Goal: Information Seeking & Learning: Learn about a topic

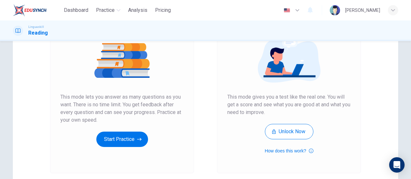
scroll to position [96, 0]
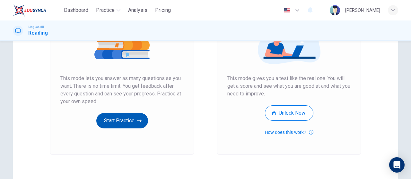
click at [137, 116] on button "Start Practice" at bounding box center [122, 120] width 52 height 15
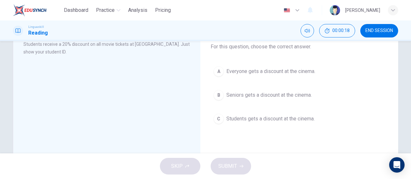
scroll to position [32, 0]
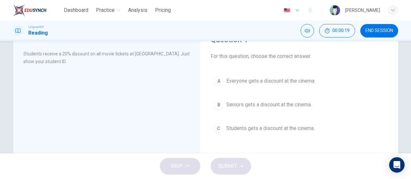
click at [259, 131] on span "Students gets a discount at the cinema." at bounding box center [270, 129] width 88 height 8
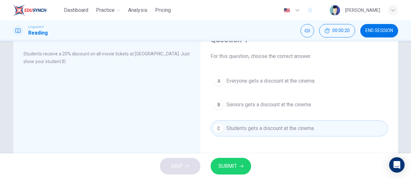
click at [246, 165] on button "SUBMIT" at bounding box center [230, 166] width 40 height 17
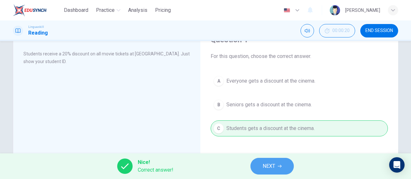
click at [274, 165] on span "NEXT" at bounding box center [268, 166] width 13 height 9
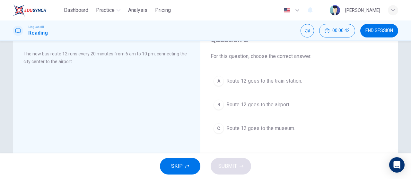
click at [274, 107] on span "Route 12 goes to the airport." at bounding box center [258, 105] width 64 height 8
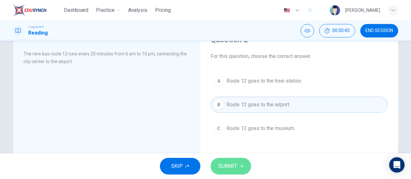
click at [232, 163] on span "SUBMIT" at bounding box center [227, 166] width 19 height 9
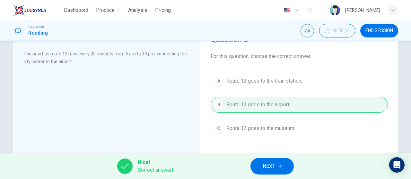
click at [271, 169] on span "NEXT" at bounding box center [268, 166] width 13 height 9
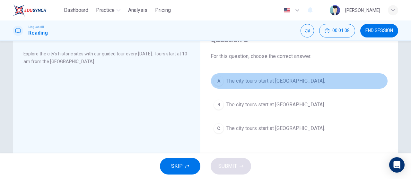
click at [249, 87] on button "A The city tours start at City Museum." at bounding box center [298, 81] width 177 height 16
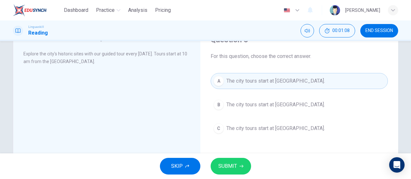
click at [230, 159] on button "SUBMIT" at bounding box center [230, 166] width 40 height 17
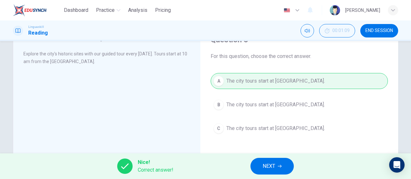
click at [273, 150] on div "Question 3 For this question, choose the correct answer. A The city tours start…" at bounding box center [298, 136] width 187 height 216
click at [269, 163] on span "NEXT" at bounding box center [268, 166] width 13 height 9
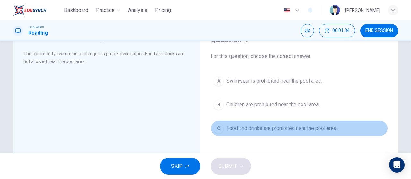
click at [277, 125] on span "Food and drinks are prohibited near the pool area." at bounding box center [281, 129] width 111 height 8
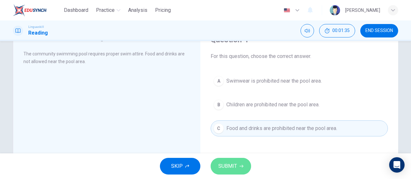
click at [234, 171] on span "SUBMIT" at bounding box center [227, 166] width 19 height 9
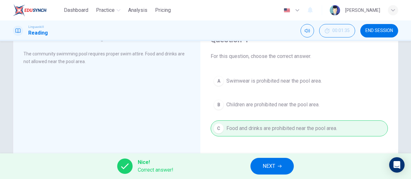
click at [272, 170] on span "NEXT" at bounding box center [268, 166] width 13 height 9
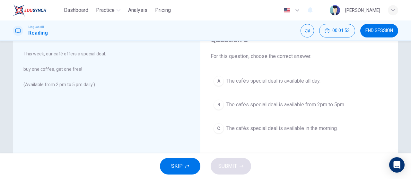
click at [321, 102] on span "The cafés special deal is available from 2pm to 5pm." at bounding box center [285, 105] width 119 height 8
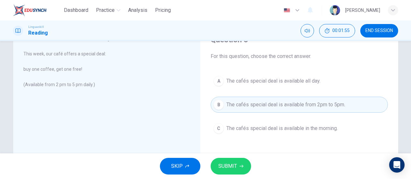
click at [226, 161] on button "SUBMIT" at bounding box center [230, 166] width 40 height 17
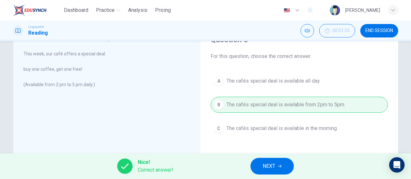
click at [263, 164] on span "NEXT" at bounding box center [268, 166] width 13 height 9
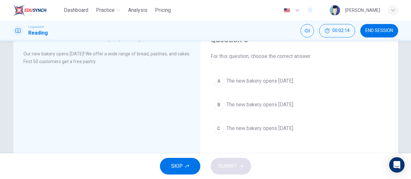
click at [289, 106] on span "The new bakery opens next Monday." at bounding box center [260, 105] width 68 height 8
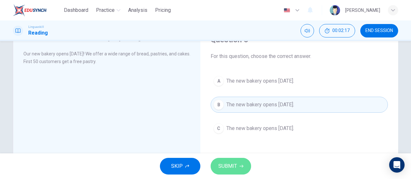
click at [242, 165] on icon "button" at bounding box center [241, 167] width 4 height 4
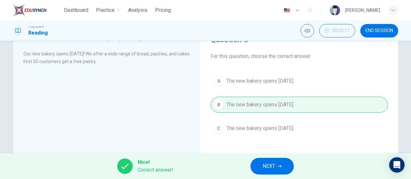
click at [264, 167] on span "NEXT" at bounding box center [268, 166] width 13 height 9
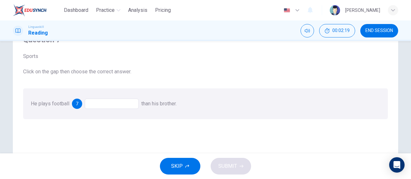
click at [126, 104] on div at bounding box center [112, 104] width 54 height 10
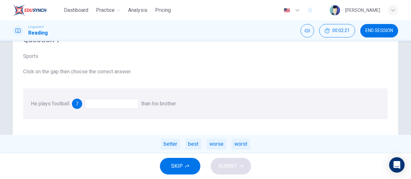
scroll to position [64, 0]
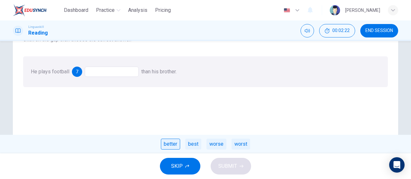
click at [177, 142] on div "better" at bounding box center [170, 144] width 19 height 11
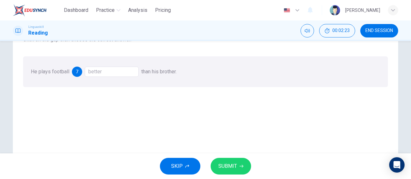
click at [230, 171] on button "SUBMIT" at bounding box center [230, 166] width 40 height 17
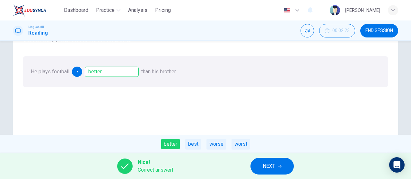
click at [277, 167] on button "NEXT" at bounding box center [271, 166] width 43 height 17
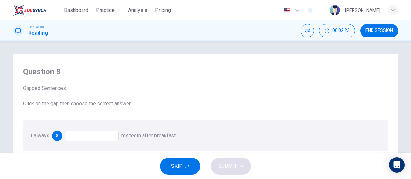
scroll to position [32, 0]
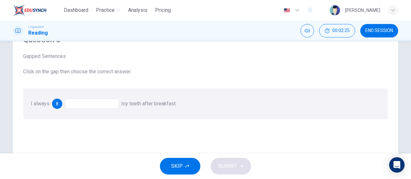
click at [104, 104] on div at bounding box center [92, 104] width 54 height 10
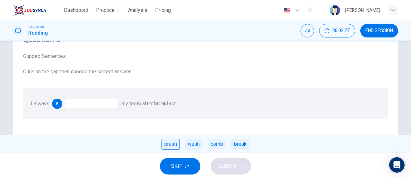
click at [172, 144] on div "brush" at bounding box center [170, 144] width 18 height 11
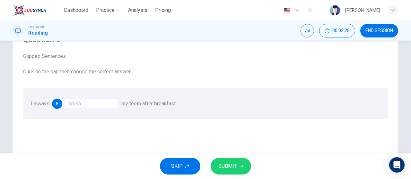
click at [235, 164] on span "SUBMIT" at bounding box center [227, 166] width 19 height 9
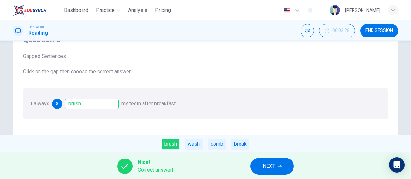
click at [262, 165] on span "NEXT" at bounding box center [268, 166] width 13 height 9
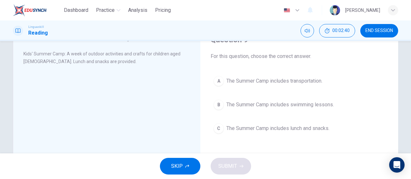
click at [309, 129] on span "The Summer Camp includes lunch and snacks." at bounding box center [277, 129] width 103 height 8
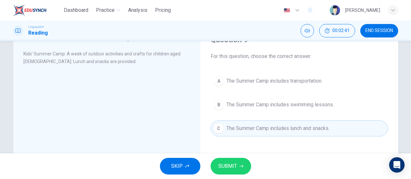
click at [228, 174] on button "SUBMIT" at bounding box center [230, 166] width 40 height 17
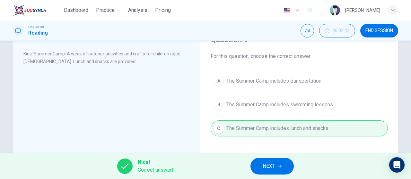
click at [271, 169] on span "NEXT" at bounding box center [268, 166] width 13 height 9
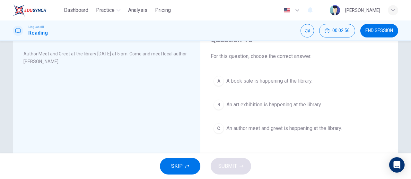
click at [274, 131] on span "An author meet and greet is happening at the library." at bounding box center [283, 129] width 115 height 8
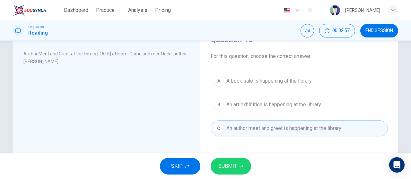
click at [233, 172] on button "SUBMIT" at bounding box center [230, 166] width 40 height 17
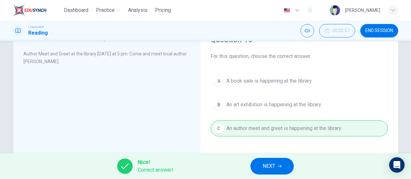
click at [269, 174] on button "NEXT" at bounding box center [271, 166] width 43 height 17
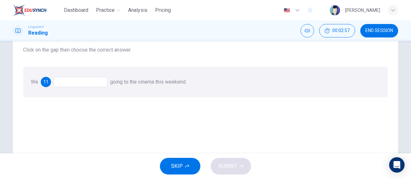
scroll to position [64, 0]
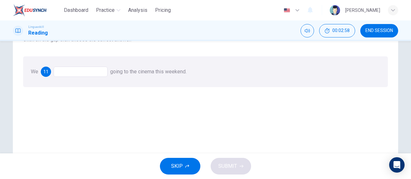
click at [61, 67] on div at bounding box center [81, 72] width 54 height 10
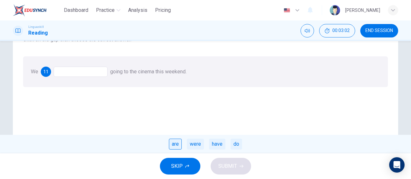
click at [177, 146] on div "are" at bounding box center [175, 144] width 13 height 11
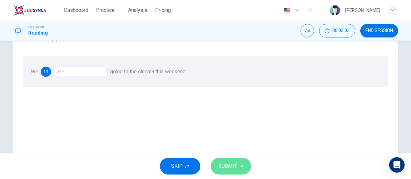
click at [233, 166] on span "SUBMIT" at bounding box center [227, 166] width 19 height 9
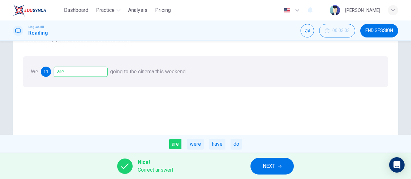
click at [256, 170] on button "NEXT" at bounding box center [271, 166] width 43 height 17
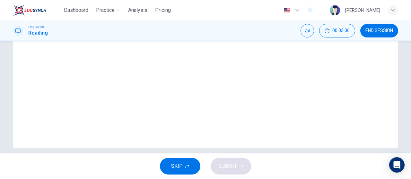
scroll to position [32, 0]
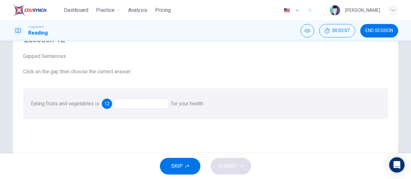
drag, startPoint x: 126, startPoint y: 99, endPoint x: 135, endPoint y: 101, distance: 9.3
click at [126, 98] on div "Eating fruits and vegetables is 12 for your health." at bounding box center [205, 104] width 364 height 31
click at [137, 102] on div at bounding box center [142, 104] width 54 height 10
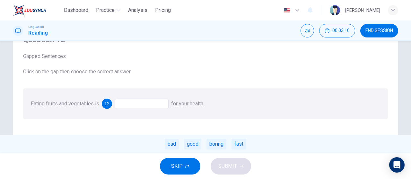
click at [193, 148] on div "good" at bounding box center [192, 144] width 17 height 11
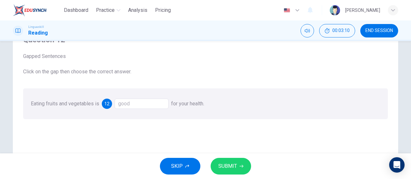
click at [236, 165] on button "SUBMIT" at bounding box center [230, 166] width 40 height 17
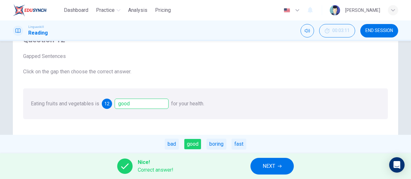
scroll to position [64, 0]
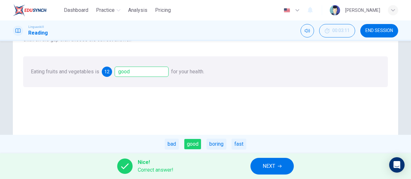
click at [274, 165] on span "NEXT" at bounding box center [268, 166] width 13 height 9
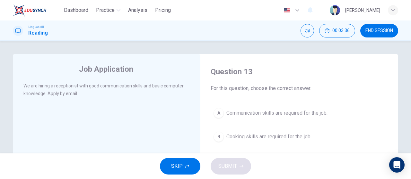
scroll to position [32, 0]
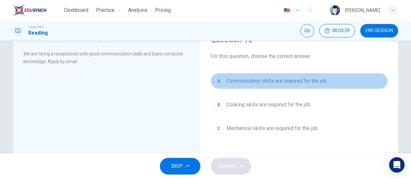
click at [243, 83] on span "Communication skills are required for the job." at bounding box center [276, 81] width 101 height 8
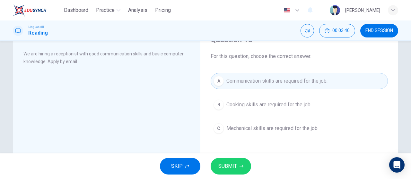
click at [242, 167] on icon "button" at bounding box center [241, 167] width 4 height 4
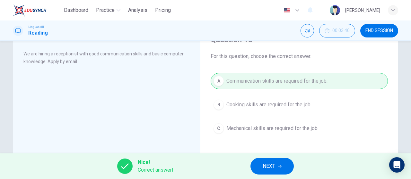
click at [260, 175] on div "Nice! Correct answer! NEXT" at bounding box center [205, 167] width 411 height 26
click at [269, 161] on button "NEXT" at bounding box center [271, 166] width 43 height 17
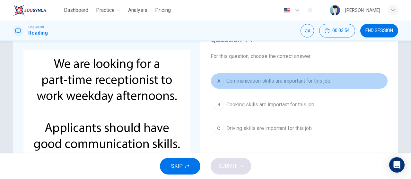
drag, startPoint x: 316, startPoint y: 82, endPoint x: 310, endPoint y: 92, distance: 11.8
click at [316, 82] on span "Communication skills are important for this job." at bounding box center [278, 81] width 105 height 8
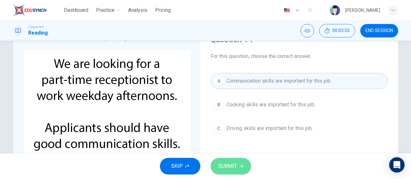
click at [242, 167] on icon "button" at bounding box center [241, 167] width 4 height 4
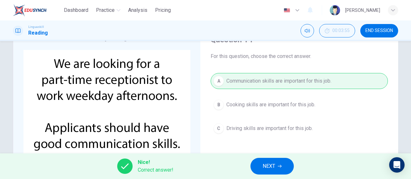
click at [276, 166] on button "NEXT" at bounding box center [271, 166] width 43 height 17
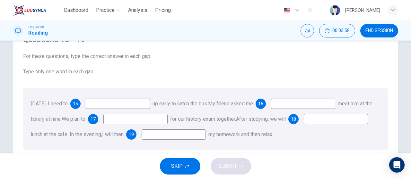
scroll to position [0, 0]
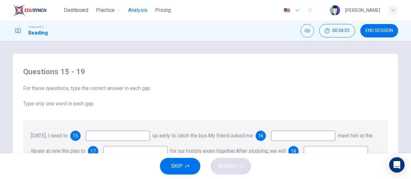
click at [141, 7] on span "Analysis" at bounding box center [137, 10] width 19 height 8
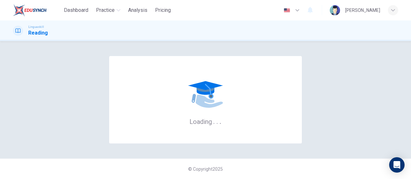
click at [37, 10] on img at bounding box center [30, 10] width 34 height 13
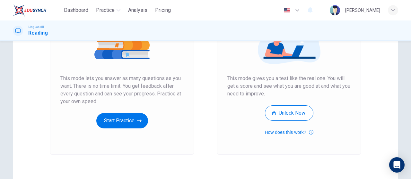
scroll to position [64, 0]
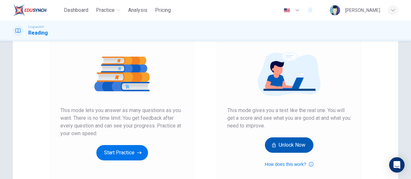
click at [288, 147] on button "Unlock Now" at bounding box center [289, 145] width 48 height 15
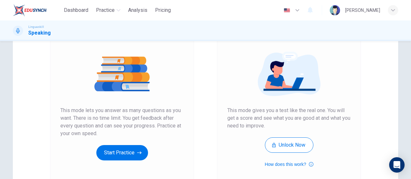
click at [140, 154] on icon "button" at bounding box center [139, 153] width 4 height 6
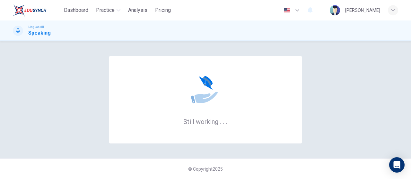
click at [203, 110] on icon at bounding box center [205, 93] width 38 height 38
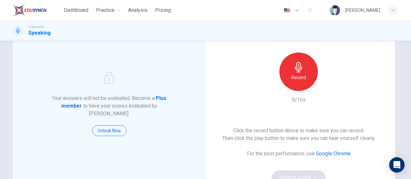
scroll to position [32, 0]
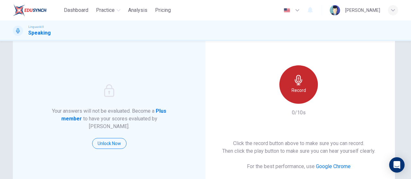
click at [301, 90] on h6 "Record" at bounding box center [298, 91] width 14 height 8
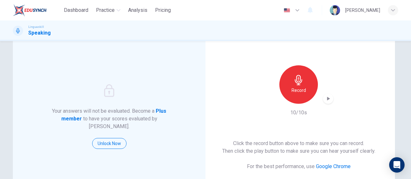
click at [325, 102] on icon "button" at bounding box center [328, 99] width 6 height 6
click at [330, 101] on div "button" at bounding box center [328, 99] width 10 height 10
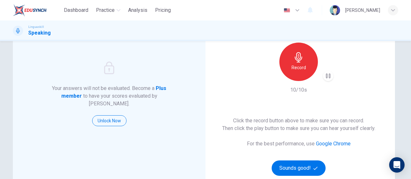
scroll to position [64, 0]
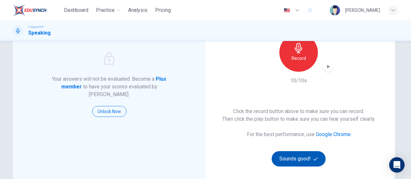
click at [307, 161] on button "Sounds good!" at bounding box center [298, 158] width 54 height 15
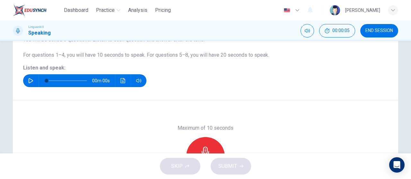
click at [24, 80] on div "00m 00s" at bounding box center [84, 80] width 123 height 13
click at [28, 80] on icon "button" at bounding box center [30, 80] width 5 height 5
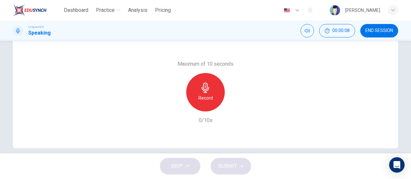
scroll to position [96, 0]
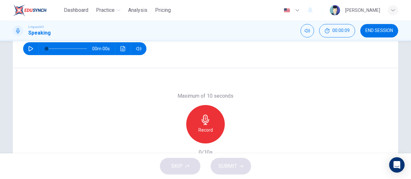
click at [30, 50] on icon "button" at bounding box center [30, 48] width 5 height 5
type input "0"
click at [217, 127] on div "Record" at bounding box center [205, 124] width 38 height 38
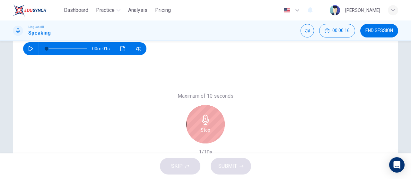
scroll to position [128, 0]
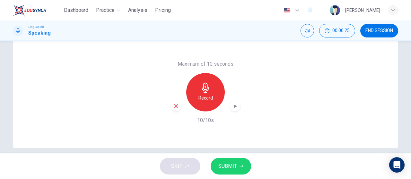
click at [242, 166] on icon "button" at bounding box center [241, 166] width 4 height 3
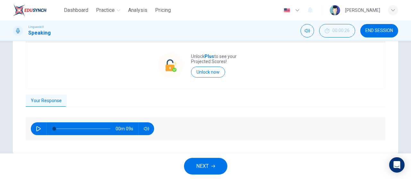
scroll to position [160, 0]
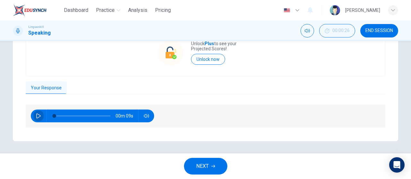
click at [33, 117] on button "button" at bounding box center [38, 116] width 10 height 13
click at [201, 60] on button "Unlock now" at bounding box center [208, 59] width 34 height 11
click at [213, 64] on button "Unlock now" at bounding box center [208, 59] width 34 height 11
type input "0"
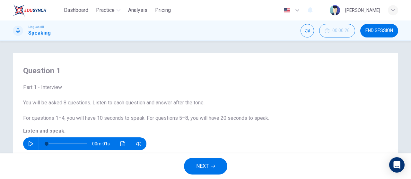
scroll to position [0, 0]
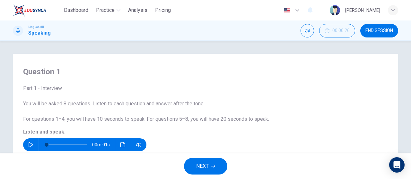
click at [35, 11] on img at bounding box center [30, 10] width 34 height 13
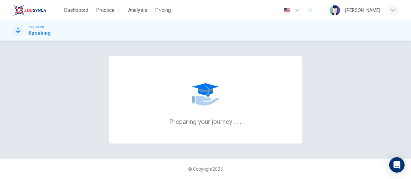
click at [16, 11] on img at bounding box center [30, 10] width 34 height 13
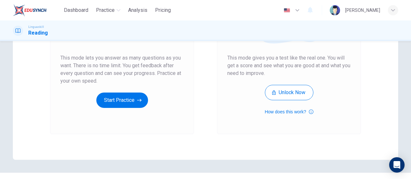
scroll to position [128, 0]
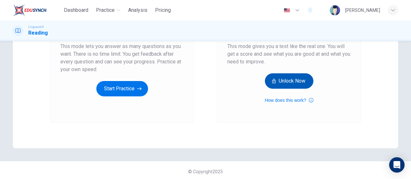
click at [292, 81] on button "Unlock Now" at bounding box center [289, 80] width 48 height 15
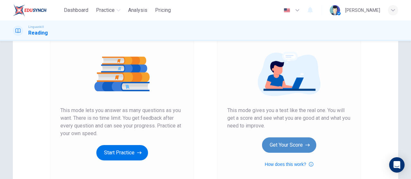
click at [300, 148] on button "Get Your Score" at bounding box center [289, 145] width 54 height 15
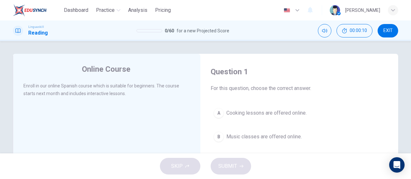
drag, startPoint x: 21, startPoint y: 3, endPoint x: 19, endPoint y: 6, distance: 3.7
click at [21, 3] on div "Dashboard Practice Analysis Pricing English en ​ Pattanapong Thawongklang" at bounding box center [205, 10] width 385 height 21
click at [21, 11] on img at bounding box center [30, 10] width 34 height 13
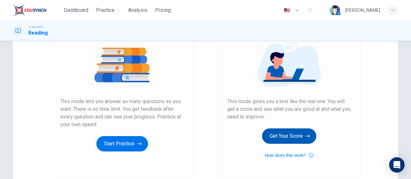
scroll to position [64, 0]
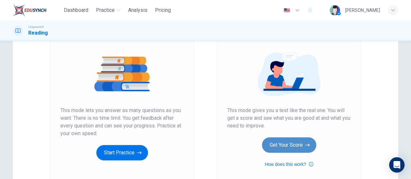
click at [288, 147] on button "Get Your Score" at bounding box center [289, 145] width 54 height 15
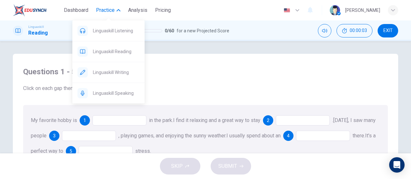
drag, startPoint x: 110, startPoint y: 11, endPoint x: 111, endPoint y: 16, distance: 5.8
click at [111, 16] on body "Dashboard Practice Analysis Pricing English en ​ [PERSON_NAME] Linguaskill Read…" at bounding box center [205, 89] width 411 height 179
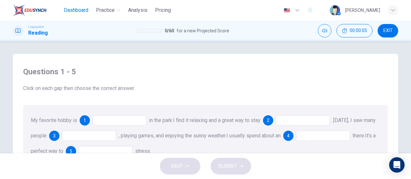
click at [64, 9] on span "Dashboard" at bounding box center [76, 10] width 24 height 8
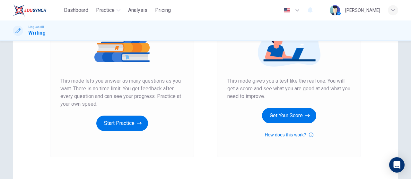
scroll to position [128, 0]
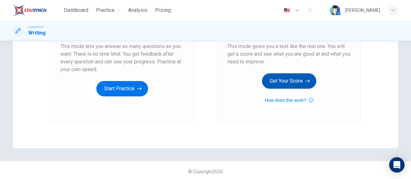
click at [284, 81] on button "Get Your Score" at bounding box center [289, 80] width 54 height 15
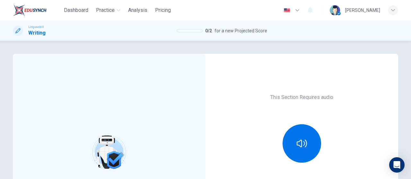
scroll to position [32, 0]
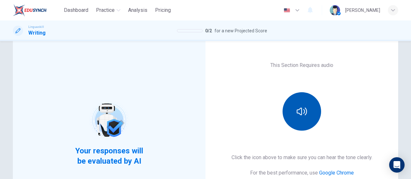
click at [301, 118] on button "button" at bounding box center [301, 111] width 38 height 38
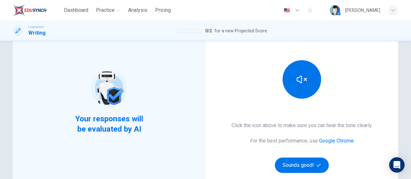
scroll to position [96, 0]
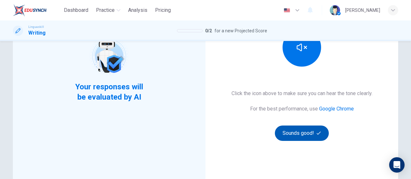
click at [317, 138] on button "Sounds good!" at bounding box center [302, 133] width 54 height 15
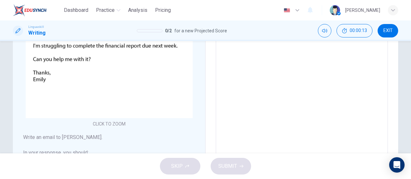
scroll to position [192, 0]
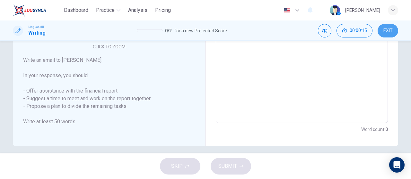
click at [393, 25] on button "EXIT" at bounding box center [387, 30] width 21 height 13
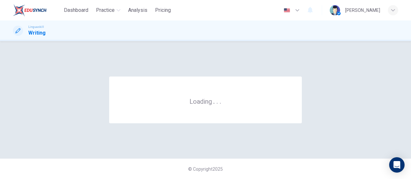
scroll to position [0, 0]
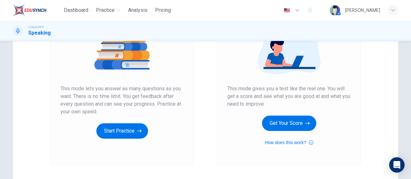
scroll to position [96, 0]
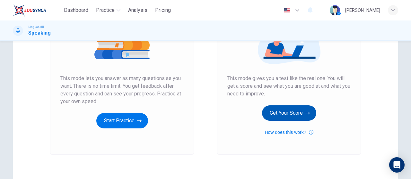
click at [302, 116] on button "Get Your Score" at bounding box center [289, 113] width 54 height 15
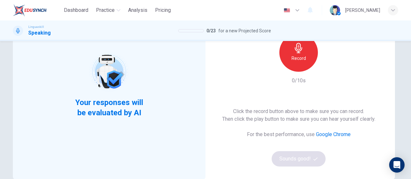
scroll to position [32, 0]
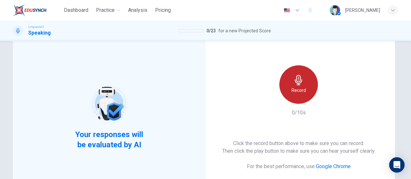
click at [301, 91] on h6 "Record" at bounding box center [298, 91] width 14 height 8
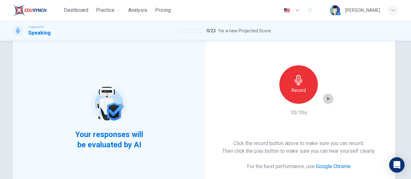
click at [325, 102] on icon "button" at bounding box center [328, 99] width 6 height 6
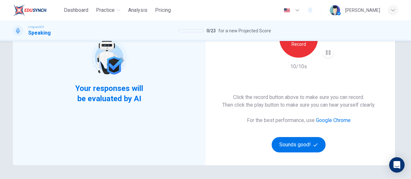
scroll to position [64, 0]
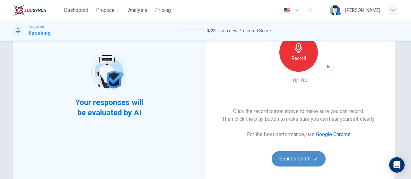
click at [290, 159] on button "Sounds good!" at bounding box center [298, 158] width 54 height 15
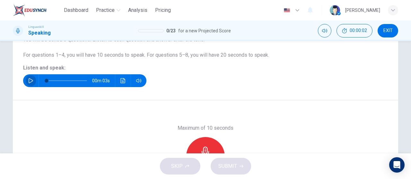
click at [31, 82] on icon "button" at bounding box center [30, 80] width 5 height 5
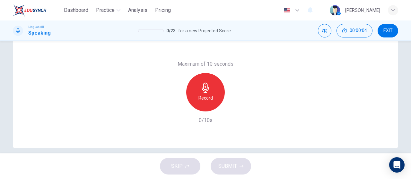
scroll to position [96, 0]
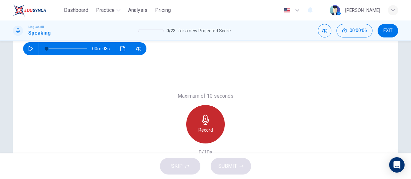
click at [209, 126] on h6 "Record" at bounding box center [205, 130] width 14 height 8
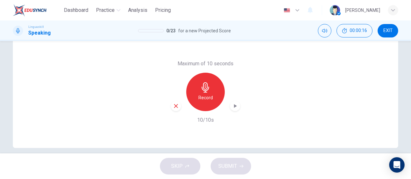
scroll to position [136, 0]
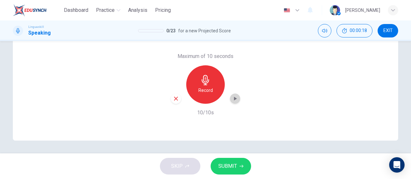
click at [232, 102] on div "button" at bounding box center [235, 99] width 10 height 10
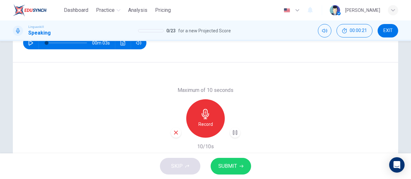
scroll to position [104, 0]
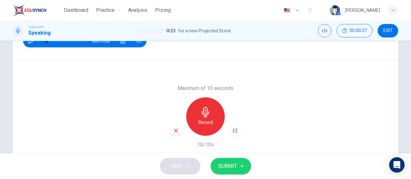
click at [234, 164] on span "SUBMIT" at bounding box center [227, 166] width 19 height 9
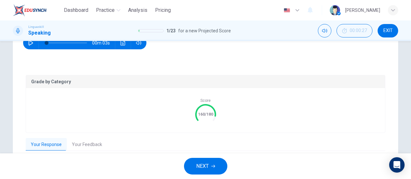
scroll to position [136, 0]
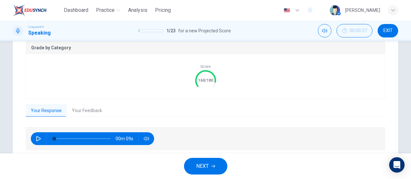
click at [88, 116] on button "Your Feedback" at bounding box center [87, 110] width 40 height 13
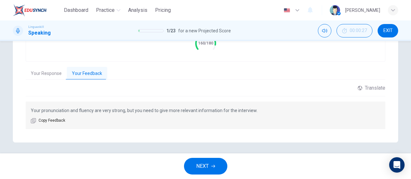
scroll to position [175, 0]
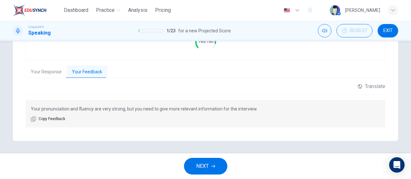
click at [207, 166] on span "NEXT" at bounding box center [202, 166] width 13 height 9
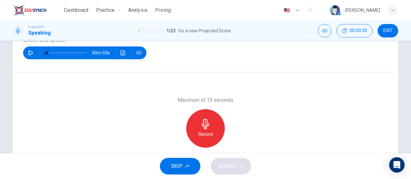
scroll to position [72, 0]
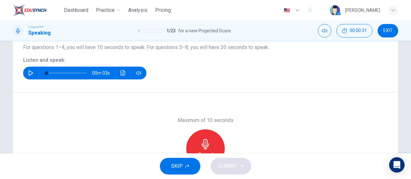
click at [28, 72] on icon "button" at bounding box center [30, 73] width 5 height 5
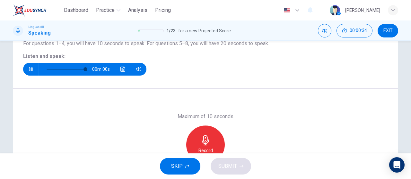
scroll to position [40, 0]
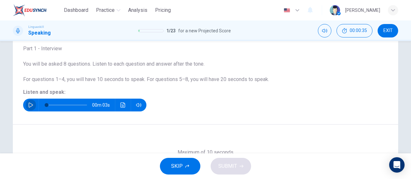
click at [34, 107] on button "button" at bounding box center [31, 105] width 10 height 13
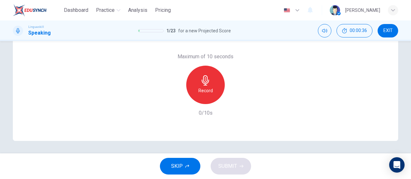
scroll to position [136, 0]
click at [209, 87] on h6 "Record" at bounding box center [205, 91] width 14 height 8
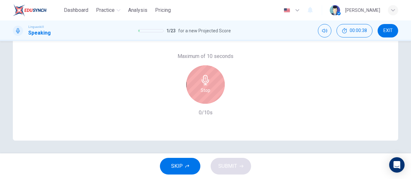
type input "0"
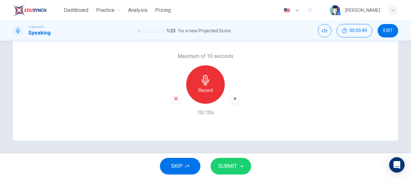
click at [234, 98] on icon "button" at bounding box center [235, 99] width 6 height 6
click at [228, 169] on span "SUBMIT" at bounding box center [227, 166] width 19 height 9
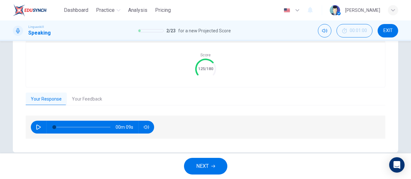
scroll to position [159, 0]
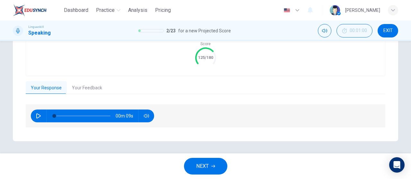
click at [103, 83] on button "Your Feedback" at bounding box center [87, 87] width 40 height 13
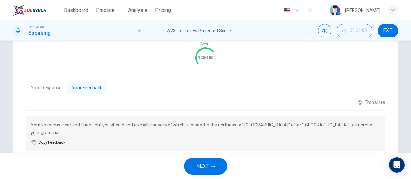
click at [49, 90] on button "Your Response" at bounding box center [46, 87] width 41 height 13
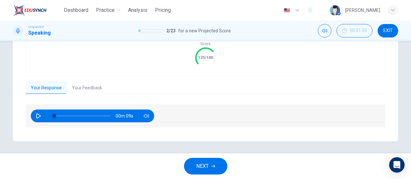
click at [33, 117] on button "button" at bounding box center [38, 116] width 10 height 13
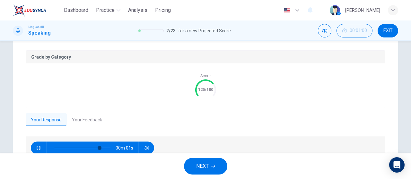
type input "91"
click at [92, 118] on button "Your Feedback" at bounding box center [87, 120] width 40 height 13
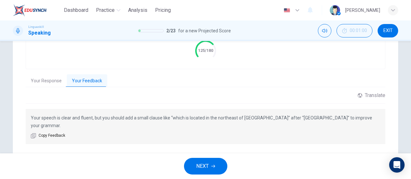
scroll to position [175, 0]
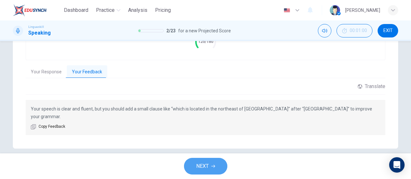
click at [216, 167] on button "NEXT" at bounding box center [205, 166] width 43 height 17
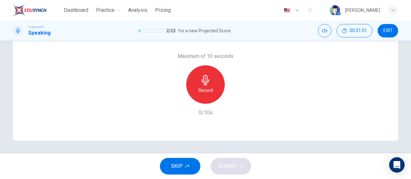
click at [208, 91] on h6 "Record" at bounding box center [205, 91] width 14 height 8
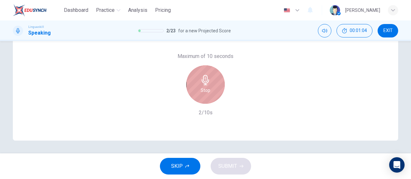
click at [201, 103] on div "Stop" at bounding box center [205, 84] width 38 height 38
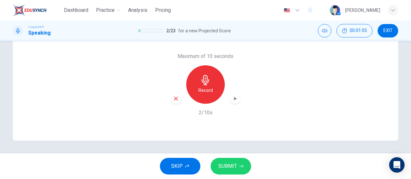
click at [176, 98] on icon "button" at bounding box center [176, 99] width 6 height 6
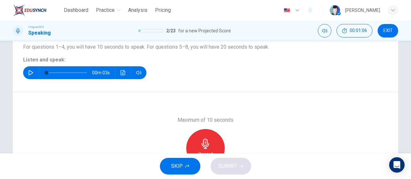
scroll to position [72, 0]
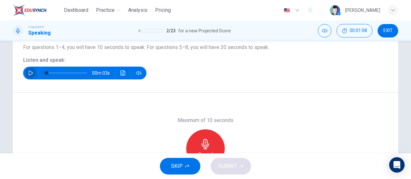
click at [26, 73] on button "button" at bounding box center [31, 73] width 10 height 13
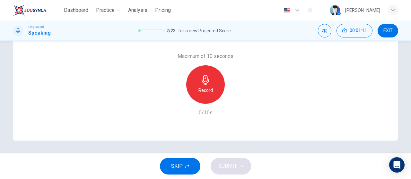
type input "0"
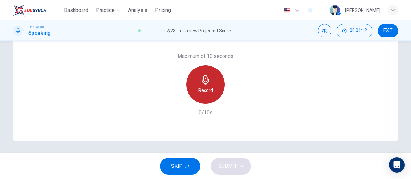
click at [211, 93] on div "Record" at bounding box center [205, 84] width 38 height 38
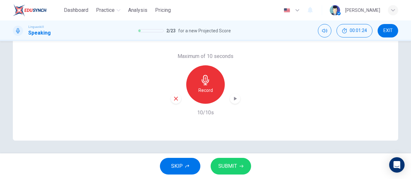
click at [228, 165] on span "SUBMIT" at bounding box center [227, 166] width 19 height 9
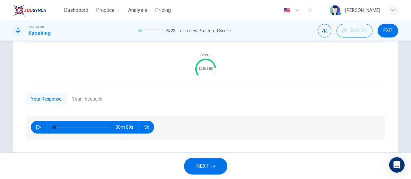
scroll to position [159, 0]
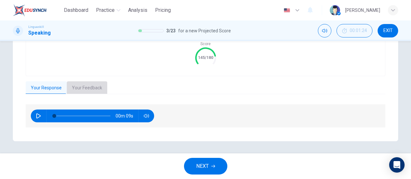
click at [88, 87] on button "Your Feedback" at bounding box center [87, 87] width 40 height 13
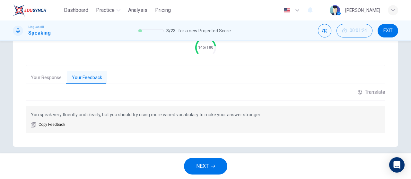
scroll to position [175, 0]
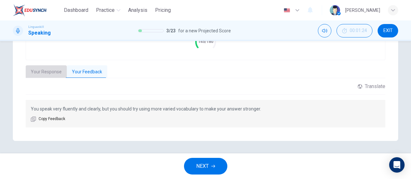
click at [39, 75] on button "Your Response" at bounding box center [46, 71] width 41 height 13
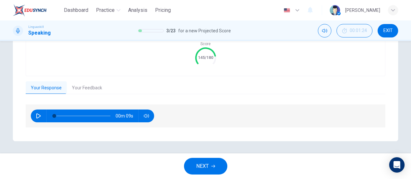
click at [36, 116] on icon "button" at bounding box center [38, 116] width 5 height 5
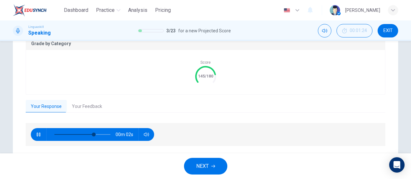
scroll to position [127, 0]
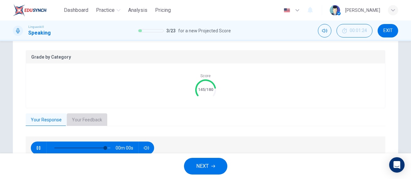
click at [87, 121] on button "Your Feedback" at bounding box center [87, 120] width 40 height 13
type input "0"
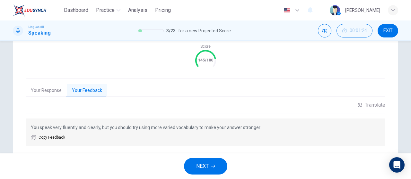
scroll to position [143, 0]
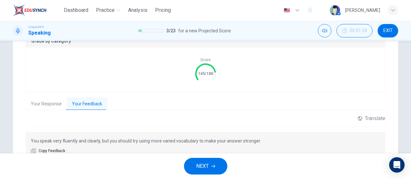
click at [42, 104] on button "Your Response" at bounding box center [46, 104] width 41 height 13
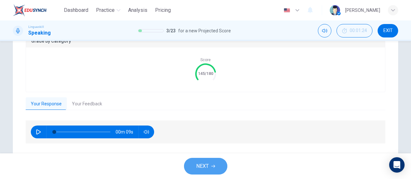
click at [198, 166] on span "NEXT" at bounding box center [202, 166] width 13 height 9
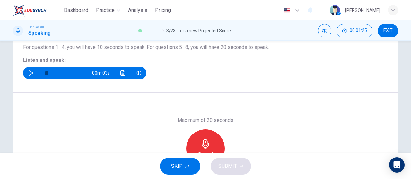
scroll to position [72, 0]
click at [29, 72] on icon "button" at bounding box center [31, 73] width 4 height 5
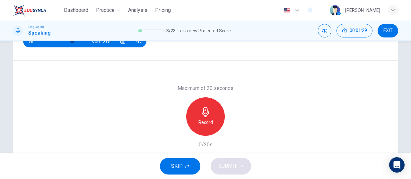
type input "0"
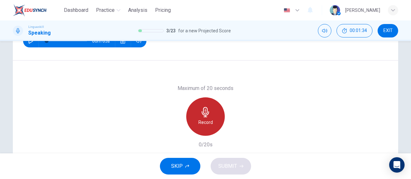
click at [207, 130] on div "Record" at bounding box center [205, 117] width 38 height 38
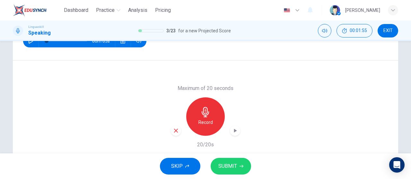
click at [235, 157] on div "SKIP SUBMIT" at bounding box center [205, 167] width 411 height 26
click at [234, 170] on span "SUBMIT" at bounding box center [227, 166] width 19 height 9
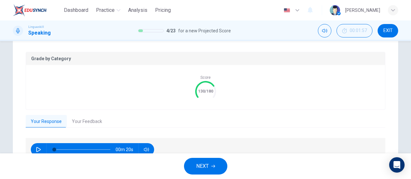
scroll to position [159, 0]
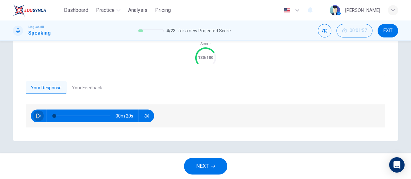
click at [38, 115] on icon "button" at bounding box center [38, 116] width 4 height 5
type input "50"
click at [84, 87] on button "Your Feedback" at bounding box center [87, 87] width 40 height 13
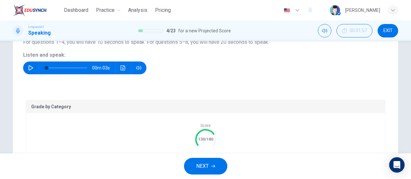
scroll to position [143, 0]
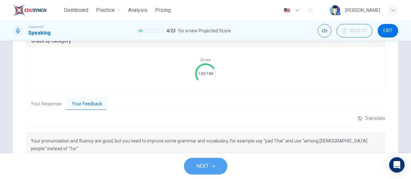
click at [208, 163] on span "NEXT" at bounding box center [202, 166] width 13 height 9
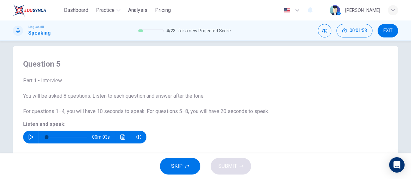
scroll to position [8, 0]
click at [34, 134] on div "00m 03s" at bounding box center [84, 137] width 123 height 13
click at [29, 138] on icon "button" at bounding box center [30, 137] width 5 height 5
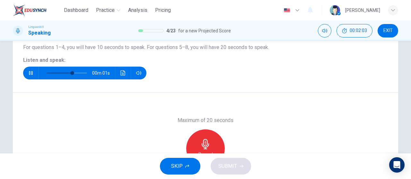
scroll to position [136, 0]
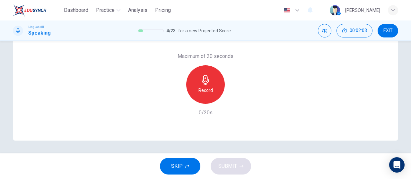
type input "0"
click at [216, 88] on div "Record" at bounding box center [205, 84] width 38 height 38
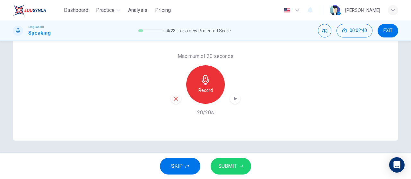
click at [230, 167] on span "SUBMIT" at bounding box center [227, 166] width 19 height 9
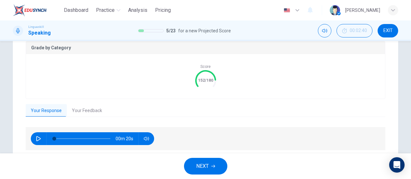
click at [38, 139] on icon "button" at bounding box center [38, 138] width 5 height 5
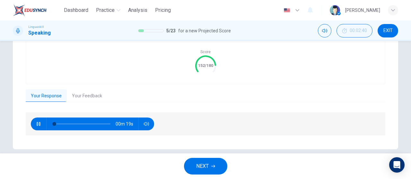
scroll to position [159, 0]
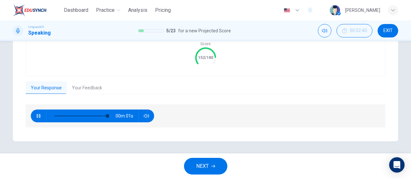
type input "0"
click at [88, 88] on button "Your Feedback" at bounding box center [87, 87] width 40 height 13
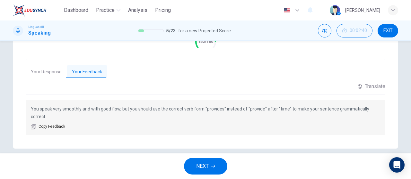
click at [217, 163] on button "NEXT" at bounding box center [205, 166] width 43 height 17
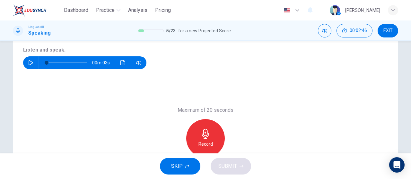
scroll to position [72, 0]
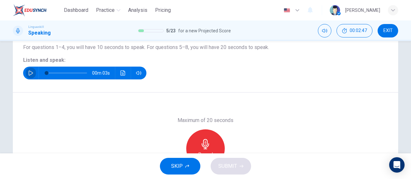
click at [30, 73] on icon "button" at bounding box center [30, 73] width 5 height 5
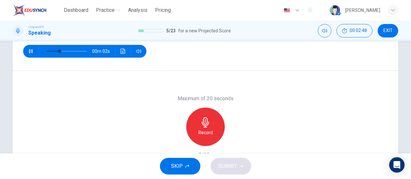
scroll to position [104, 0]
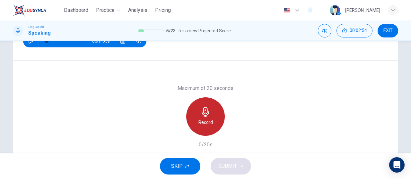
click at [216, 125] on div "Record" at bounding box center [205, 117] width 38 height 38
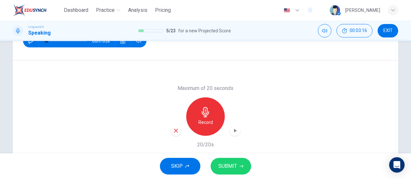
click at [238, 163] on button "SUBMIT" at bounding box center [230, 166] width 40 height 17
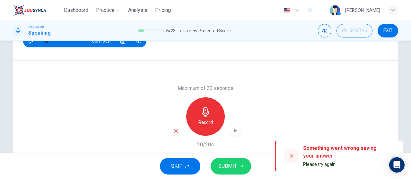
click at [290, 155] on icon at bounding box center [292, 157] width 4 height 4
drag, startPoint x: 292, startPoint y: 158, endPoint x: 263, endPoint y: 155, distance: 29.0
click at [292, 158] on icon at bounding box center [291, 156] width 5 height 5
click at [232, 166] on span "SUBMIT" at bounding box center [227, 166] width 19 height 9
click at [174, 132] on icon "button" at bounding box center [176, 131] width 6 height 6
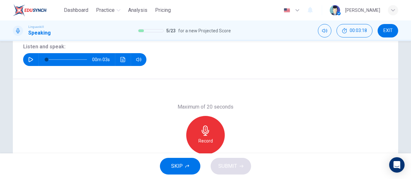
scroll to position [72, 0]
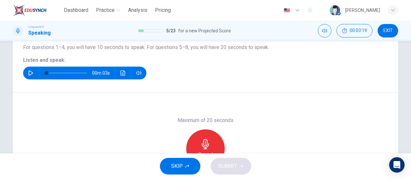
click at [28, 73] on icon "button" at bounding box center [30, 73] width 5 height 5
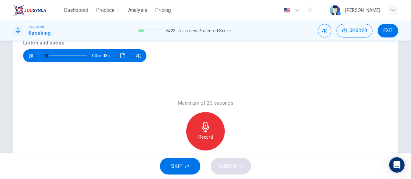
scroll to position [104, 0]
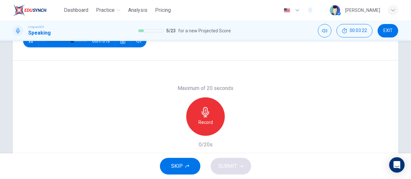
type input "0"
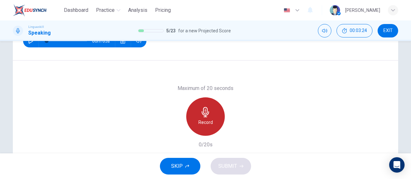
click at [205, 125] on h6 "Record" at bounding box center [205, 123] width 14 height 8
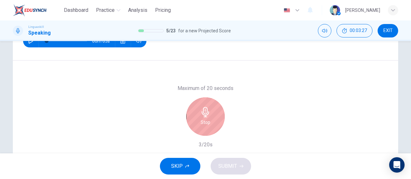
click at [205, 124] on h6 "Stop" at bounding box center [205, 123] width 10 height 8
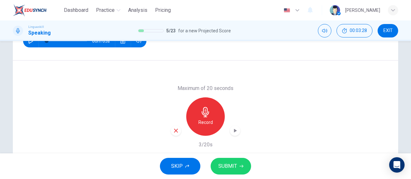
click at [166, 131] on div "Maximum of 20 seconds Record 3/20s" at bounding box center [205, 117] width 385 height 112
click at [173, 131] on icon "button" at bounding box center [176, 131] width 6 height 6
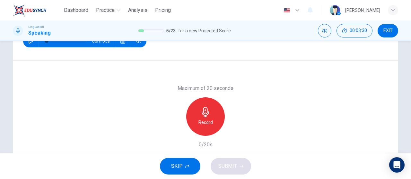
click at [210, 133] on div "Record" at bounding box center [205, 117] width 38 height 38
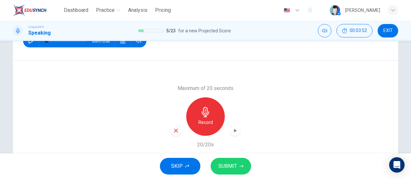
click at [235, 168] on span "SUBMIT" at bounding box center [227, 166] width 19 height 9
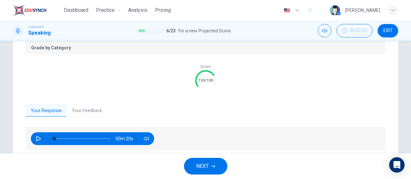
scroll to position [159, 0]
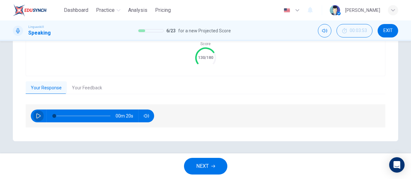
click at [37, 117] on icon "button" at bounding box center [38, 116] width 4 height 5
type input "5"
click at [75, 86] on button "Your Feedback" at bounding box center [87, 87] width 40 height 13
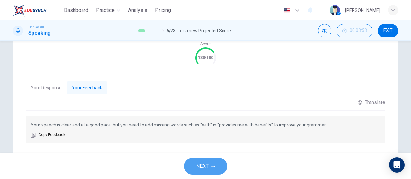
click at [210, 164] on button "NEXT" at bounding box center [205, 166] width 43 height 17
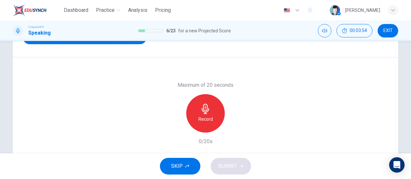
scroll to position [72, 0]
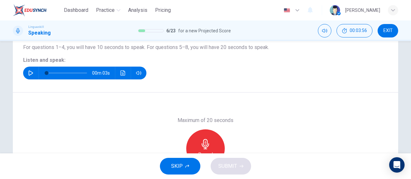
click at [23, 74] on div "00m 03s" at bounding box center [84, 73] width 123 height 13
click at [30, 73] on icon "button" at bounding box center [31, 73] width 4 height 5
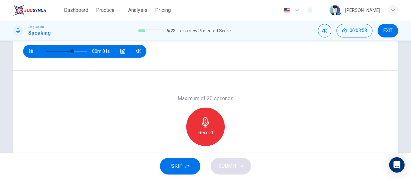
scroll to position [104, 0]
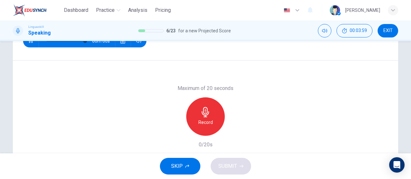
type input "0"
click at [213, 114] on div "Record" at bounding box center [205, 117] width 38 height 38
click at [218, 167] on span "SUBMIT" at bounding box center [227, 166] width 19 height 9
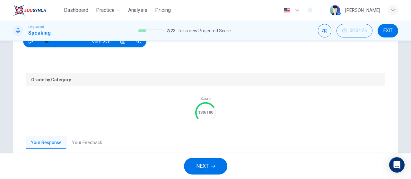
scroll to position [159, 0]
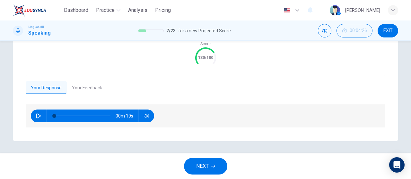
click at [36, 117] on icon "button" at bounding box center [38, 116] width 5 height 5
type input "15"
click at [84, 89] on button "Your Feedback" at bounding box center [87, 87] width 40 height 13
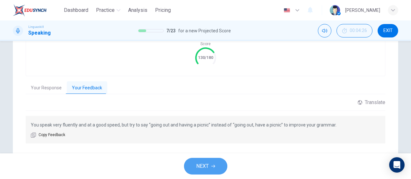
click at [206, 167] on span "NEXT" at bounding box center [202, 166] width 13 height 9
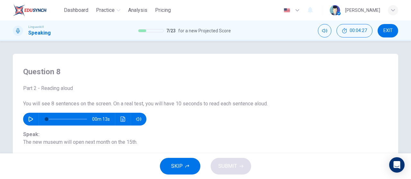
click at [26, 120] on button "button" at bounding box center [31, 119] width 10 height 13
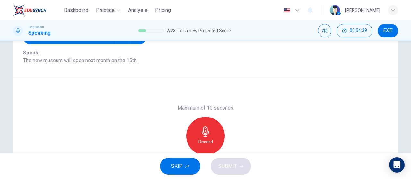
scroll to position [72, 0]
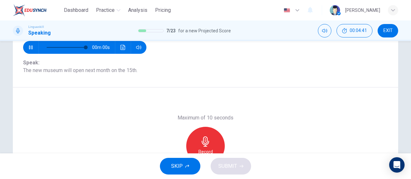
type input "0"
click at [211, 136] on div "Record" at bounding box center [205, 146] width 38 height 38
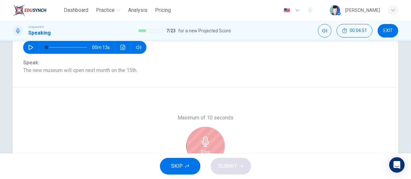
scroll to position [104, 0]
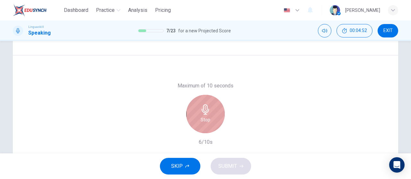
click at [206, 122] on h6 "Stop" at bounding box center [205, 120] width 10 height 8
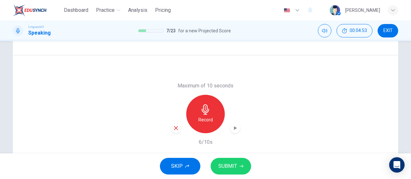
click at [230, 161] on button "SUBMIT" at bounding box center [230, 166] width 40 height 17
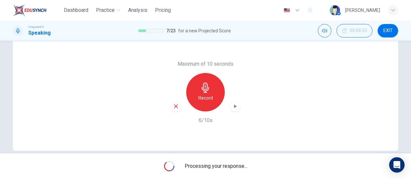
scroll to position [136, 0]
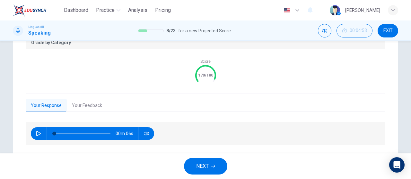
click at [39, 132] on icon "button" at bounding box center [38, 133] width 5 height 5
type input "15"
click at [88, 102] on button "Your Feedback" at bounding box center [87, 105] width 40 height 13
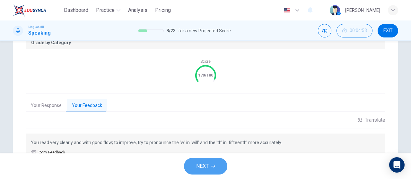
click at [218, 163] on button "NEXT" at bounding box center [205, 166] width 43 height 17
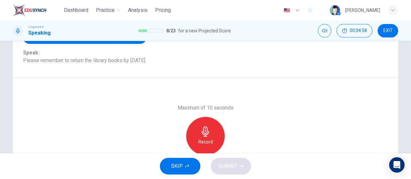
scroll to position [72, 0]
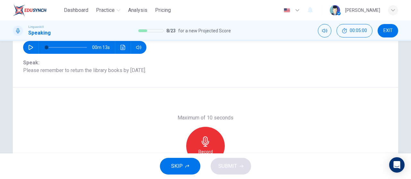
click at [203, 135] on div "Record" at bounding box center [205, 146] width 38 height 38
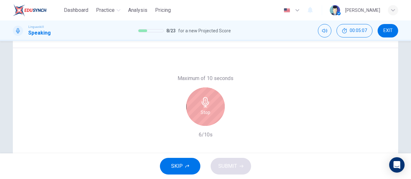
scroll to position [136, 0]
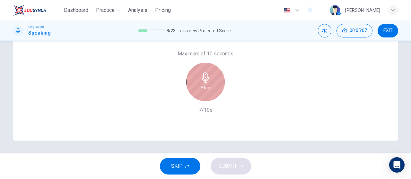
click at [214, 79] on div "Stop" at bounding box center [205, 82] width 38 height 38
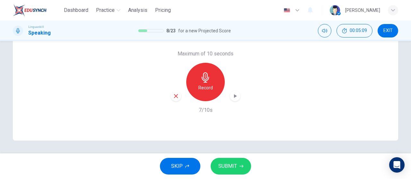
click at [233, 100] on div "button" at bounding box center [235, 96] width 10 height 10
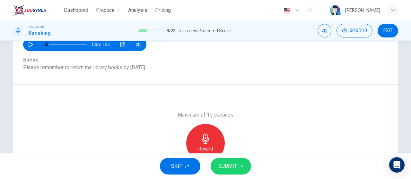
scroll to position [72, 0]
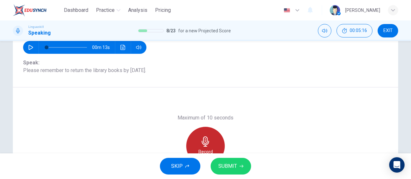
click at [208, 148] on div "Record" at bounding box center [205, 146] width 38 height 38
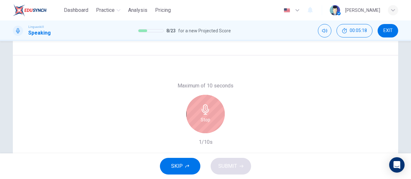
click at [214, 118] on div "Stop" at bounding box center [205, 114] width 38 height 38
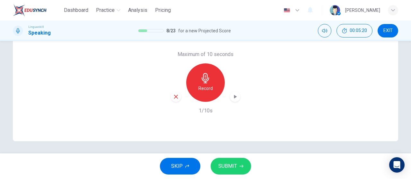
scroll to position [136, 0]
drag, startPoint x: 177, startPoint y: 95, endPoint x: 179, endPoint y: 101, distance: 6.4
click at [177, 95] on div "button" at bounding box center [176, 96] width 10 height 10
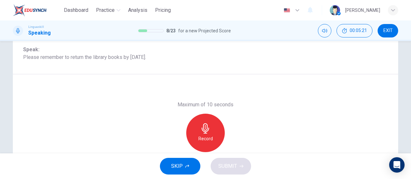
scroll to position [72, 0]
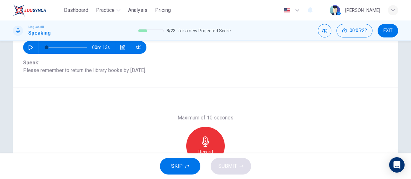
click at [207, 140] on icon "button" at bounding box center [205, 142] width 10 height 10
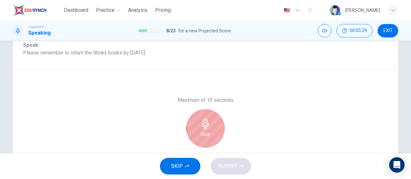
scroll to position [104, 0]
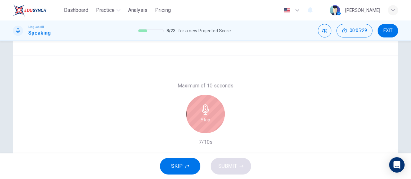
click at [210, 119] on div "Stop" at bounding box center [205, 114] width 38 height 38
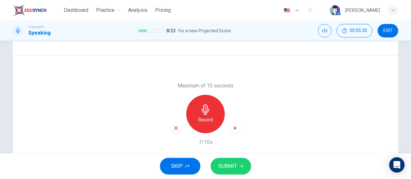
click at [229, 161] on button "SUBMIT" at bounding box center [230, 166] width 40 height 17
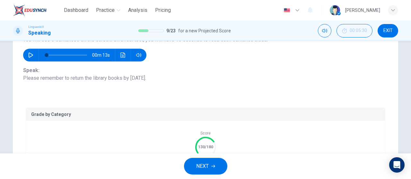
scroll to position [128, 0]
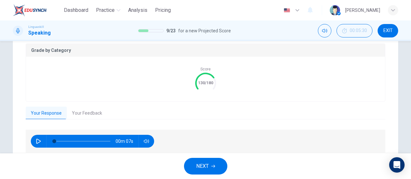
click at [36, 141] on icon "button" at bounding box center [38, 141] width 5 height 5
type input "14"
click at [85, 113] on button "Your Feedback" at bounding box center [87, 113] width 40 height 13
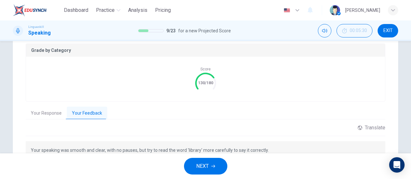
scroll to position [160, 0]
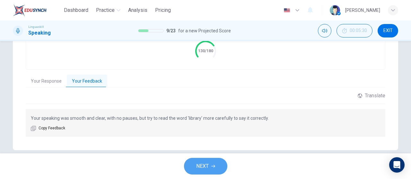
click at [207, 171] on button "NEXT" at bounding box center [205, 166] width 43 height 17
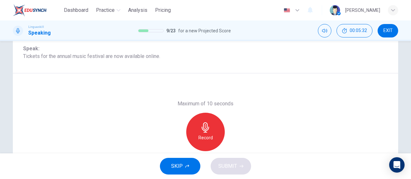
scroll to position [72, 0]
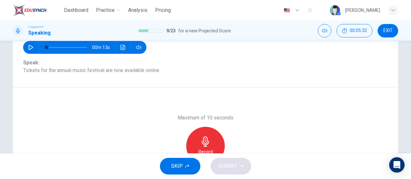
click at [205, 142] on icon "button" at bounding box center [204, 142] width 7 height 10
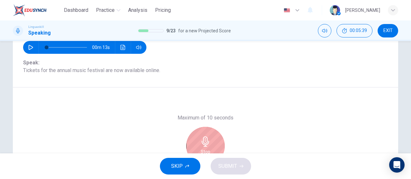
click at [205, 141] on icon "button" at bounding box center [205, 142] width 10 height 10
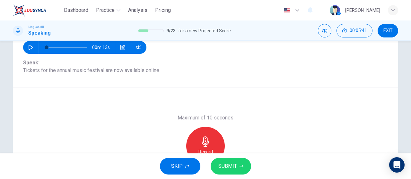
click at [233, 168] on span "SUBMIT" at bounding box center [227, 166] width 19 height 9
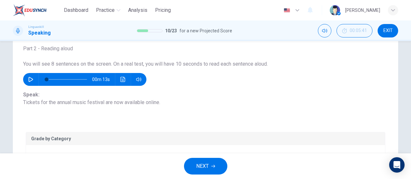
scroll to position [136, 0]
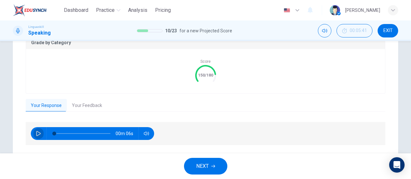
click at [37, 137] on button "button" at bounding box center [38, 133] width 10 height 13
type input "14"
click at [86, 106] on button "Your Feedback" at bounding box center [87, 105] width 40 height 13
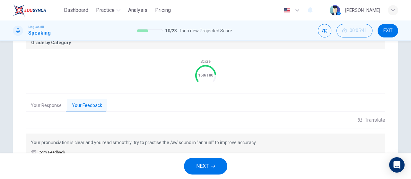
scroll to position [8, 0]
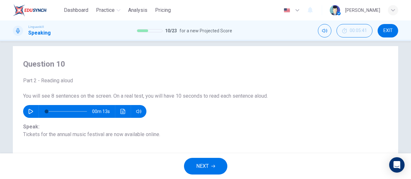
click at [216, 176] on div "NEXT" at bounding box center [205, 167] width 411 height 26
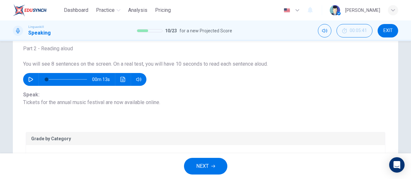
drag, startPoint x: 205, startPoint y: 166, endPoint x: 201, endPoint y: 141, distance: 25.5
click at [205, 166] on span "NEXT" at bounding box center [202, 166] width 13 height 9
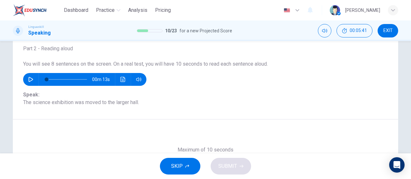
scroll to position [72, 0]
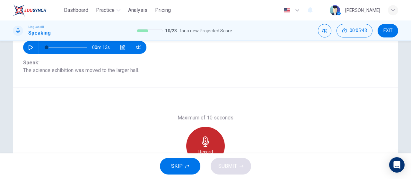
click at [211, 136] on div "Record" at bounding box center [205, 146] width 38 height 38
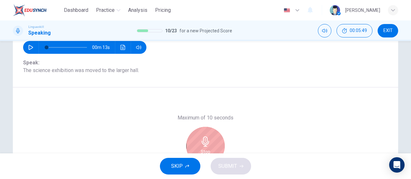
click at [200, 138] on icon "button" at bounding box center [205, 142] width 10 height 10
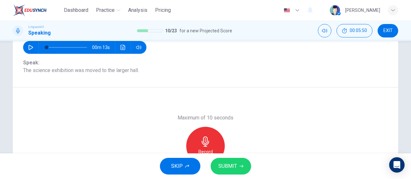
scroll to position [136, 0]
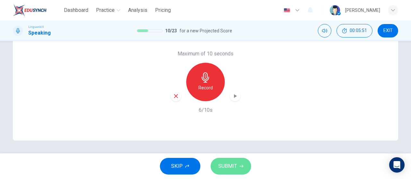
click at [240, 169] on button "SUBMIT" at bounding box center [230, 166] width 40 height 17
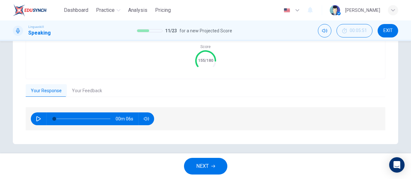
scroll to position [154, 0]
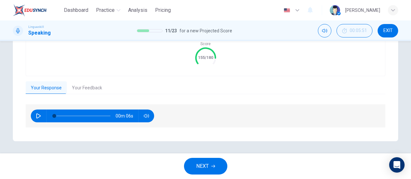
click at [91, 87] on button "Your Feedback" at bounding box center [87, 87] width 40 height 13
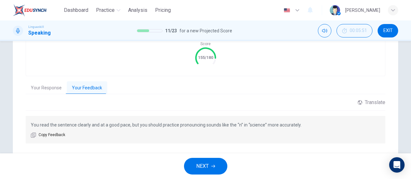
click at [201, 163] on span "NEXT" at bounding box center [202, 166] width 13 height 9
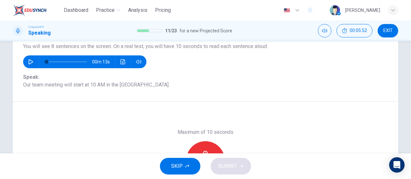
scroll to position [72, 0]
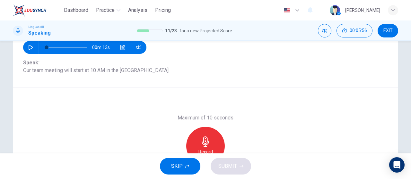
click at [210, 137] on div "Record" at bounding box center [205, 146] width 38 height 38
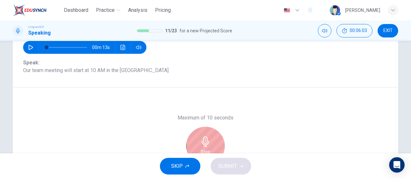
click at [212, 135] on div "Stop" at bounding box center [205, 146] width 38 height 38
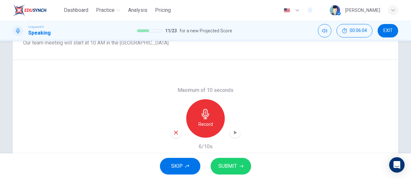
scroll to position [136, 0]
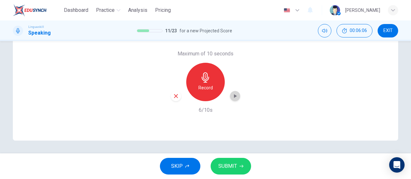
click at [235, 97] on icon "button" at bounding box center [235, 96] width 6 height 6
click at [233, 161] on button "SUBMIT" at bounding box center [230, 166] width 40 height 17
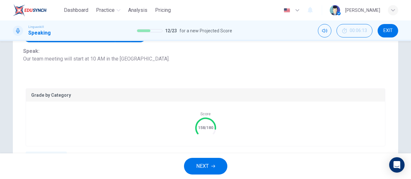
scroll to position [154, 0]
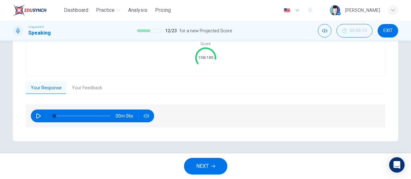
click at [106, 97] on div "Grade by Category Score 158/180 Your Response Your Feedback 00m 06s Translate ​…" at bounding box center [205, 73] width 359 height 110
click at [81, 91] on button "Your Feedback" at bounding box center [87, 87] width 40 height 13
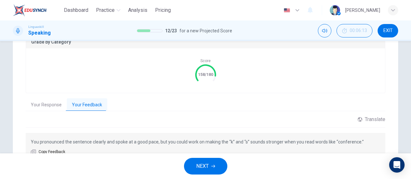
scroll to position [170, 0]
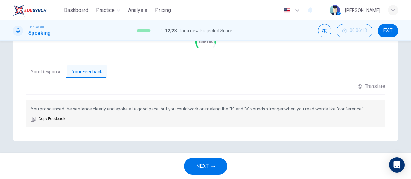
click at [219, 166] on button "NEXT" at bounding box center [205, 166] width 43 height 17
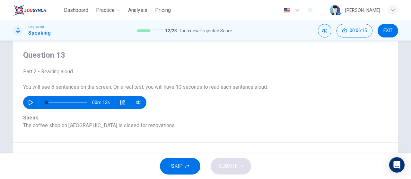
scroll to position [72, 0]
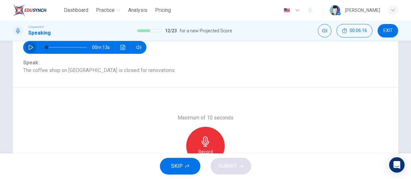
click at [26, 45] on button "button" at bounding box center [31, 47] width 10 height 13
click at [204, 140] on icon "button" at bounding box center [205, 142] width 10 height 10
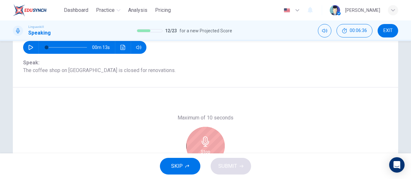
scroll to position [136, 0]
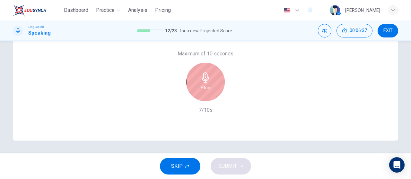
click at [207, 79] on icon "button" at bounding box center [204, 77] width 7 height 10
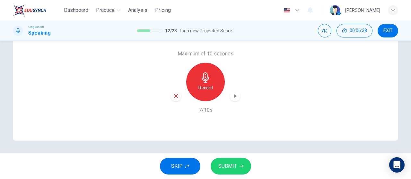
click at [232, 98] on icon "button" at bounding box center [235, 96] width 6 height 6
click at [231, 170] on span "SUBMIT" at bounding box center [227, 166] width 19 height 9
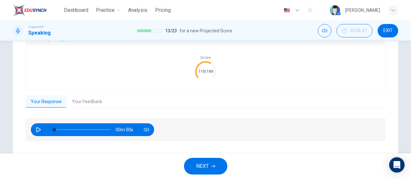
scroll to position [154, 0]
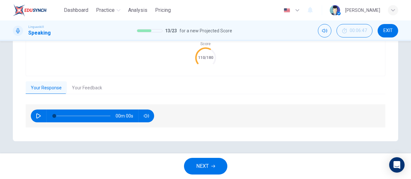
click at [36, 116] on icon "button" at bounding box center [38, 116] width 5 height 5
click at [87, 87] on button "Your Feedback" at bounding box center [87, 87] width 40 height 13
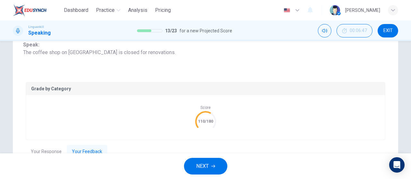
scroll to position [96, 0]
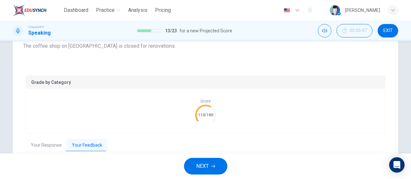
click at [216, 162] on button "NEXT" at bounding box center [205, 166] width 43 height 17
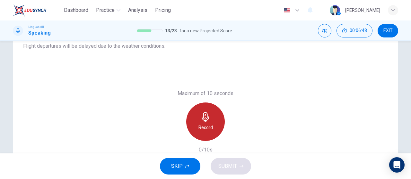
click at [205, 114] on icon "button" at bounding box center [205, 117] width 10 height 10
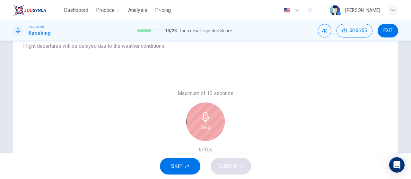
click at [204, 128] on h6 "Stop" at bounding box center [205, 128] width 10 height 8
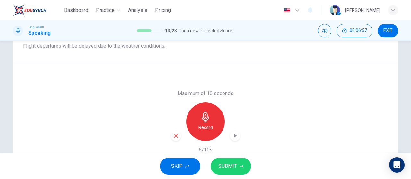
click at [177, 136] on div "button" at bounding box center [176, 136] width 10 height 10
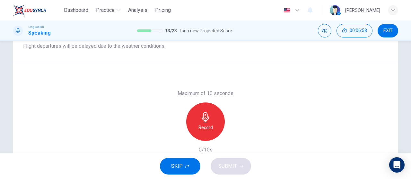
click at [193, 128] on div "Record" at bounding box center [205, 122] width 38 height 38
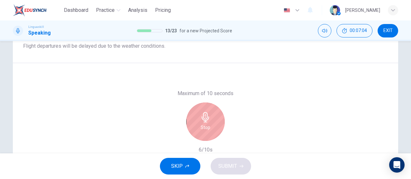
click at [193, 129] on div "Stop" at bounding box center [205, 122] width 38 height 38
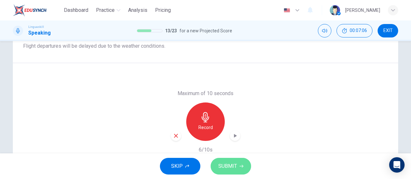
click at [236, 167] on span "SUBMIT" at bounding box center [227, 166] width 19 height 9
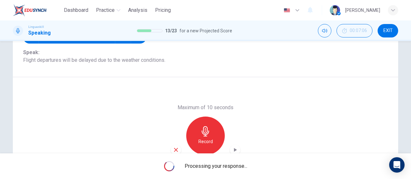
scroll to position [72, 0]
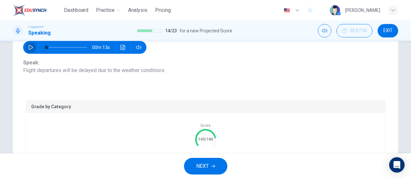
click at [32, 49] on button "button" at bounding box center [31, 47] width 10 height 13
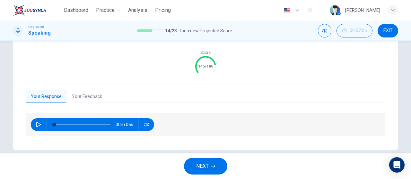
scroll to position [154, 0]
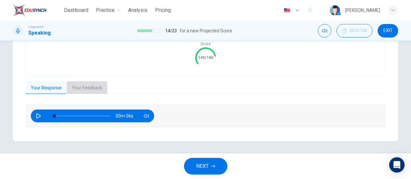
click at [86, 82] on button "Your Feedback" at bounding box center [87, 87] width 40 height 13
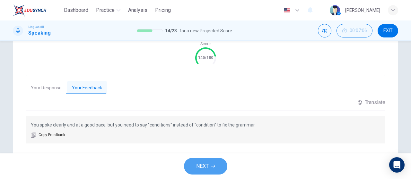
click at [203, 167] on span "NEXT" at bounding box center [202, 166] width 13 height 9
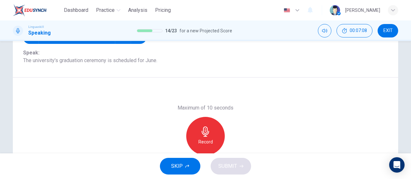
scroll to position [72, 0]
type input "0"
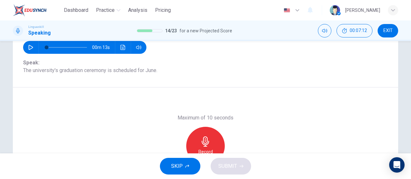
click at [206, 141] on icon "button" at bounding box center [205, 142] width 10 height 10
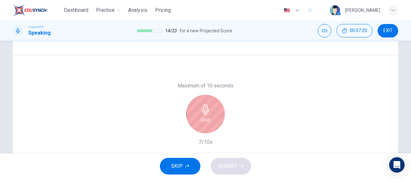
click at [215, 119] on div "Stop" at bounding box center [205, 114] width 38 height 38
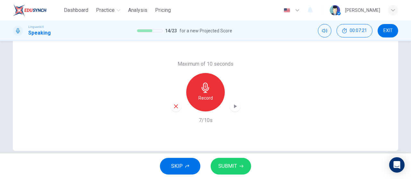
scroll to position [136, 0]
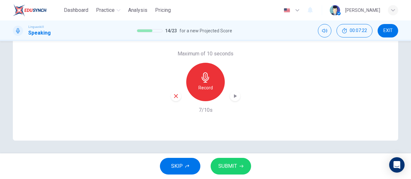
click at [235, 164] on span "SUBMIT" at bounding box center [227, 166] width 19 height 9
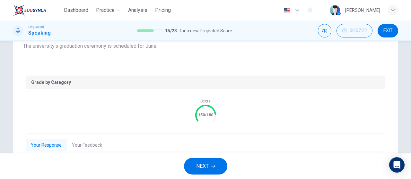
scroll to position [154, 0]
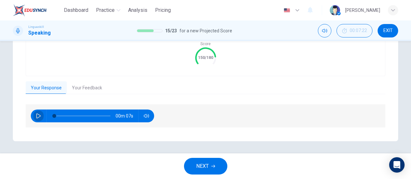
click at [39, 116] on icon "button" at bounding box center [38, 116] width 5 height 5
type input "0"
click at [94, 85] on button "Your Feedback" at bounding box center [87, 87] width 40 height 13
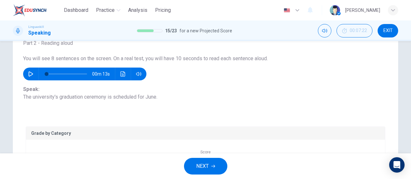
scroll to position [25, 0]
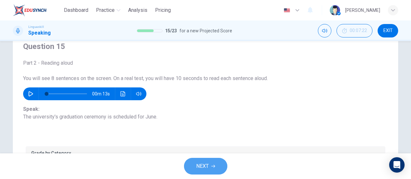
click at [205, 163] on span "NEXT" at bounding box center [202, 166] width 13 height 9
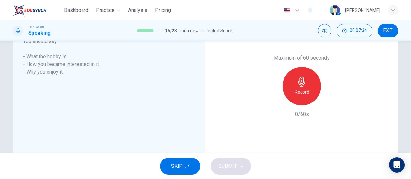
scroll to position [127, 0]
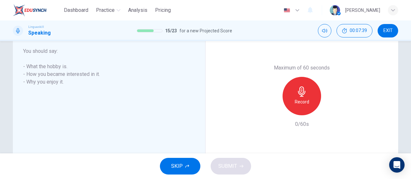
click at [303, 106] on div "Record" at bounding box center [301, 96] width 38 height 38
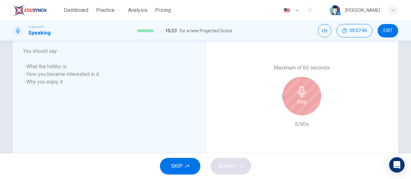
click at [304, 106] on div "Stop" at bounding box center [301, 96] width 38 height 38
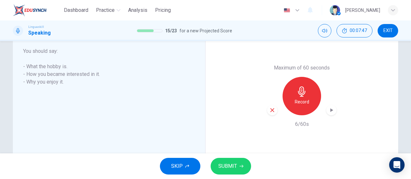
click at [269, 110] on icon "button" at bounding box center [272, 110] width 6 height 6
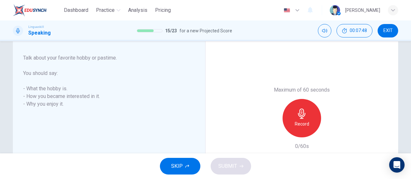
scroll to position [95, 0]
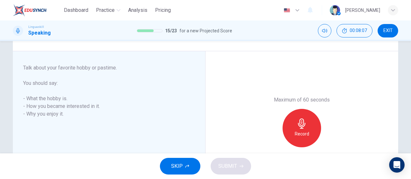
click at [309, 134] on div "Record" at bounding box center [301, 128] width 38 height 38
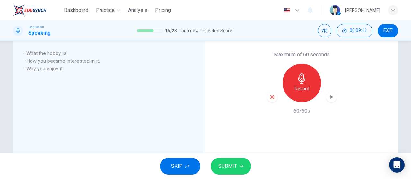
scroll to position [127, 0]
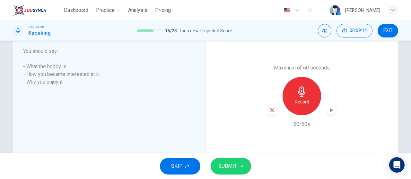
click at [232, 166] on span "SUBMIT" at bounding box center [227, 166] width 19 height 9
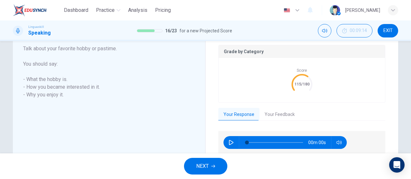
scroll to position [140, 0]
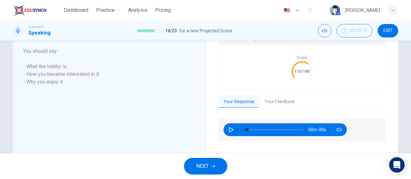
click at [227, 132] on button "button" at bounding box center [231, 129] width 10 height 13
type input "0"
click at [274, 101] on button "Your Feedback" at bounding box center [279, 101] width 40 height 13
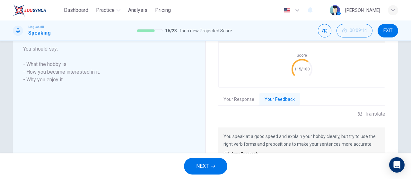
scroll to position [178, 0]
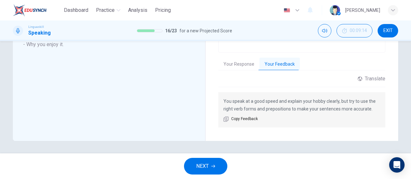
click at [218, 170] on button "NEXT" at bounding box center [205, 166] width 43 height 17
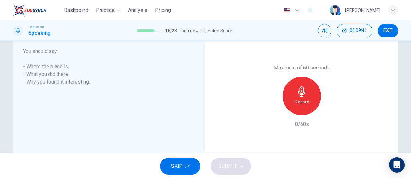
scroll to position [95, 0]
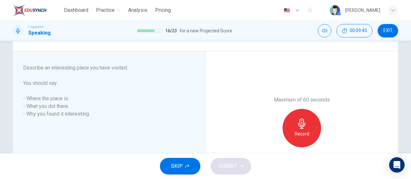
click at [306, 127] on div "Record" at bounding box center [301, 128] width 38 height 38
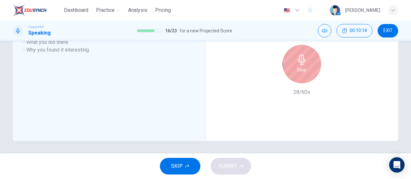
scroll to position [127, 0]
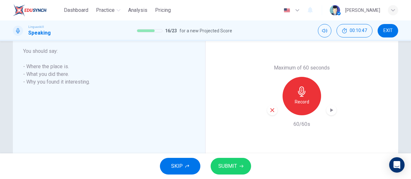
click at [233, 167] on span "SUBMIT" at bounding box center [227, 166] width 19 height 9
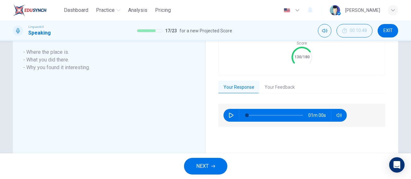
scroll to position [140, 0]
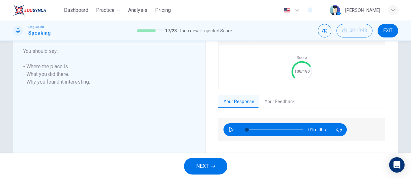
click at [230, 134] on button "button" at bounding box center [231, 129] width 10 height 13
click at [282, 107] on div "Grade by Category Score 130/180 Your Response Your Feedback 00m 46s Translate ​…" at bounding box center [301, 96] width 167 height 128
click at [285, 104] on button "Your Feedback" at bounding box center [279, 101] width 40 height 13
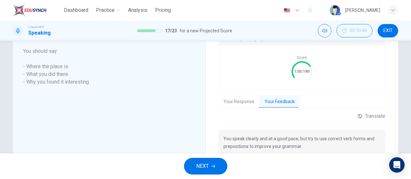
click at [237, 102] on button "Your Response" at bounding box center [238, 101] width 41 height 13
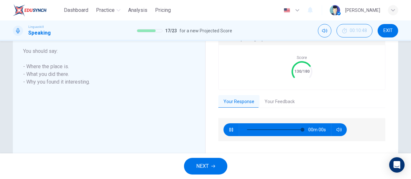
type input "0"
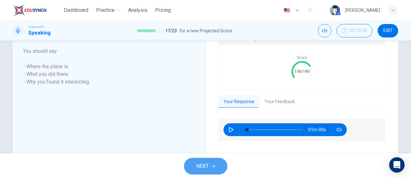
click at [205, 169] on span "NEXT" at bounding box center [202, 166] width 13 height 9
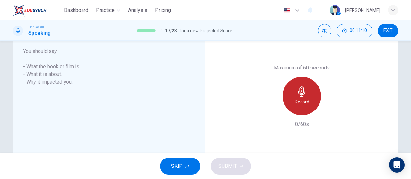
click at [303, 90] on icon "button" at bounding box center [301, 92] width 10 height 10
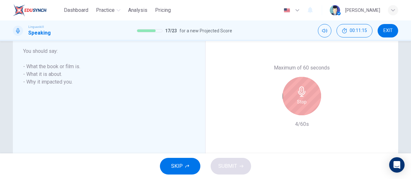
drag, startPoint x: 283, startPoint y: 109, endPoint x: 290, endPoint y: 108, distance: 7.1
click at [283, 109] on div "Stop" at bounding box center [301, 96] width 69 height 38
click at [296, 106] on div "Stop" at bounding box center [301, 96] width 38 height 38
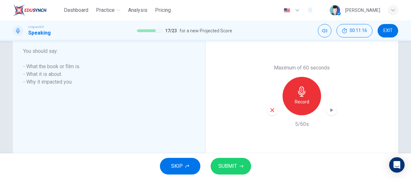
click at [271, 111] on icon "button" at bounding box center [272, 110] width 6 height 6
click at [308, 99] on div "Record" at bounding box center [301, 96] width 38 height 38
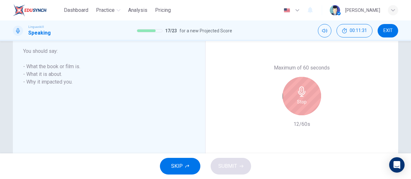
click at [305, 102] on div "Stop" at bounding box center [301, 96] width 38 height 38
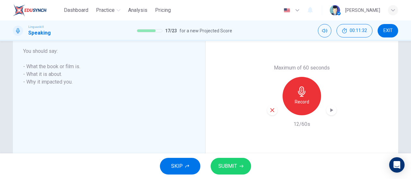
click at [271, 111] on icon "button" at bounding box center [272, 110] width 6 height 6
click at [304, 94] on icon "button" at bounding box center [301, 92] width 10 height 10
click at [233, 169] on span "SUBMIT" at bounding box center [227, 166] width 19 height 9
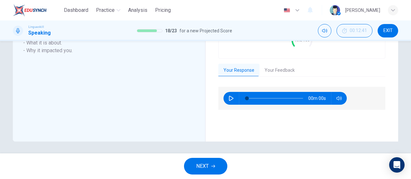
scroll to position [172, 0]
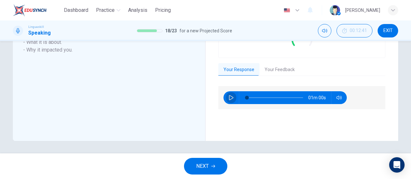
click at [231, 98] on icon "button" at bounding box center [230, 97] width 5 height 5
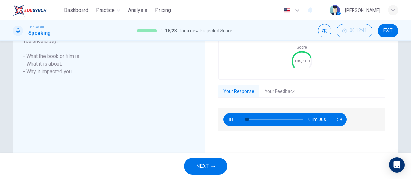
scroll to position [140, 0]
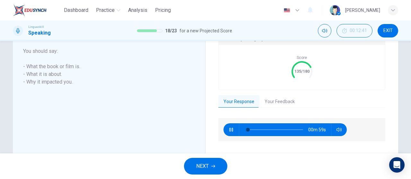
type input "3"
click at [280, 102] on button "Your Feedback" at bounding box center [279, 101] width 40 height 13
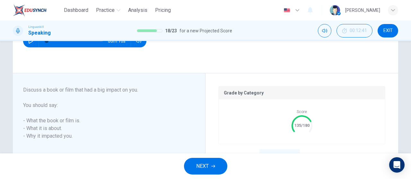
scroll to position [76, 0]
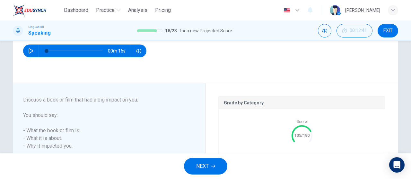
click at [215, 168] on icon "button" at bounding box center [213, 167] width 4 height 4
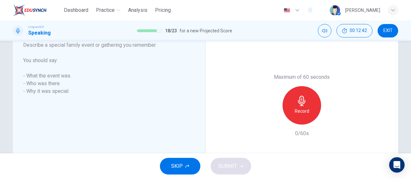
scroll to position [108, 0]
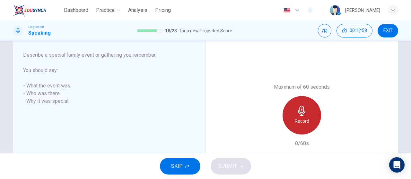
click at [302, 122] on h6 "Record" at bounding box center [301, 121] width 14 height 8
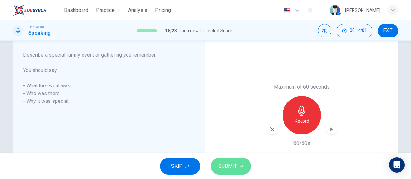
drag, startPoint x: 242, startPoint y: 164, endPoint x: 246, endPoint y: 159, distance: 5.7
click at [242, 164] on button "SUBMIT" at bounding box center [230, 166] width 40 height 17
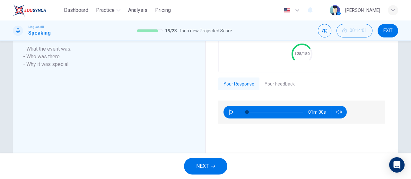
scroll to position [172, 0]
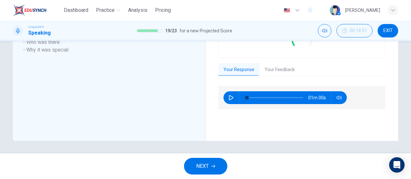
click at [228, 101] on button "button" at bounding box center [231, 97] width 10 height 13
type input "2"
click at [285, 69] on button "Your Feedback" at bounding box center [279, 69] width 40 height 13
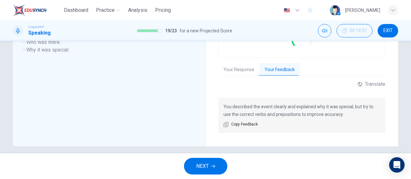
click at [219, 168] on button "NEXT" at bounding box center [205, 166] width 43 height 17
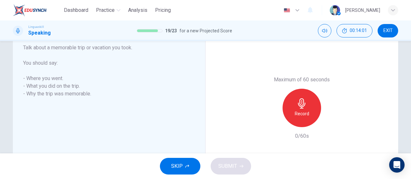
scroll to position [95, 0]
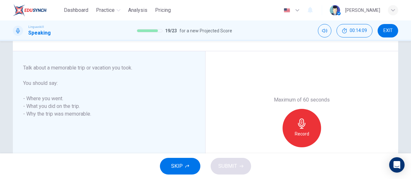
click at [307, 130] on div "Record" at bounding box center [301, 128] width 38 height 38
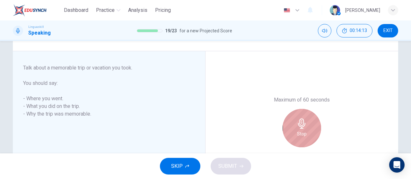
click at [308, 133] on div "Stop" at bounding box center [301, 128] width 38 height 38
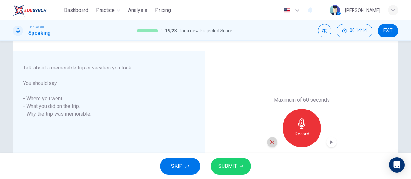
click at [269, 145] on icon "button" at bounding box center [272, 143] width 6 height 6
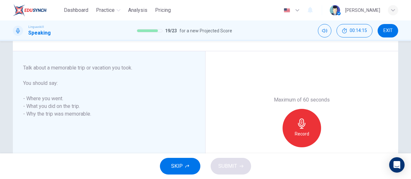
click at [301, 134] on h6 "Record" at bounding box center [301, 134] width 14 height 8
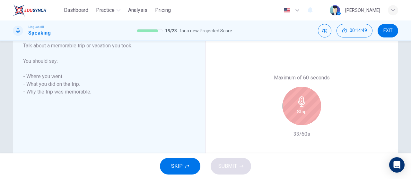
scroll to position [127, 0]
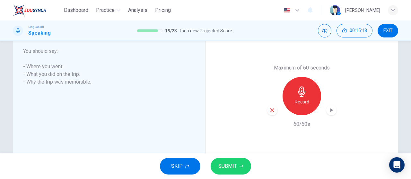
click at [241, 168] on icon "button" at bounding box center [241, 167] width 4 height 4
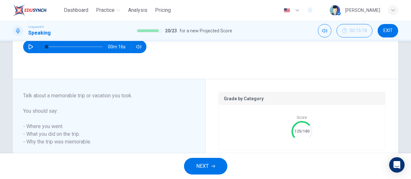
scroll to position [95, 0]
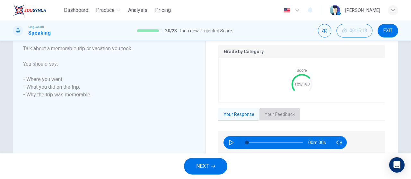
click at [295, 110] on button "Your Feedback" at bounding box center [279, 114] width 40 height 13
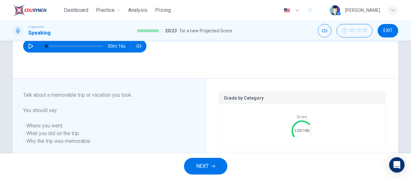
scroll to position [49, 0]
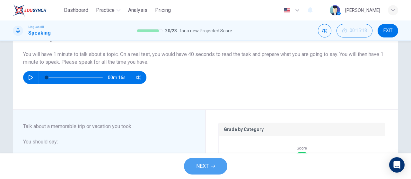
click at [211, 163] on button "NEXT" at bounding box center [205, 166] width 43 height 17
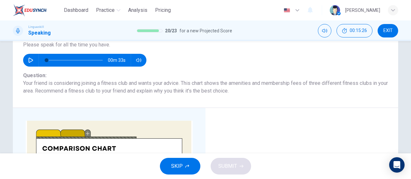
scroll to position [64, 0]
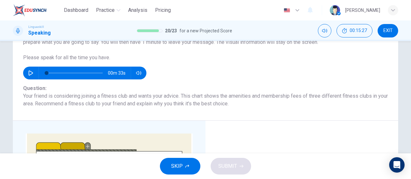
click at [36, 69] on div "00m 33s" at bounding box center [84, 73] width 123 height 13
click at [28, 72] on icon "button" at bounding box center [30, 73] width 5 height 5
type input "0"
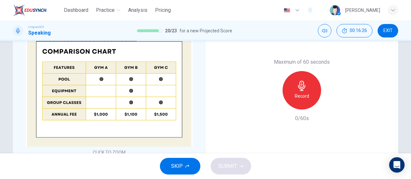
scroll to position [128, 0]
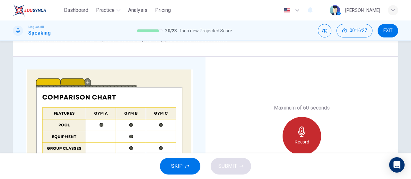
click at [306, 128] on div "Record" at bounding box center [301, 136] width 38 height 38
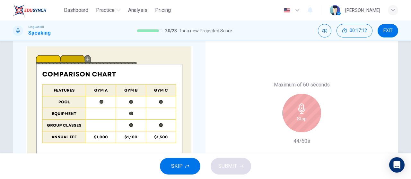
scroll to position [160, 0]
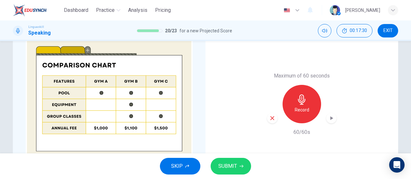
click at [230, 170] on span "SUBMIT" at bounding box center [227, 166] width 19 height 9
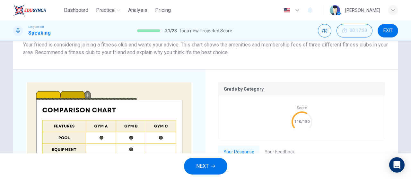
scroll to position [192, 0]
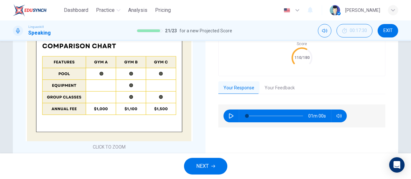
drag, startPoint x: 224, startPoint y: 116, endPoint x: 227, endPoint y: 116, distance: 3.5
click at [225, 116] on div "01m 00s" at bounding box center [284, 116] width 123 height 13
click at [228, 116] on icon "button" at bounding box center [230, 116] width 5 height 5
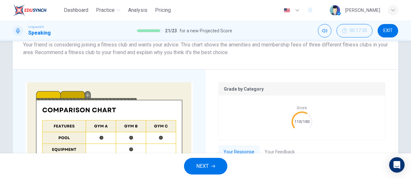
type input "3"
click at [205, 169] on span "NEXT" at bounding box center [202, 166] width 13 height 9
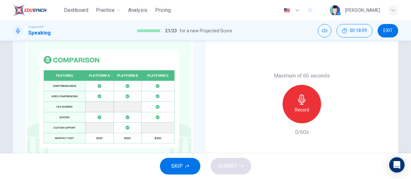
scroll to position [171, 0]
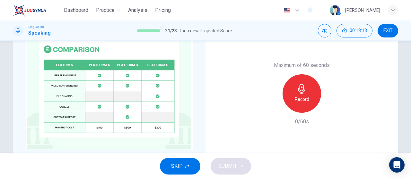
click at [304, 112] on div "Record" at bounding box center [301, 93] width 38 height 38
click at [235, 168] on span "SUBMIT" at bounding box center [227, 166] width 19 height 9
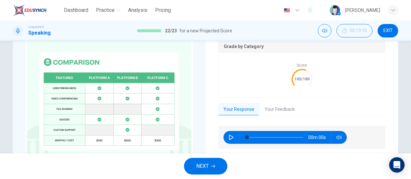
scroll to position [184, 0]
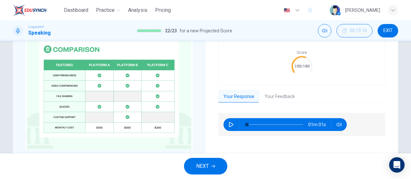
click at [239, 123] on div at bounding box center [273, 124] width 69 height 13
click at [231, 127] on icon "button" at bounding box center [230, 124] width 5 height 5
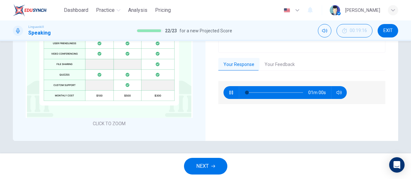
type input "2"
click at [281, 61] on button "Your Feedback" at bounding box center [279, 64] width 40 height 13
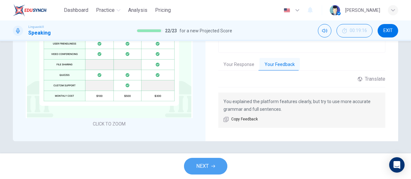
click at [212, 164] on button "NEXT" at bounding box center [205, 166] width 43 height 17
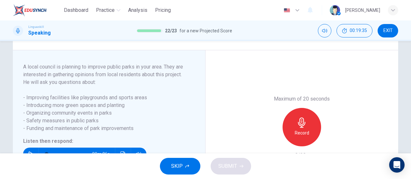
scroll to position [128, 0]
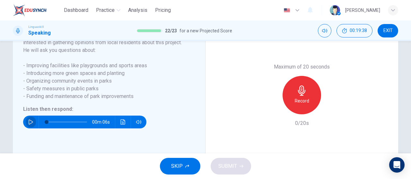
click at [28, 125] on icon "button" at bounding box center [30, 122] width 5 height 5
click at [30, 129] on button "button" at bounding box center [31, 122] width 10 height 13
click at [29, 125] on icon "button" at bounding box center [30, 122] width 5 height 5
type input "0"
click at [310, 96] on div "Record" at bounding box center [301, 95] width 38 height 38
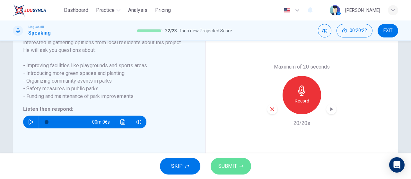
click at [234, 163] on span "SUBMIT" at bounding box center [227, 166] width 19 height 9
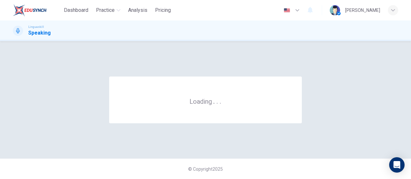
scroll to position [0, 0]
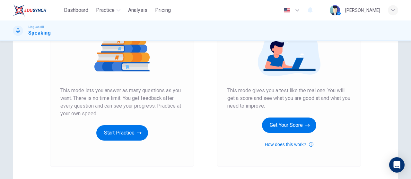
scroll to position [96, 0]
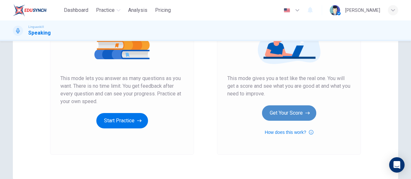
click at [279, 112] on button "Get Your Score" at bounding box center [289, 113] width 54 height 15
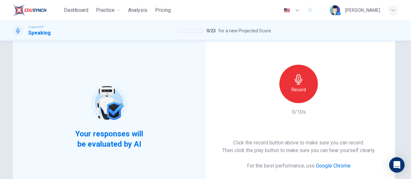
scroll to position [32, 0]
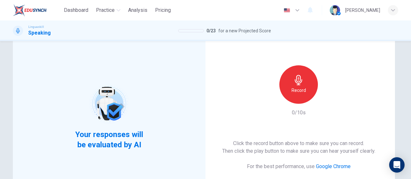
click at [302, 90] on h6 "Record" at bounding box center [298, 91] width 14 height 8
click at [323, 103] on div "button" at bounding box center [328, 99] width 10 height 10
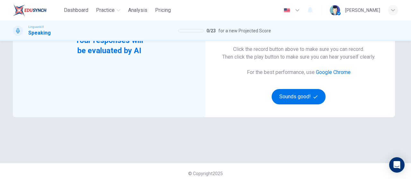
scroll to position [131, 0]
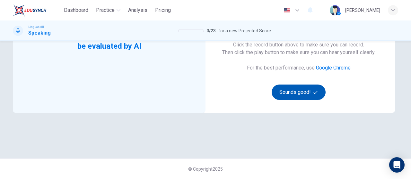
click at [323, 99] on div "Click the record button above to make sure you can record. Then click the play …" at bounding box center [298, 70] width 153 height 59
click at [311, 92] on button "Sounds good!" at bounding box center [298, 92] width 54 height 15
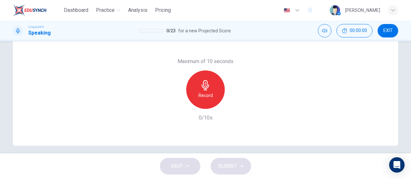
click at [204, 102] on div "Record" at bounding box center [205, 90] width 38 height 38
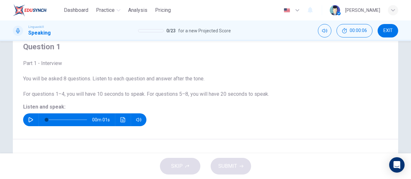
scroll to position [35, 0]
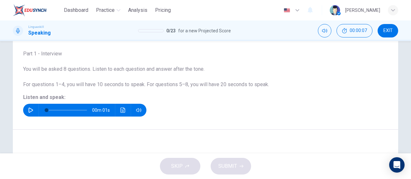
click at [29, 111] on icon "button" at bounding box center [30, 110] width 5 height 5
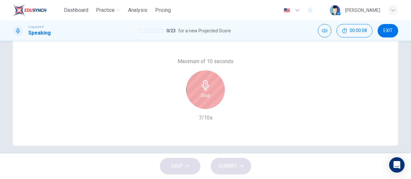
scroll to position [0, 0]
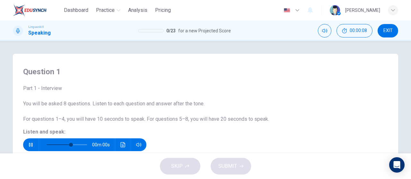
type input "0"
click at [85, 7] on span "Dashboard" at bounding box center [76, 10] width 24 height 8
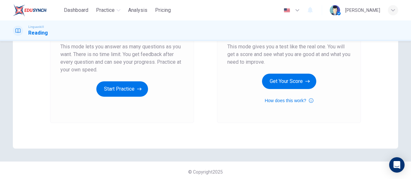
scroll to position [128, 0]
click at [300, 90] on div "Mock Test This mode gives you a test like the real one. You will get a score an…" at bounding box center [288, 35] width 123 height 137
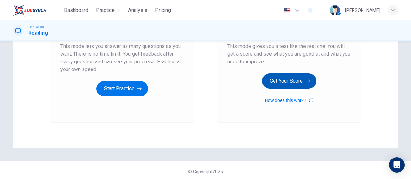
click at [302, 82] on button "Get Your Score" at bounding box center [289, 80] width 54 height 15
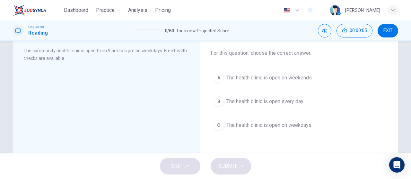
scroll to position [0, 0]
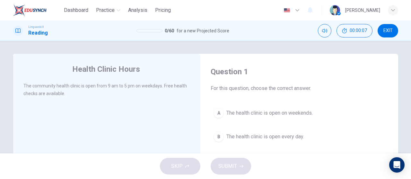
click at [391, 28] on span "EXIT" at bounding box center [387, 30] width 9 height 5
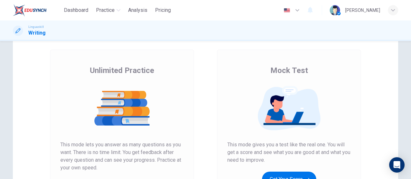
scroll to position [32, 0]
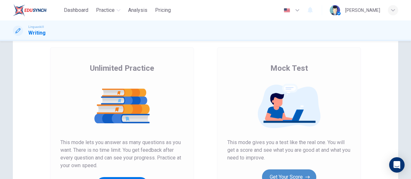
click at [279, 174] on button "Get Your Score" at bounding box center [289, 177] width 54 height 15
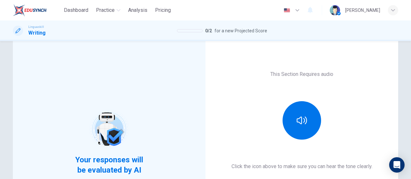
scroll to position [64, 0]
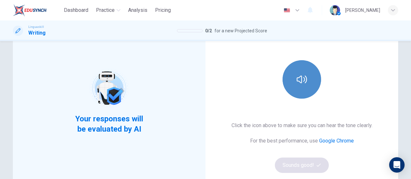
click at [306, 70] on button "button" at bounding box center [301, 79] width 38 height 38
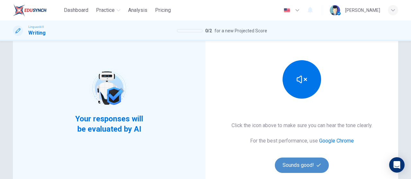
click at [314, 158] on button "Sounds good!" at bounding box center [302, 165] width 54 height 15
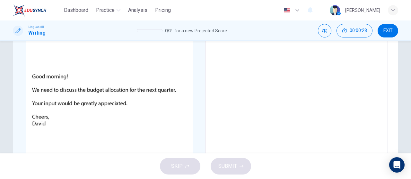
scroll to position [37, 0]
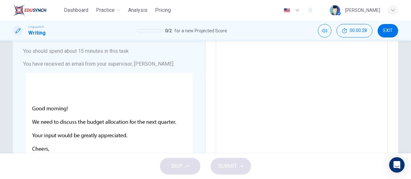
click at [267, 93] on textarea at bounding box center [301, 159] width 163 height 229
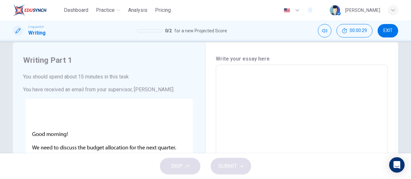
scroll to position [5, 0]
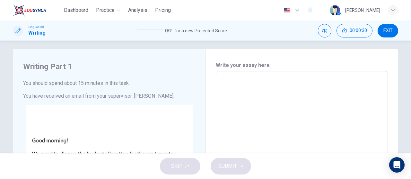
type textarea "D"
type textarea "x"
type textarea "De"
type textarea "x"
type textarea "Dea"
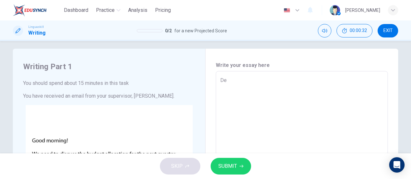
type textarea "x"
type textarea "Dear"
type textarea "x"
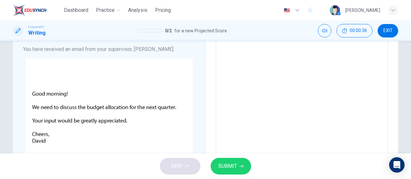
scroll to position [37, 0]
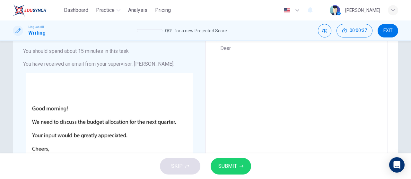
type textarea "Dear,"
type textarea "x"
type textarea "Dear,"
type textarea "x"
type textarea "Dear, D"
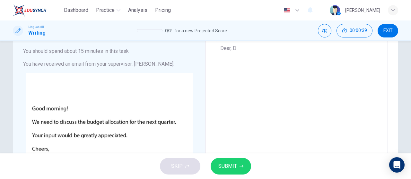
type textarea "x"
type textarea "Dear, Da"
type textarea "x"
type textarea "Dear, Dav"
type textarea "x"
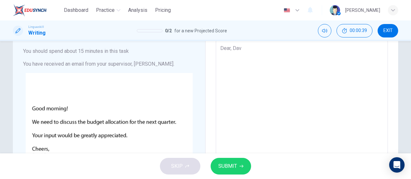
type textarea "Dear, Davi"
type textarea "x"
type textarea "Dear, [PERSON_NAME]"
type textarea "x"
type textarea "Dear, [PERSON_NAME]"
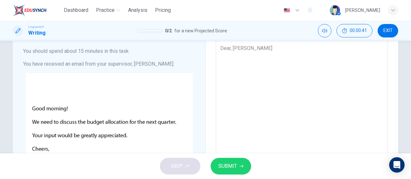
type textarea "x"
type textarea "Dear, [PERSON_NAME]"
type textarea "x"
type textarea "Dear, [PERSON_NAME] T"
type textarea "x"
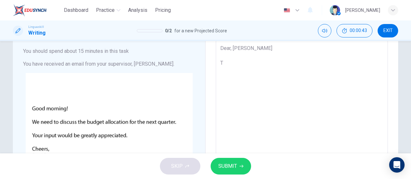
type textarea "Dear, [PERSON_NAME] Th"
type textarea "x"
type textarea "Dear, [PERSON_NAME] Tha"
type textarea "x"
type textarea "Dear, [PERSON_NAME] Than"
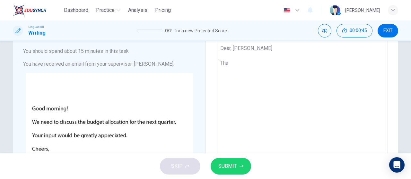
type textarea "x"
type textarea "Dear, David Tha"
type textarea "x"
type textarea "Dear, David Th"
type textarea "x"
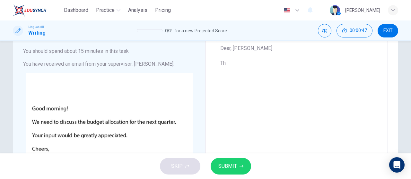
type textarea "Dear, David T"
type textarea "x"
type textarea "Dear, David"
type textarea "x"
type textarea "Dear, David F"
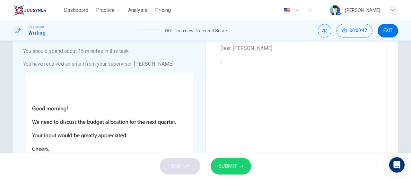
type textarea "x"
type textarea "Dear, David Fi"
type textarea "x"
type textarea "Dear, David Fir"
type textarea "x"
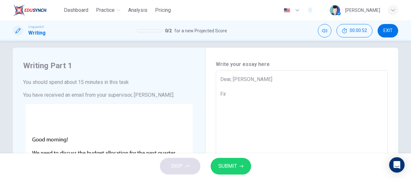
scroll to position [5, 0]
type textarea "Dear, David Firs"
type textarea "x"
type textarea "Dear, David First"
type textarea "x"
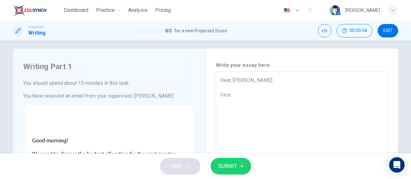
type textarea "Dear, David First"
type textarea "x"
type textarea "Dear, David First o"
type textarea "x"
type textarea "Dear, David First of"
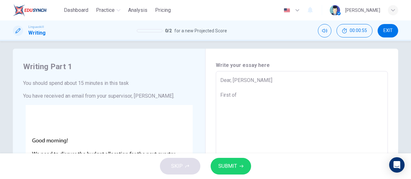
type textarea "x"
type textarea "Dear, David First of"
type textarea "x"
type textarea "Dear, David First of a"
type textarea "x"
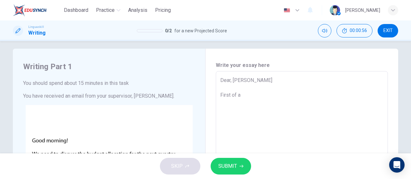
type textarea "Dear, David First of al"
type textarea "x"
type textarea "Dear, David First of all"
type textarea "x"
type textarea "Dear, David First of all"
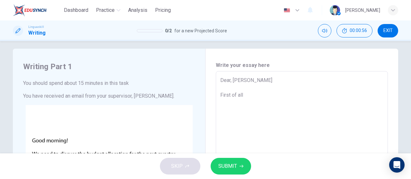
type textarea "x"
type textarea "Dear, David First of all"
type textarea "x"
type textarea "Dear, David First of all,"
type textarea "x"
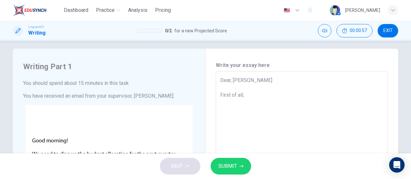
type textarea "Dear, David First of all,"
type textarea "x"
type textarea "Dear, David First of all, I"
type textarea "x"
type textarea "Dear, David First of all, I"
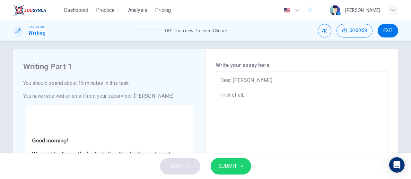
type textarea "x"
type textarea "Dear, David First of all, I w"
type textarea "x"
type textarea "Dear, David First of all, I wo"
type textarea "x"
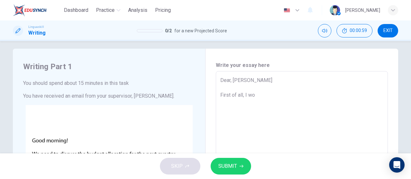
type textarea "Dear, David First of all, I woo"
type textarea "x"
type textarea "Dear, David First of all, I wo"
type textarea "x"
type textarea "Dear, David First of all, I wou"
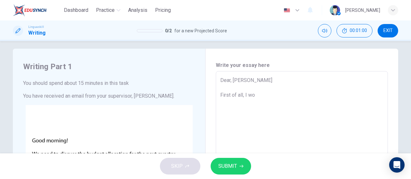
type textarea "x"
type textarea "Dear, David First of all, I woul"
type textarea "x"
type textarea "Dear, David First of all, I would"
type textarea "x"
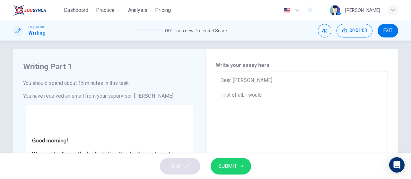
type textarea "Dear, David First of all, I would"
type textarea "x"
type textarea "Dear, David First of all, I would l"
type textarea "x"
type textarea "Dear, David First of all, I would li"
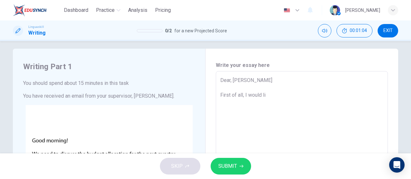
type textarea "x"
type textarea "Dear, David First of all, I would lik"
type textarea "x"
type textarea "Dear, David First of all, I would like"
type textarea "x"
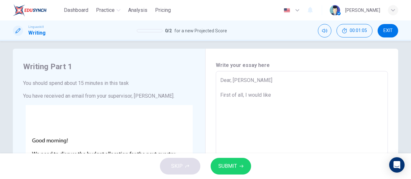
type textarea "Dear, David First of all, I would like"
type textarea "x"
type textarea "Dear, David First of all, I would like t"
type textarea "x"
type textarea "Dear, David First of all, I would like to"
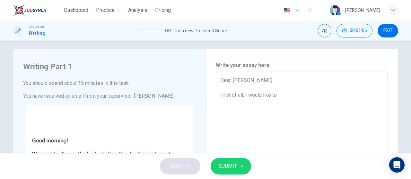
type textarea "x"
type textarea "Dear, David First of all, I would like to"
type textarea "x"
type textarea "Dear, David First of all, I would like to t"
type textarea "x"
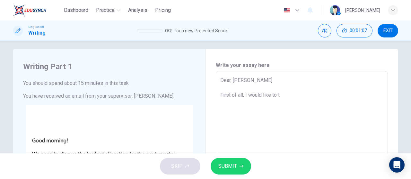
type textarea "Dear, David First of all, I would like to ta"
type textarea "x"
type textarea "Dear, David First of all, I would like to tab"
type textarea "x"
type textarea "Dear, David First of all, I would like to tabk"
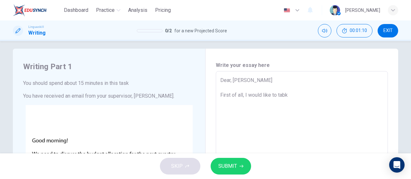
type textarea "x"
type textarea "Dear, David First of all, I would like to tab"
type textarea "x"
type textarea "Dear, David First of all, I would like to ta"
type textarea "x"
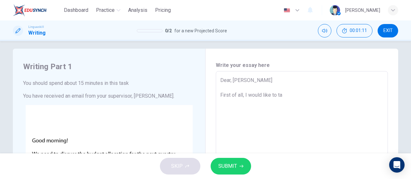
type textarea "Dear, David First of all, I would like to tan"
type textarea "x"
type textarea "Dear, David First of all, I would like to tank"
type textarea "x"
type textarea "Dear, David First of all, I would like to tank"
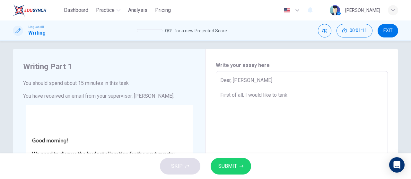
type textarea "x"
type textarea "Dear, David First of all, I would like to tank y"
type textarea "x"
type textarea "Dear, David First of all, I would like to tank yo"
type textarea "x"
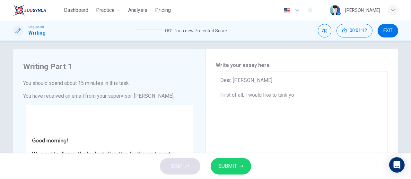
type textarea "Dear, David First of all, I would like to tank you"
type textarea "x"
type textarea "Dear, David First of all, I would like to thank you"
type textarea "x"
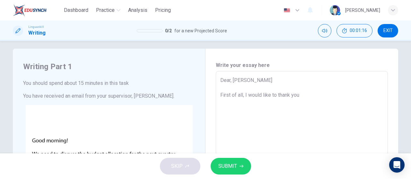
type textarea "Dear, David First of all, I would like to thank you"
type textarea "x"
type textarea "Dear, David First of all, I would like to thank you f"
type textarea "x"
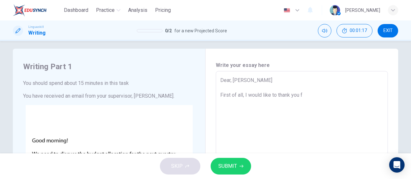
type textarea "Dear, David First of all, I would like to thank you fo"
type textarea "x"
type textarea "Dear, David First of all, I would like to thank you for"
type textarea "x"
type textarea "Dear, David First of all, I would like to thank you for"
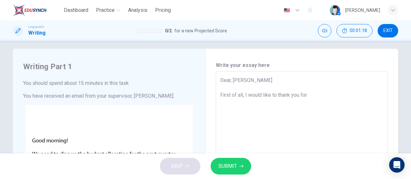
type textarea "x"
type textarea "Dear, David First of all, I would like to thank you for p"
type textarea "x"
type textarea "Dear, David First of all, I would like to thank you for pe"
type textarea "x"
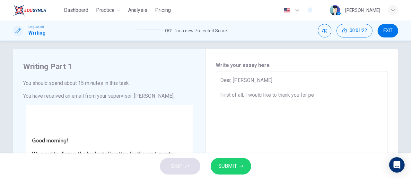
type textarea "Dear, David First of all, I would like to thank you for p"
type textarea "x"
type textarea "Dear, David First of all, I would like to thank you for pr"
type textarea "x"
type textarea "Dear, David First of all, I would like to thank you for pro"
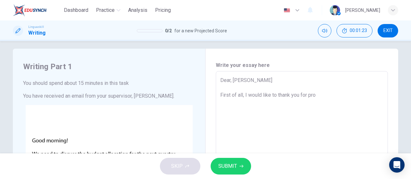
type textarea "x"
type textarea "Dear, David First of all, I would like to thank you for prof"
type textarea "x"
type textarea "Dear, David First of all, I would like to thank you for profo"
type textarea "x"
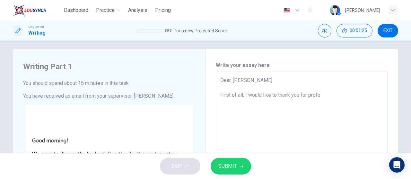
type textarea "Dear, David First of all, I would like to thank you for profou"
type textarea "x"
type textarea "Dear, David First of all, I would like to thank you for profoun"
type textarea "x"
type textarea "Dear, David First of all, I would like to thank you for profound"
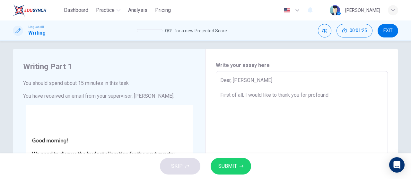
type textarea "x"
type textarea "Dear, David First of all, I would like to thank you for profoundl"
type textarea "x"
type textarea "Dear, David First of all, I would like to thank you for profoundly"
type textarea "x"
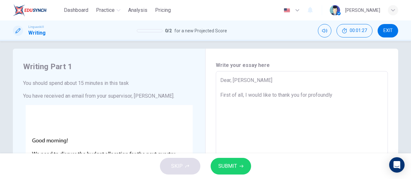
type textarea "Dear, David First of all, I would like to thank you for profoundly"
type textarea "x"
type textarea "Dear, David First of all, I would like to thank you for profoundly a"
type textarea "x"
type textarea "Dear, David First of all, I would like to thank you for profoundly ap"
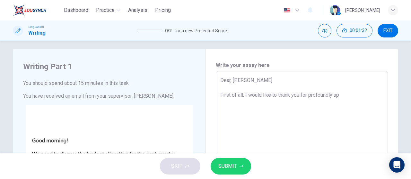
type textarea "x"
type textarea "Dear, David First of all, I would like to thank you for profoundly apr"
type textarea "x"
type textarea "Dear, David First of all, I would like to thank you for profoundly apre"
type textarea "x"
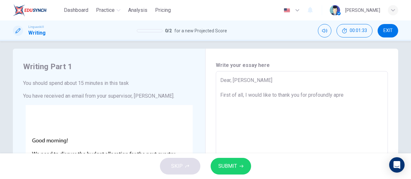
type textarea "Dear, David First of all, I would like to thank you for profoundly aprec"
type textarea "x"
type textarea "Dear, David First of all, I would like to thank you for profoundly apreci"
type textarea "x"
type textarea "Dear, David First of all, I would like to thank you for profoundly aprecia"
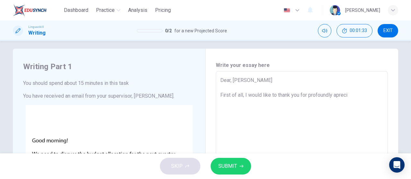
type textarea "x"
type textarea "Dear, David First of all, I would like to thank you for profoundly apreciat"
type textarea "x"
type textarea "Dear, David First of all, I would like to thank you for profoundly apreciati"
type textarea "x"
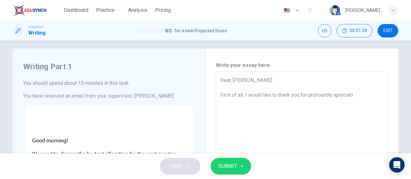
type textarea "Dear, David First of all, I would like to thank you for profoundly apreciativ"
type textarea "x"
type textarea "Dear, David First of all, I would like to thank you for profoundly apreciative"
type textarea "x"
type textarea "Dear, David First of all, I would like to thank you for profoundly apreciative"
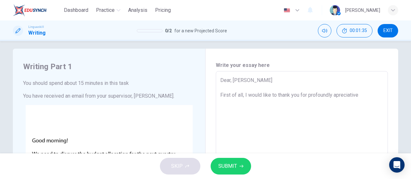
type textarea "x"
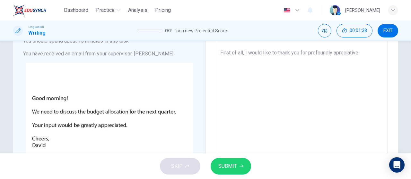
scroll to position [37, 0]
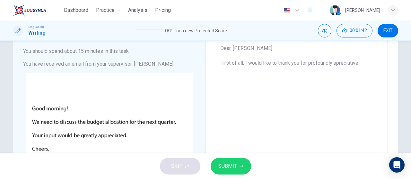
type textarea "Dear, David First of all, I would like to thank you for profoundly apreciative w"
type textarea "x"
type textarea "Dear, David First of all, I would like to thank you for profoundly apreciative …"
type textarea "x"
click at [307, 67] on textarea "Dear, David First of all, I would like to thank you for profoundly apreciative …" at bounding box center [301, 159] width 163 height 229
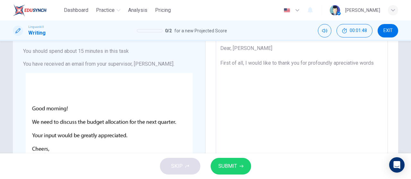
click at [298, 64] on textarea "Dear, David First of all, I would like to thank you for profoundly apreciative …" at bounding box center [301, 159] width 163 height 229
click at [307, 64] on textarea "Dear, David First of all, I would like to thank you for profoundly apreciative …" at bounding box center [301, 159] width 163 height 229
click at [255, 68] on textarea "Dear, David First of all, I would like to thank you for your profoundly aprecia…" at bounding box center [301, 159] width 163 height 229
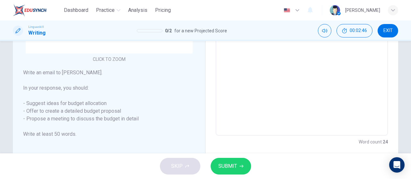
scroll to position [165, 0]
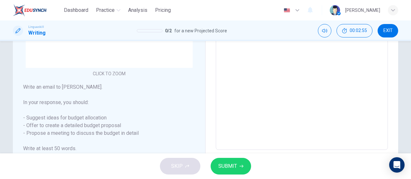
drag, startPoint x: 140, startPoint y: 134, endPoint x: 14, endPoint y: 118, distance: 126.8
click at [14, 118] on div "Writing Part 1 You should spend about 15 minutes in this task You have received…" at bounding box center [109, 30] width 192 height 285
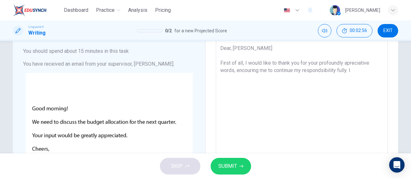
scroll to position [5, 0]
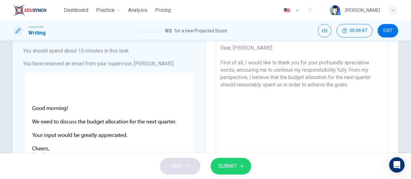
scroll to position [37, 0]
click at [247, 166] on button "SUBMIT" at bounding box center [230, 166] width 40 height 17
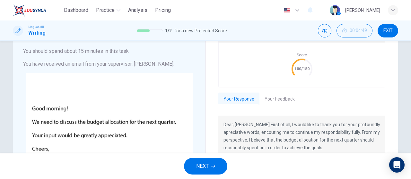
scroll to position [5, 0]
click at [272, 98] on button "Your Feedback" at bounding box center [279, 99] width 40 height 13
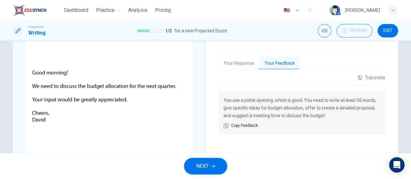
scroll to position [101, 0]
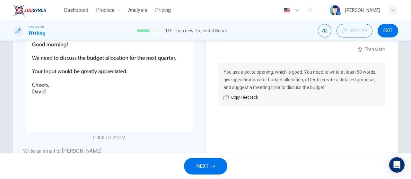
click at [217, 164] on button "NEXT" at bounding box center [205, 166] width 43 height 17
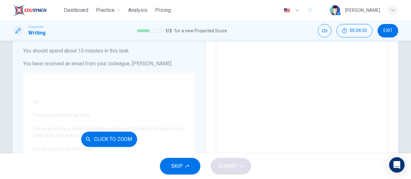
scroll to position [32, 0]
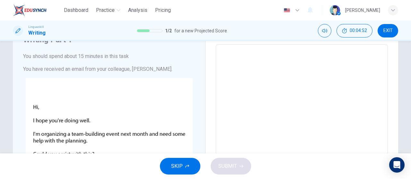
click at [190, 165] on button "SKIP" at bounding box center [180, 166] width 40 height 17
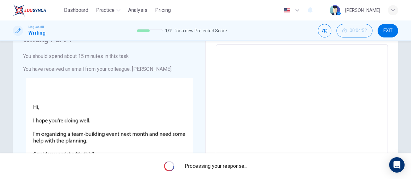
scroll to position [0, 0]
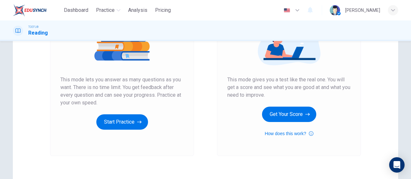
scroll to position [96, 0]
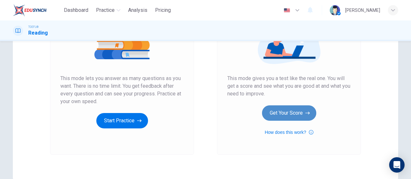
click at [289, 108] on button "Get Your Score" at bounding box center [289, 113] width 54 height 15
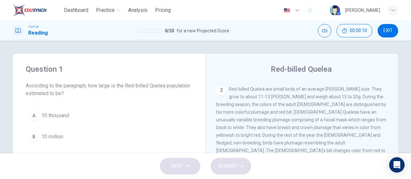
scroll to position [43, 0]
drag, startPoint x: 232, startPoint y: 70, endPoint x: 232, endPoint y: 66, distance: 3.5
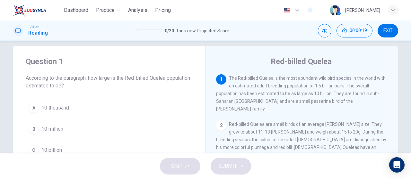
scroll to position [8, 0]
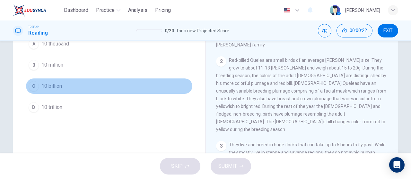
click at [54, 81] on button "C 10 billion" at bounding box center [109, 86] width 167 height 16
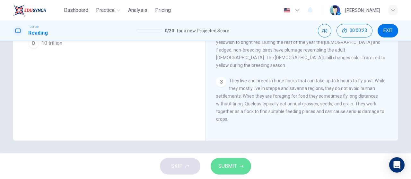
click at [232, 172] on button "SUBMIT" at bounding box center [230, 166] width 40 height 17
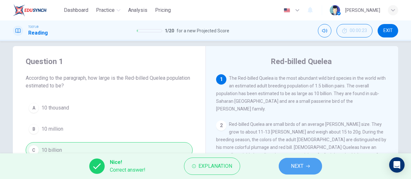
click at [312, 168] on button "NEXT" at bounding box center [299, 166] width 43 height 17
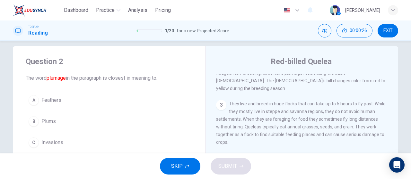
scroll to position [107, 0]
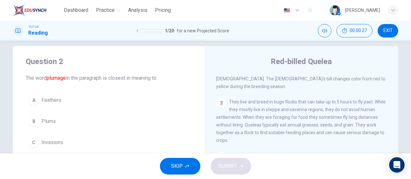
click at [160, 168] on div "SKIP SUBMIT" at bounding box center [205, 167] width 411 height 26
click at [181, 168] on span "SKIP" at bounding box center [177, 166] width 12 height 9
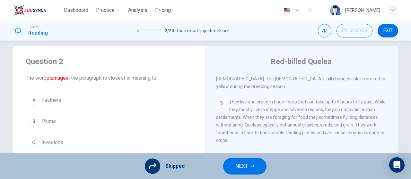
click at [380, 35] on button "EXIT" at bounding box center [387, 30] width 21 height 13
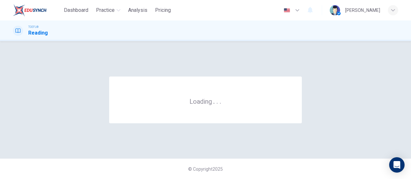
scroll to position [0, 0]
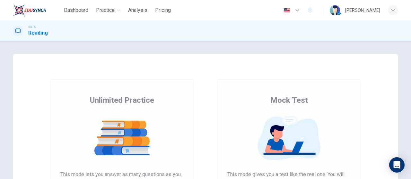
scroll to position [64, 0]
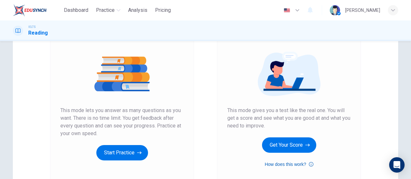
click at [285, 161] on button "How does this work?" at bounding box center [288, 165] width 48 height 8
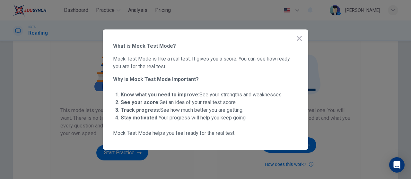
click at [300, 38] on icon "button" at bounding box center [299, 39] width 8 height 8
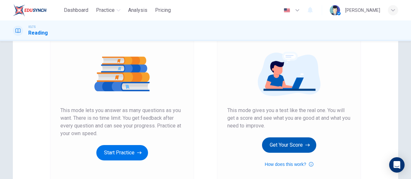
click at [292, 148] on button "Get Your Score" at bounding box center [289, 145] width 54 height 15
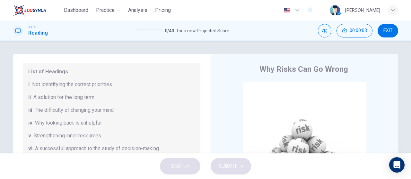
scroll to position [0, 0]
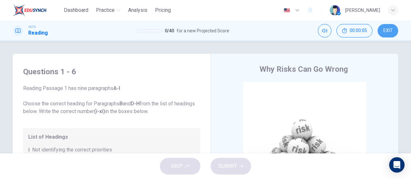
click at [390, 32] on span "EXIT" at bounding box center [387, 30] width 9 height 5
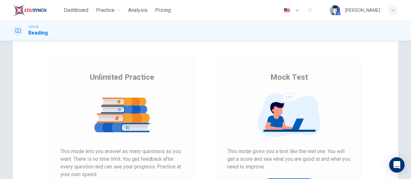
scroll to position [96, 0]
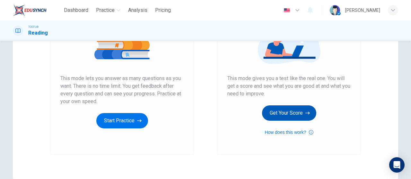
click at [291, 118] on button "Get Your Score" at bounding box center [289, 113] width 54 height 15
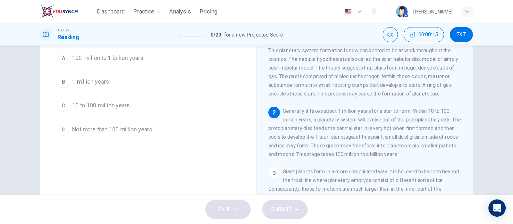
scroll to position [64, 0]
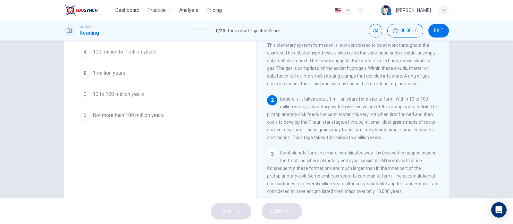
drag, startPoint x: 377, startPoint y: 5, endPoint x: 186, endPoint y: 118, distance: 222.0
click at [185, 118] on button "D Not more than 100 million years" at bounding box center [160, 115] width 167 height 16
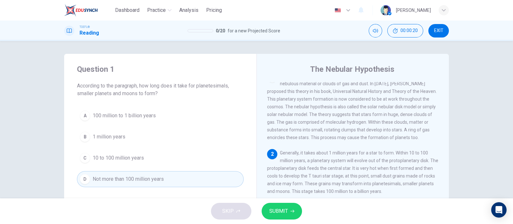
scroll to position [0, 0]
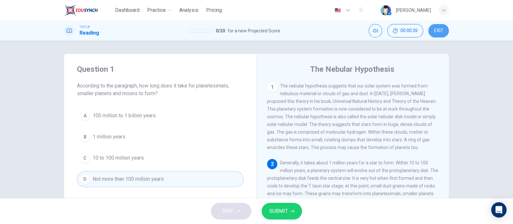
click at [410, 32] on button "EXIT" at bounding box center [438, 30] width 21 height 13
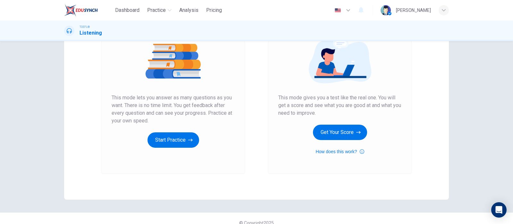
scroll to position [80, 0]
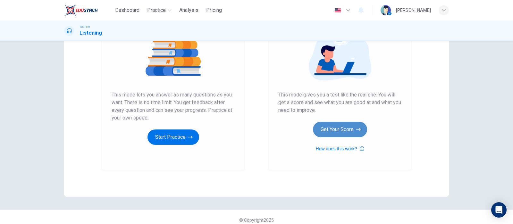
click at [330, 134] on button "Get Your Score" at bounding box center [340, 129] width 54 height 15
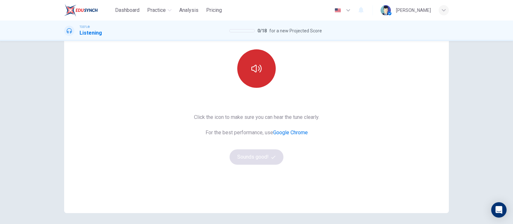
scroll to position [40, 0]
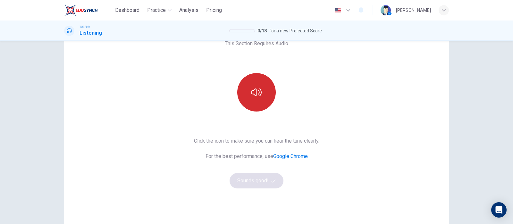
click at [264, 96] on button "button" at bounding box center [256, 92] width 38 height 38
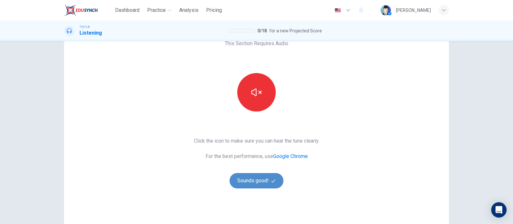
click at [257, 180] on button "Sounds good!" at bounding box center [257, 180] width 54 height 15
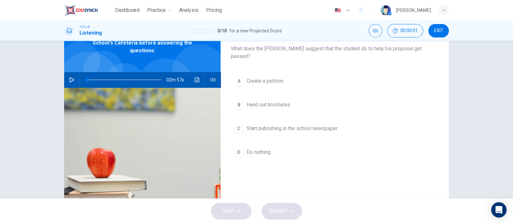
scroll to position [0, 0]
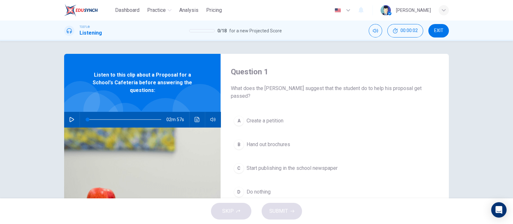
click at [72, 112] on button "button" at bounding box center [72, 119] width 10 height 15
click at [489, 125] on div "Question 1 What does the [PERSON_NAME] suggest that the student do to help his …" at bounding box center [256, 119] width 513 height 157
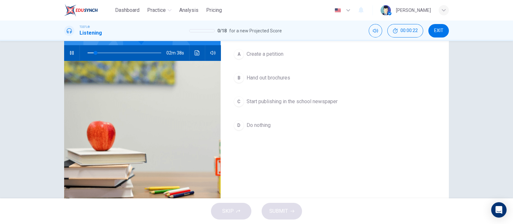
scroll to position [11, 0]
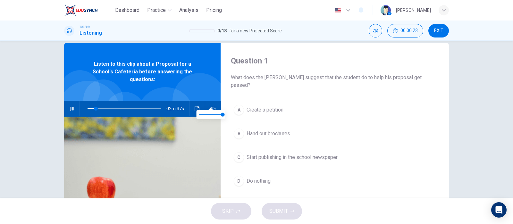
click at [212, 106] on icon "button" at bounding box center [212, 108] width 5 height 5
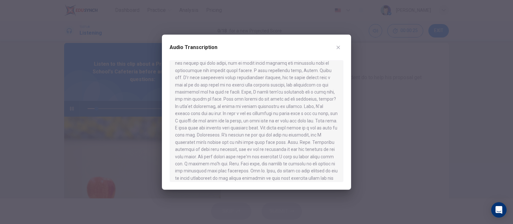
scroll to position [155, 0]
click at [343, 46] on button "button" at bounding box center [338, 47] width 10 height 10
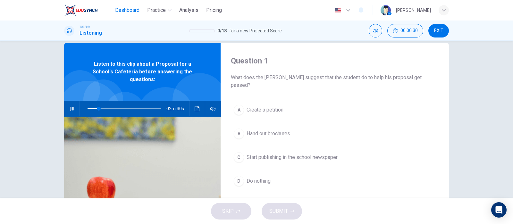
type input "16"
click at [120, 6] on span "Dashboard" at bounding box center [127, 10] width 24 height 8
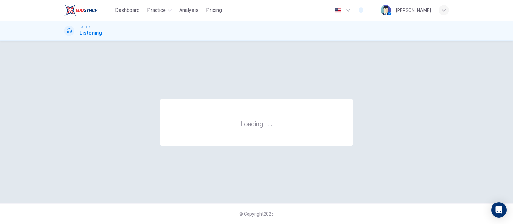
scroll to position [0, 0]
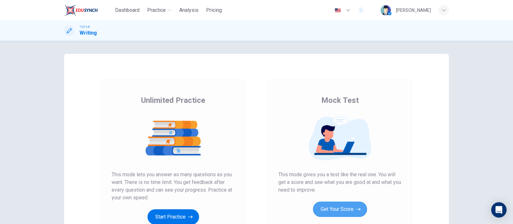
click at [333, 203] on button "Get Your Score" at bounding box center [340, 209] width 54 height 15
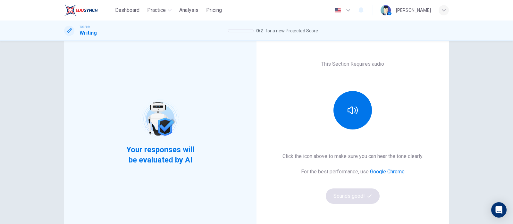
scroll to position [80, 0]
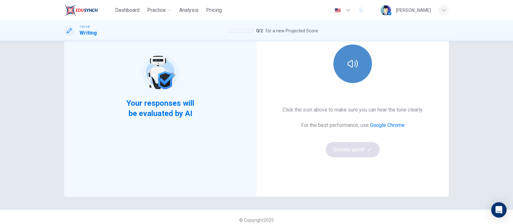
click at [345, 57] on button "button" at bounding box center [353, 64] width 38 height 38
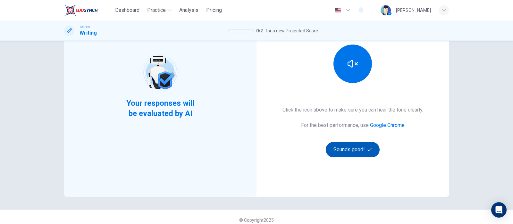
click at [358, 153] on button "Sounds good!" at bounding box center [353, 149] width 54 height 15
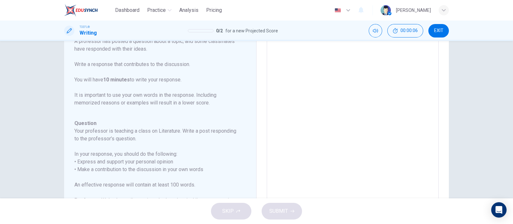
scroll to position [0, 0]
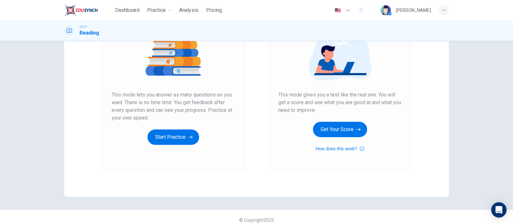
scroll to position [80, 0]
click at [332, 132] on button "Get Your Score" at bounding box center [340, 129] width 54 height 15
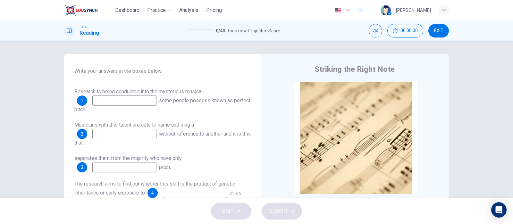
scroll to position [108, 0]
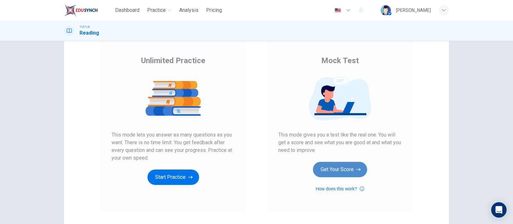
click at [324, 174] on button "Get Your Score" at bounding box center [340, 169] width 54 height 15
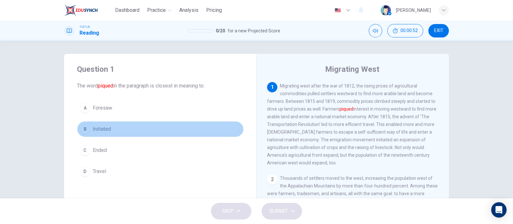
click at [126, 126] on button "B Initiated" at bounding box center [160, 129] width 167 height 16
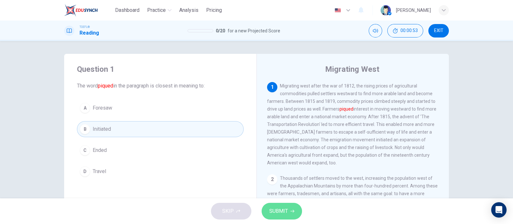
click at [281, 215] on span "SUBMIT" at bounding box center [278, 211] width 19 height 9
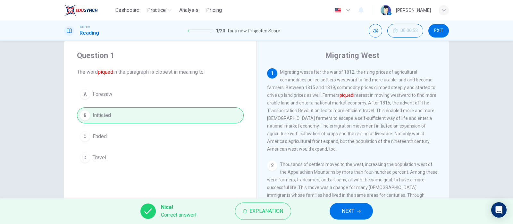
scroll to position [11, 0]
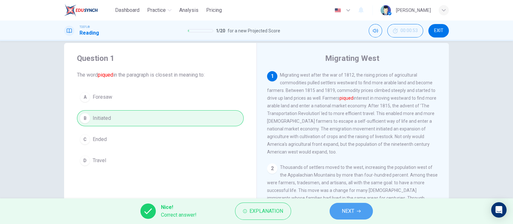
click at [358, 208] on button "NEXT" at bounding box center [351, 211] width 43 height 17
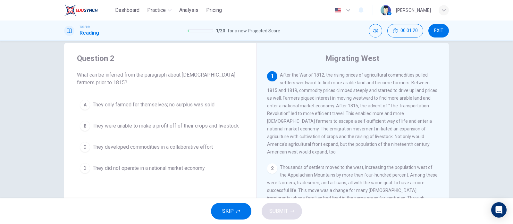
click at [191, 170] on span "They did not operate in a national market economy" at bounding box center [149, 169] width 112 height 8
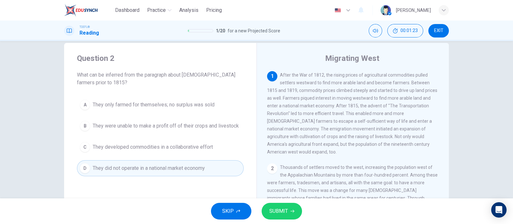
click at [211, 151] on button "C They developed commodities in a collaborative effort" at bounding box center [160, 147] width 167 height 16
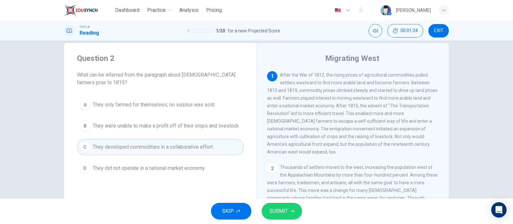
click at [271, 210] on span "SUBMIT" at bounding box center [278, 211] width 19 height 9
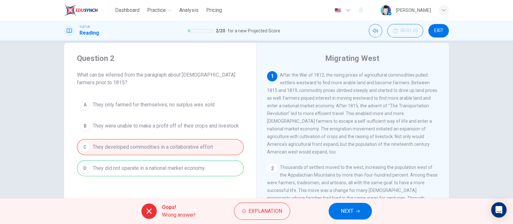
click at [206, 168] on div "A They only farmed for themselves; no surplus was sold B They were unable to ma…" at bounding box center [160, 137] width 167 height 80
click at [340, 212] on button "NEXT" at bounding box center [350, 211] width 43 height 17
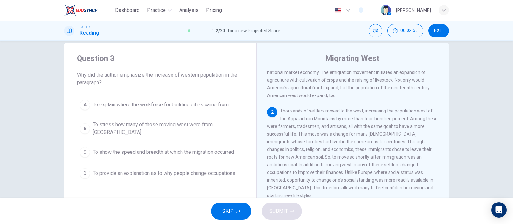
click at [199, 111] on button "A To explain where the workforce for building cities came from" at bounding box center [160, 105] width 167 height 16
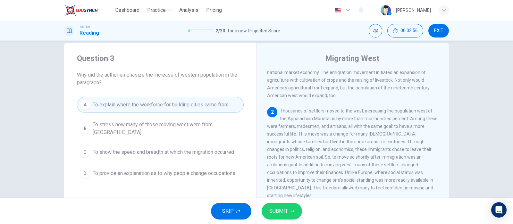
click at [288, 200] on div "SKIP SUBMIT" at bounding box center [256, 212] width 513 height 26
click at [287, 208] on span "SUBMIT" at bounding box center [278, 211] width 19 height 9
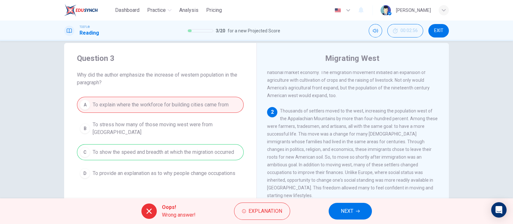
click at [340, 210] on button "NEXT" at bounding box center [350, 211] width 43 height 17
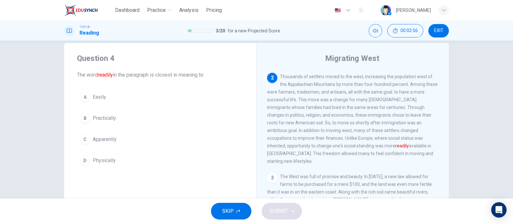
scroll to position [92, 0]
click at [116, 133] on button "C Apparently" at bounding box center [160, 140] width 167 height 16
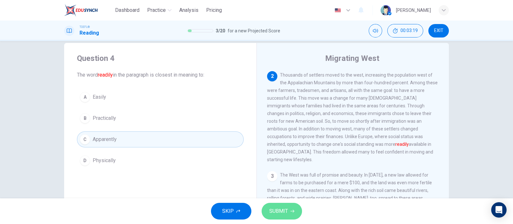
click at [290, 205] on button "SUBMIT" at bounding box center [282, 211] width 40 height 17
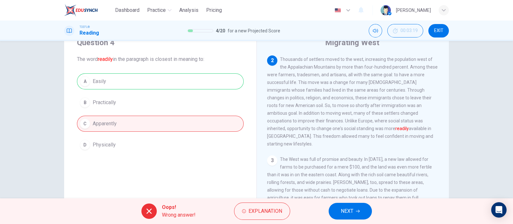
scroll to position [51, 0]
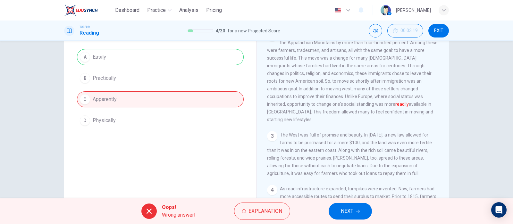
click at [357, 216] on button "NEXT" at bounding box center [350, 211] width 43 height 17
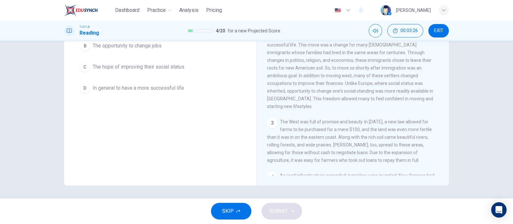
scroll to position [160, 0]
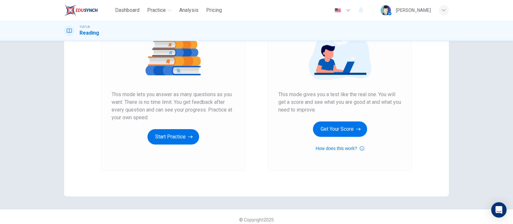
scroll to position [86, 0]
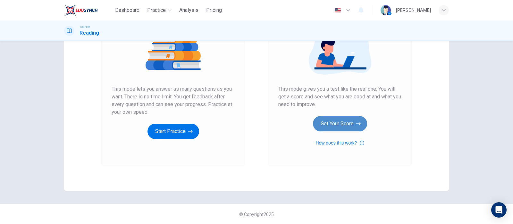
click at [346, 124] on button "Get Your Score" at bounding box center [340, 123] width 54 height 15
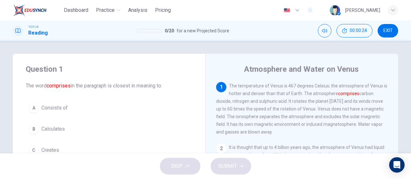
drag, startPoint x: 501, startPoint y: 0, endPoint x: 240, endPoint y: 59, distance: 267.0
click at [240, 59] on div "Atmosphere and Water on Venus 1 The temperature of Venus is 467 degrees Celsius…" at bounding box center [301, 165] width 192 height 223
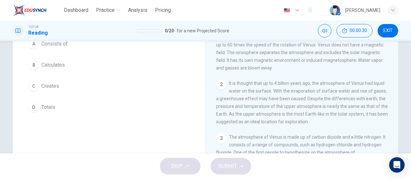
scroll to position [32, 0]
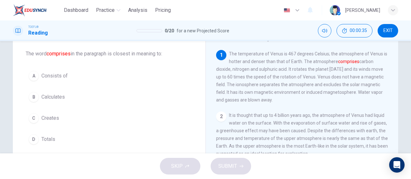
click at [46, 82] on button "A Consists of" at bounding box center [109, 76] width 167 height 16
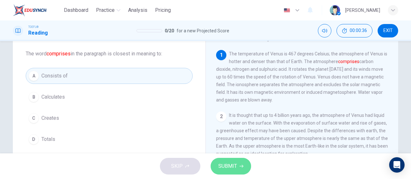
click at [246, 165] on button "SUBMIT" at bounding box center [230, 166] width 40 height 17
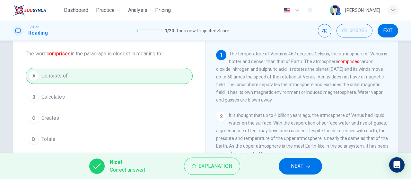
click at [300, 170] on span "NEXT" at bounding box center [297, 166] width 13 height 9
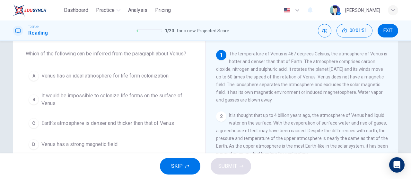
click at [132, 96] on span "It would be impossible to colonize life forms on the surface of Venus" at bounding box center [115, 99] width 148 height 15
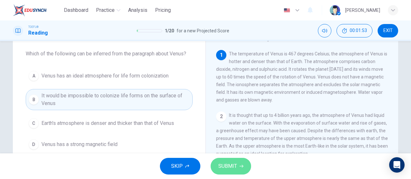
click at [240, 161] on button "SUBMIT" at bounding box center [230, 166] width 40 height 17
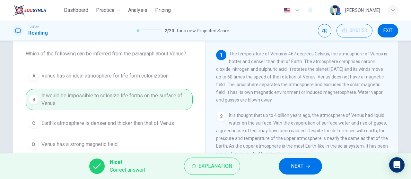
click at [299, 164] on span "NEXT" at bounding box center [297, 166] width 13 height 9
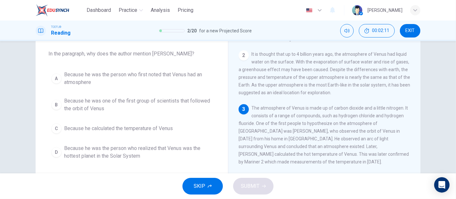
scroll to position [61, 0]
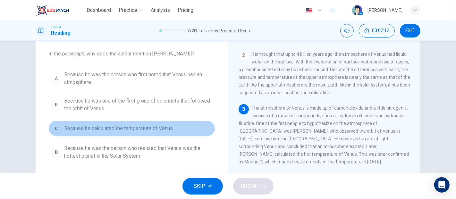
drag, startPoint x: 410, startPoint y: 0, endPoint x: 208, endPoint y: 132, distance: 240.9
click at [208, 132] on button "C Because he calculated the temperature of Venus" at bounding box center [131, 129] width 167 height 16
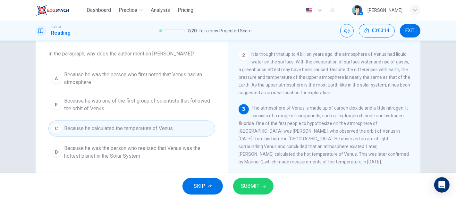
click at [146, 77] on span "Because he was the person who first noted that Venus had an atmosphere" at bounding box center [138, 78] width 148 height 15
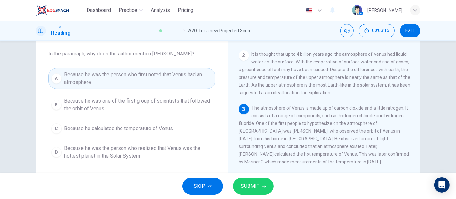
click at [257, 192] on button "SUBMIT" at bounding box center [253, 186] width 40 height 17
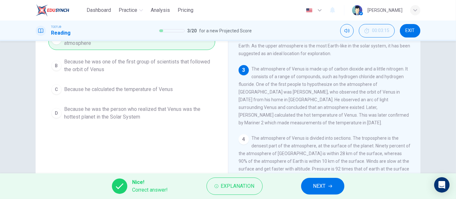
scroll to position [36, 0]
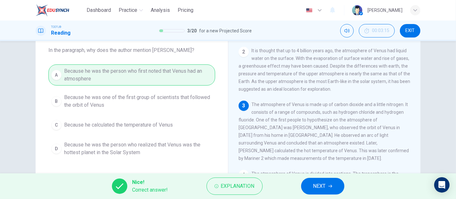
click at [324, 185] on span "NEXT" at bounding box center [319, 186] width 13 height 9
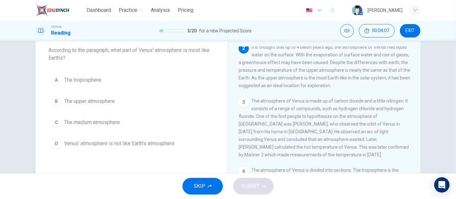
click at [100, 107] on button "B The upper atmosphere" at bounding box center [131, 101] width 167 height 16
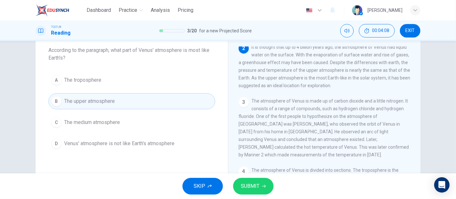
click at [271, 186] on button "SUBMIT" at bounding box center [253, 186] width 40 height 17
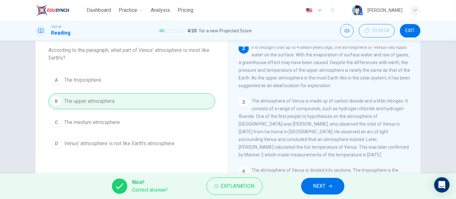
click at [329, 185] on icon "button" at bounding box center [330, 186] width 4 height 4
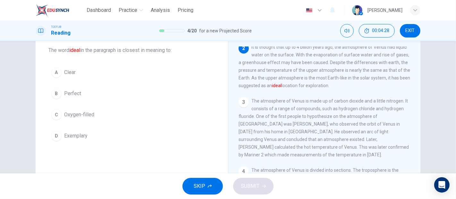
click at [81, 97] on button "B Perfect" at bounding box center [131, 94] width 167 height 16
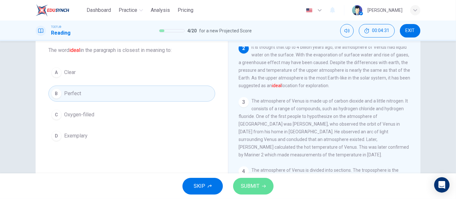
click at [250, 188] on span "SUBMIT" at bounding box center [250, 186] width 19 height 9
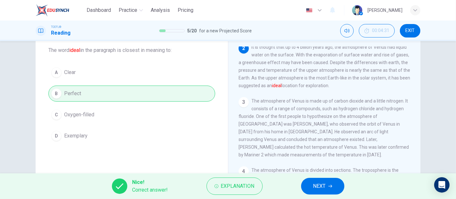
click at [310, 182] on button "NEXT" at bounding box center [322, 186] width 43 height 17
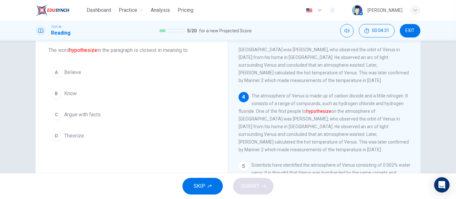
scroll to position [140, 0]
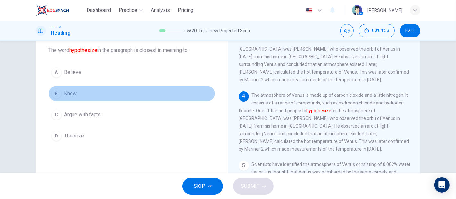
click at [71, 96] on span "Know" at bounding box center [70, 94] width 13 height 8
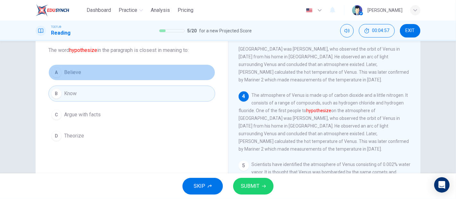
click at [105, 72] on button "A Believe" at bounding box center [131, 72] width 167 height 16
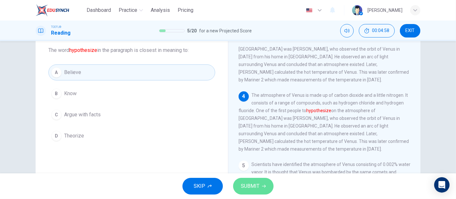
click at [260, 191] on button "SUBMIT" at bounding box center [253, 186] width 40 height 17
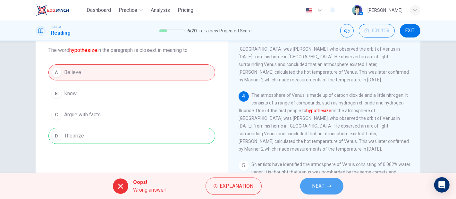
click at [317, 189] on span "NEXT" at bounding box center [318, 186] width 13 height 9
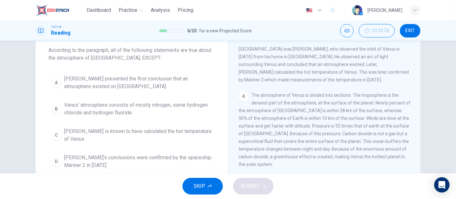
scroll to position [122, 0]
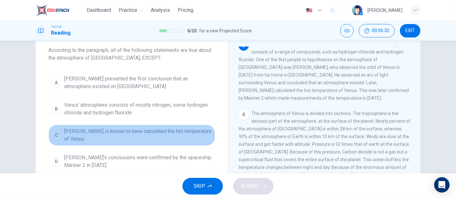
click at [89, 134] on span "Rupert Sildt is known to have calculated the hot temperature of Venus" at bounding box center [138, 135] width 148 height 15
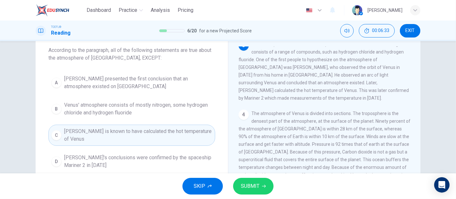
click at [157, 99] on button "B Venus' atmosphere consists of mostly nitrogen, some hydrogen chloride and hyd…" at bounding box center [131, 108] width 167 height 21
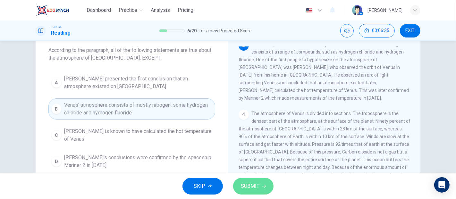
click at [256, 180] on button "SUBMIT" at bounding box center [253, 186] width 40 height 17
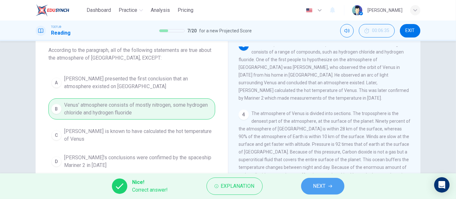
click at [320, 185] on span "NEXT" at bounding box center [319, 186] width 13 height 9
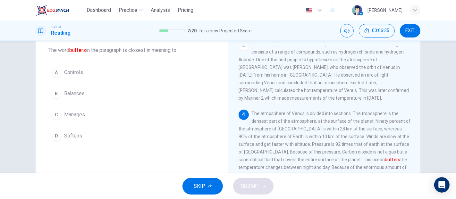
scroll to position [156, 0]
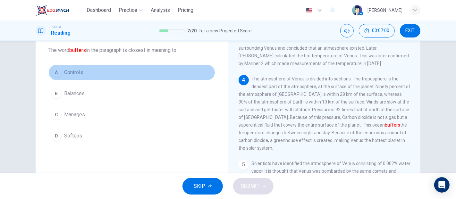
click at [87, 73] on button "A Controls" at bounding box center [131, 72] width 167 height 16
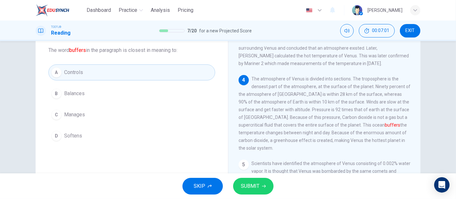
click at [260, 190] on button "SUBMIT" at bounding box center [253, 186] width 40 height 17
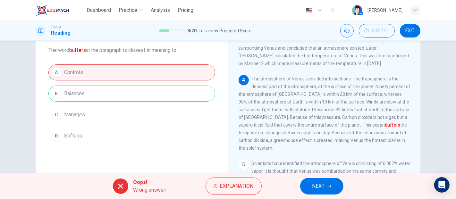
click at [321, 191] on button "NEXT" at bounding box center [321, 186] width 43 height 17
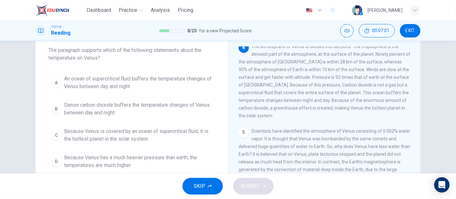
scroll to position [195, 0]
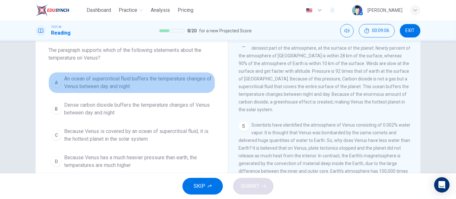
click at [156, 83] on span "An ocean of supercritical fluid buffers the temperature changes of Venus betwee…" at bounding box center [138, 82] width 148 height 15
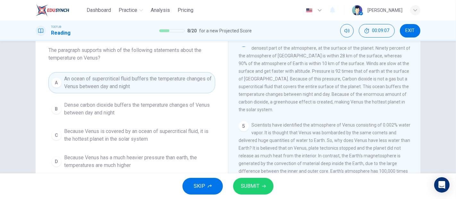
click at [265, 187] on icon "button" at bounding box center [264, 186] width 4 height 3
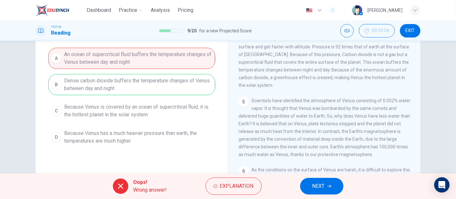
scroll to position [71, 0]
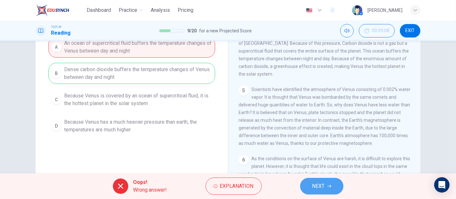
click at [330, 187] on icon "button" at bounding box center [329, 186] width 4 height 4
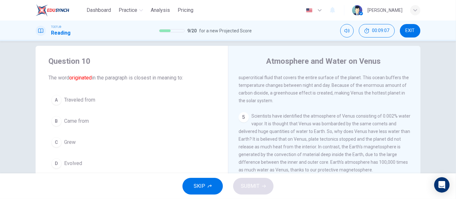
scroll to position [0, 0]
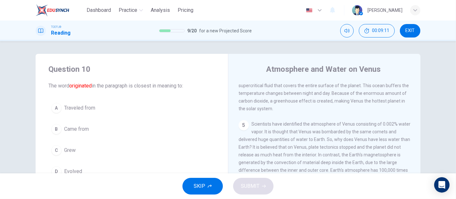
click at [87, 133] on button "B Came from" at bounding box center [131, 129] width 167 height 16
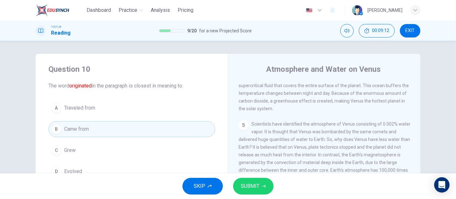
click at [268, 189] on button "SUBMIT" at bounding box center [253, 186] width 40 height 17
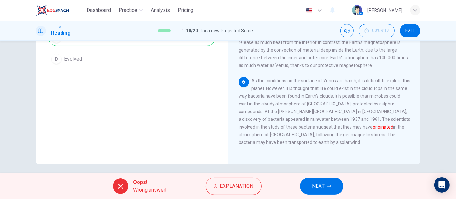
scroll to position [116, 0]
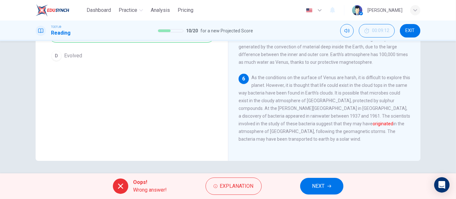
click at [328, 187] on icon "button" at bounding box center [329, 186] width 4 height 4
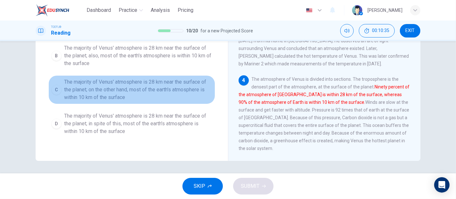
click at [180, 103] on button "C The majority of Venus' atmosphere is 28 km near the surface of the planet; on…" at bounding box center [131, 89] width 167 height 29
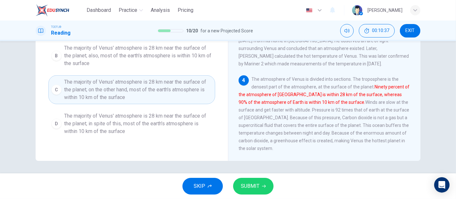
click at [254, 185] on span "SUBMIT" at bounding box center [250, 186] width 19 height 9
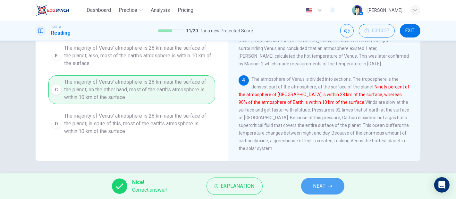
click at [322, 187] on span "NEXT" at bounding box center [319, 186] width 13 height 9
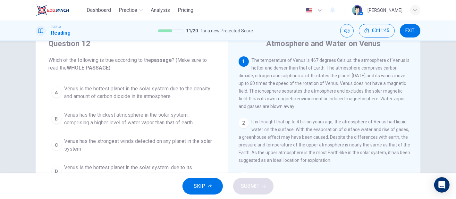
scroll to position [36, 0]
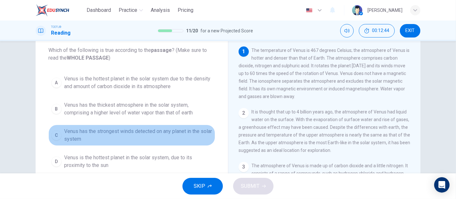
click at [163, 131] on span "Venus has the strongest winds detected on any planet in the solar system" at bounding box center [138, 135] width 148 height 15
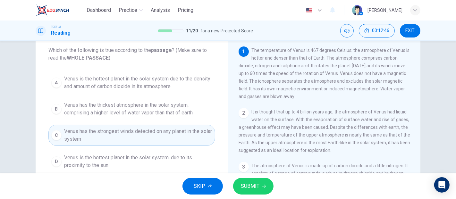
click at [242, 190] on span "SUBMIT" at bounding box center [250, 186] width 19 height 9
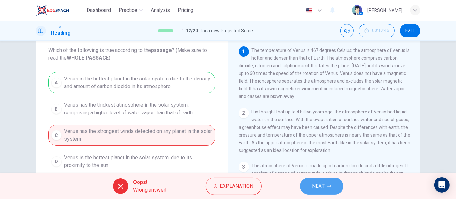
click at [319, 184] on span "NEXT" at bounding box center [318, 186] width 13 height 9
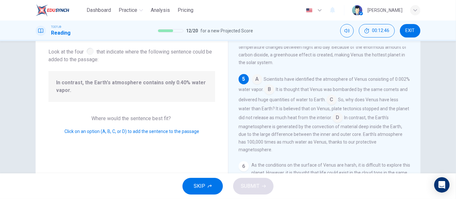
scroll to position [243, 0]
drag, startPoint x: 104, startPoint y: 83, endPoint x: 248, endPoint y: 91, distance: 144.2
click at [246, 91] on div "Question 13 Look at the four that indicate where the following sentence could b…" at bounding box center [228, 129] width 385 height 223
click at [257, 83] on input at bounding box center [257, 78] width 10 height 10
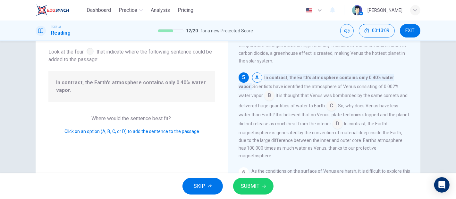
click at [257, 83] on input at bounding box center [257, 78] width 10 height 10
click at [264, 101] on input at bounding box center [269, 96] width 10 height 10
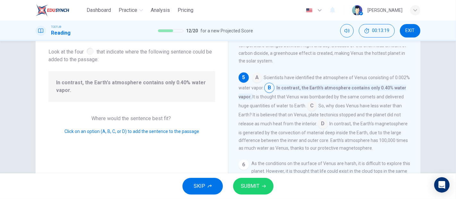
click at [261, 190] on button "SUBMIT" at bounding box center [253, 186] width 40 height 17
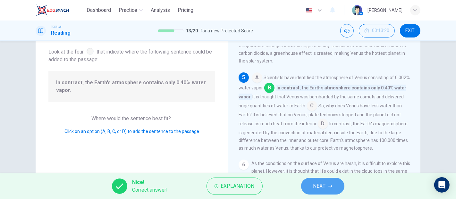
click at [334, 190] on button "NEXT" at bounding box center [322, 186] width 43 height 17
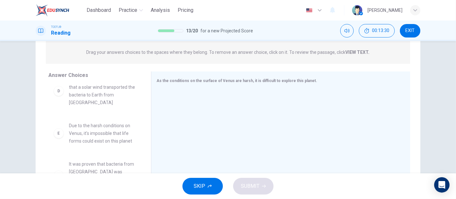
scroll to position [157, 0]
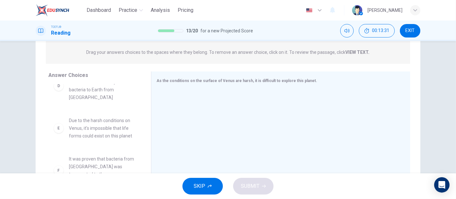
click at [354, 53] on strong "VIEW TEXT." at bounding box center [358, 52] width 24 height 5
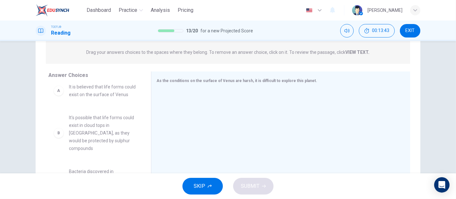
scroll to position [0, 0]
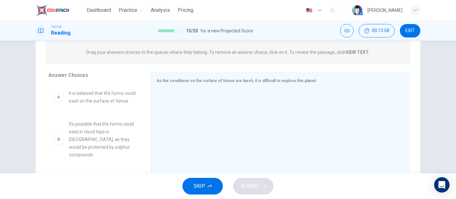
click at [358, 50] on strong "VIEW TEXT." at bounding box center [358, 52] width 24 height 5
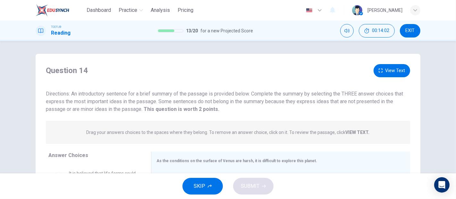
click at [391, 69] on button "View Text" at bounding box center [392, 70] width 37 height 13
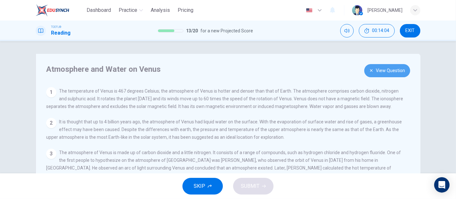
click at [389, 77] on button "View Question" at bounding box center [387, 70] width 46 height 13
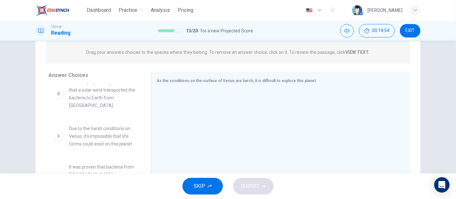
scroll to position [157, 0]
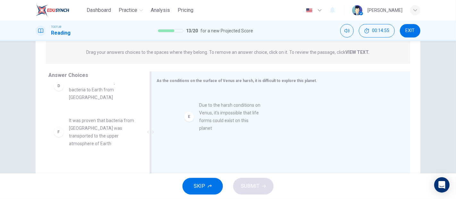
drag, startPoint x: 93, startPoint y: 138, endPoint x: 228, endPoint y: 124, distance: 135.8
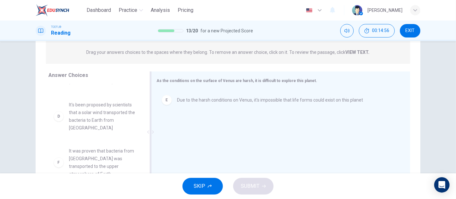
scroll to position [119, 0]
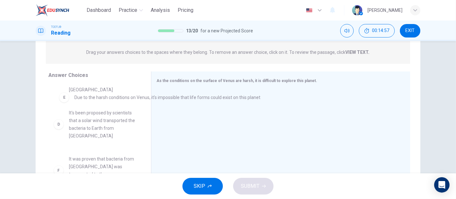
drag, startPoint x: 143, startPoint y: 106, endPoint x: 91, endPoint y: 98, distance: 51.9
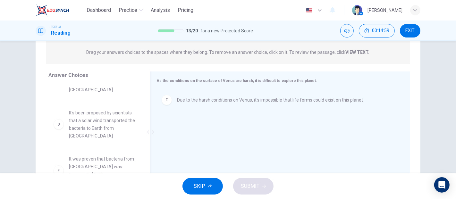
click at [166, 104] on div "E" at bounding box center [167, 100] width 10 height 10
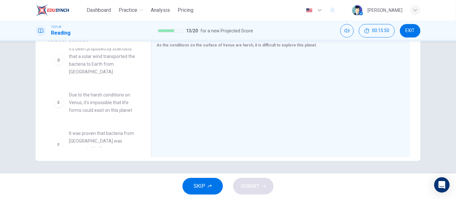
scroll to position [157, 0]
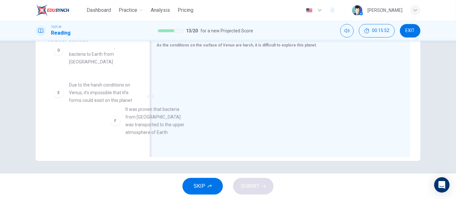
drag, startPoint x: 135, startPoint y: 134, endPoint x: 255, endPoint y: 110, distance: 122.3
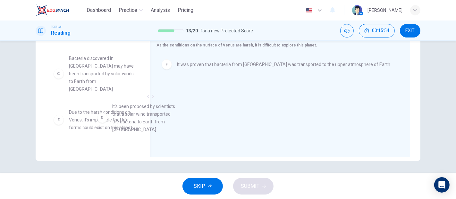
scroll to position [85, 0]
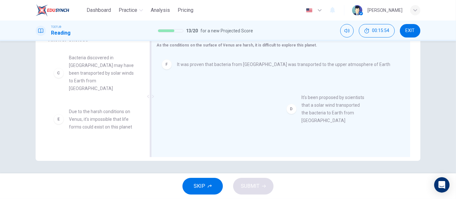
drag, startPoint x: 158, startPoint y: 114, endPoint x: 347, endPoint y: 105, distance: 189.1
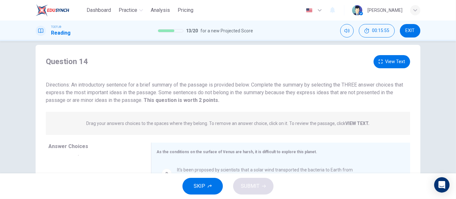
scroll to position [80, 0]
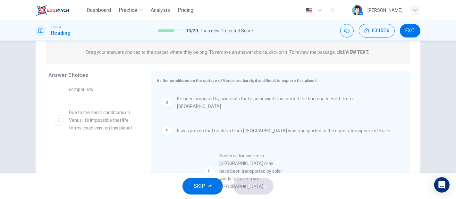
drag, startPoint x: 82, startPoint y: 140, endPoint x: 232, endPoint y: 178, distance: 153.8
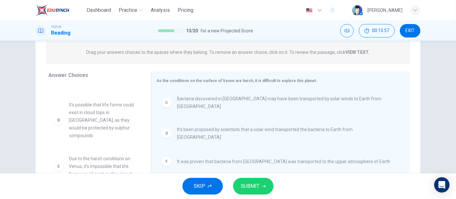
scroll to position [116, 0]
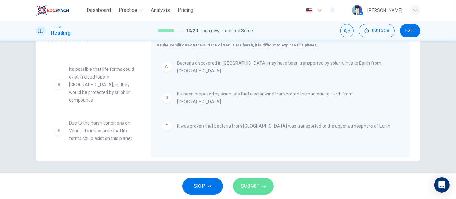
click at [257, 186] on span "SUBMIT" at bounding box center [250, 186] width 19 height 9
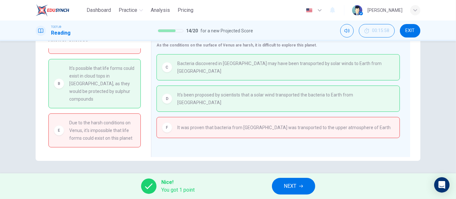
scroll to position [36, 0]
click at [300, 185] on icon "button" at bounding box center [301, 186] width 4 height 4
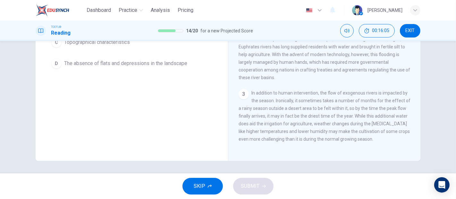
scroll to position [0, 0]
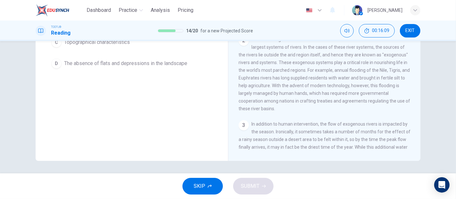
click at [405, 35] on button "EXIT" at bounding box center [410, 30] width 21 height 13
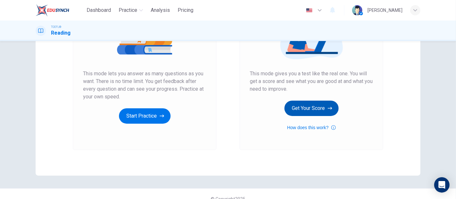
scroll to position [107, 0]
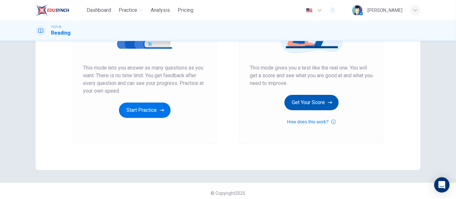
click at [322, 103] on button "Get Your Score" at bounding box center [311, 102] width 54 height 15
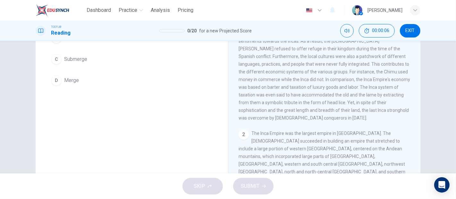
scroll to position [80, 0]
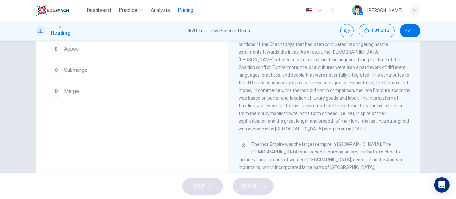
click at [190, 10] on span "Pricing" at bounding box center [186, 10] width 16 height 8
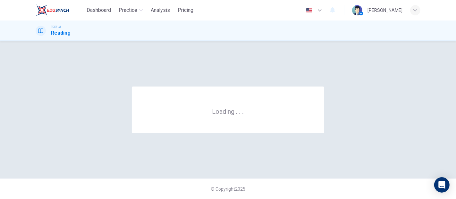
scroll to position [0, 0]
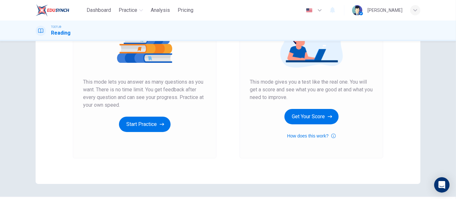
scroll to position [107, 0]
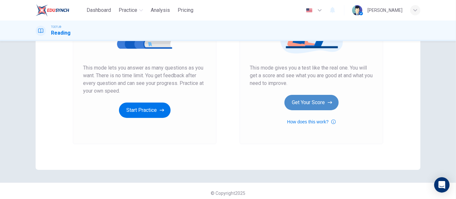
click at [328, 108] on button "Get Your Score" at bounding box center [311, 102] width 54 height 15
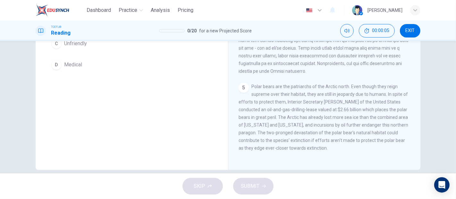
scroll to position [116, 0]
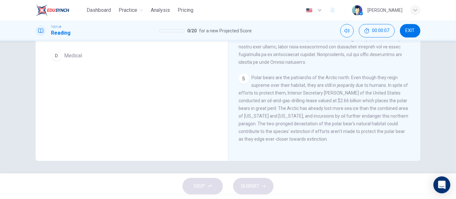
click at [441, 187] on icon "Open Intercom Messenger" at bounding box center [442, 185] width 8 height 8
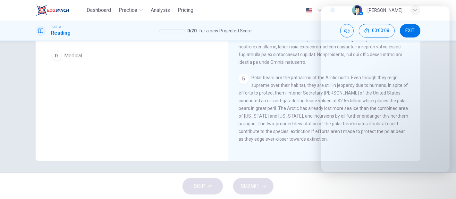
click at [108, 31] on div "TOEFL® Reading 0 / 20 for a new Projected Score 00:00:08 EXIT" at bounding box center [227, 30] width 405 height 13
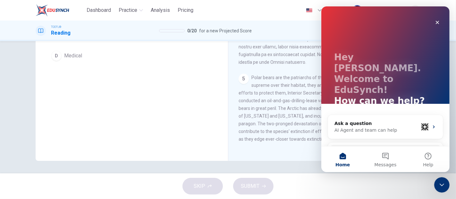
scroll to position [0, 0]
click at [435, 23] on icon "Close" at bounding box center [437, 22] width 5 height 5
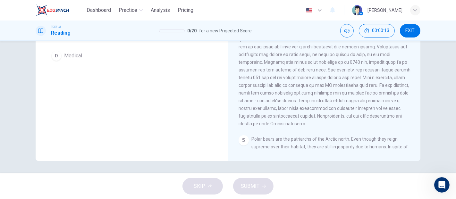
scroll to position [249, 0]
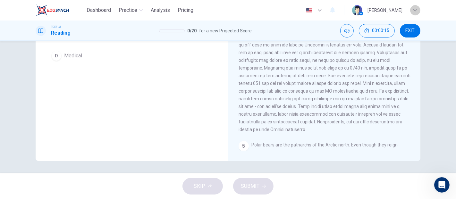
click at [417, 11] on icon "button" at bounding box center [415, 10] width 4 height 4
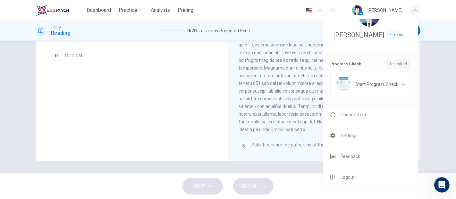
scroll to position [39, 0]
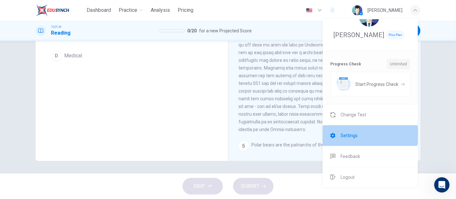
click at [361, 131] on li "Settings" at bounding box center [370, 135] width 95 height 21
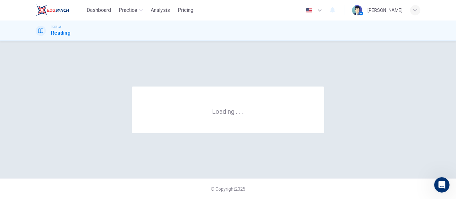
scroll to position [0, 0]
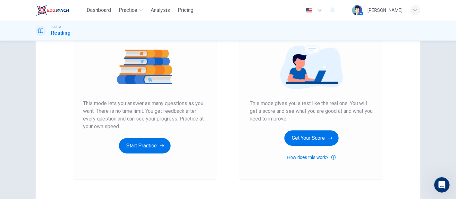
scroll to position [107, 0]
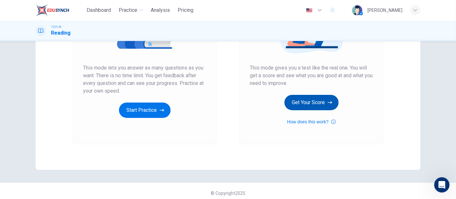
click at [328, 97] on button "Get Your Score" at bounding box center [311, 102] width 54 height 15
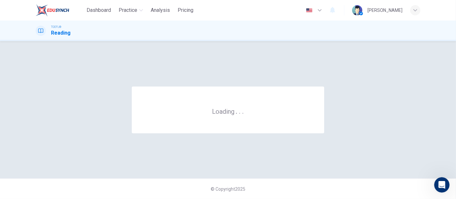
scroll to position [0, 0]
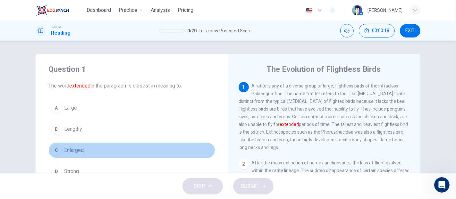
click at [82, 144] on button "C Enlarged" at bounding box center [131, 150] width 167 height 16
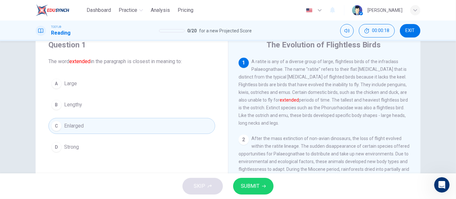
scroll to position [36, 0]
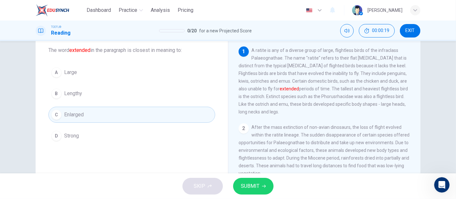
click at [252, 190] on span "SUBMIT" at bounding box center [250, 186] width 19 height 9
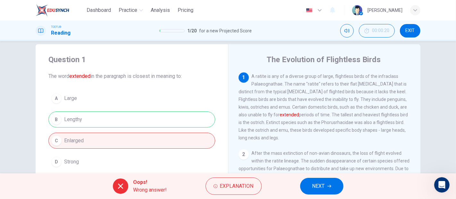
scroll to position [0, 0]
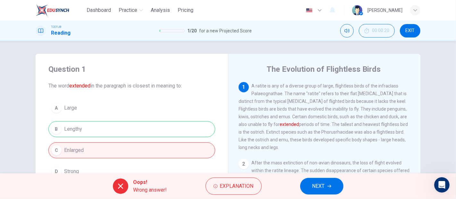
click at [413, 31] on span "EXIT" at bounding box center [410, 30] width 9 height 5
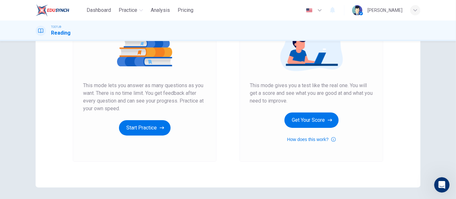
scroll to position [107, 0]
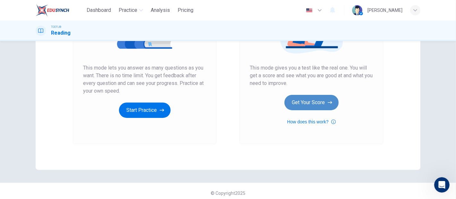
click at [313, 104] on button "Get Your Score" at bounding box center [311, 102] width 54 height 15
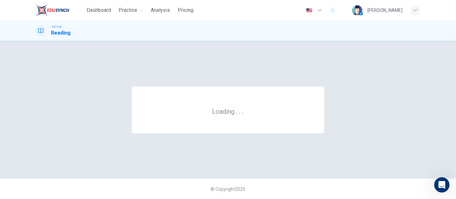
scroll to position [0, 0]
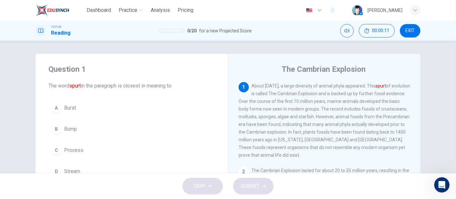
drag, startPoint x: 371, startPoint y: 83, endPoint x: 350, endPoint y: 84, distance: 21.5
click at [350, 84] on span "About [DATE], a large diversity of animal phyla appeared. This spurt of evoluti…" at bounding box center [325, 120] width 172 height 74
click at [93, 145] on button "C Process" at bounding box center [131, 150] width 167 height 16
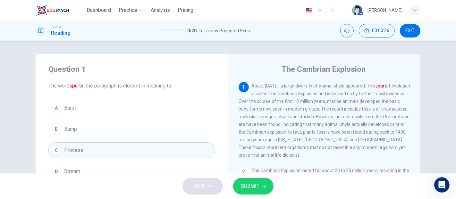
scroll to position [36, 0]
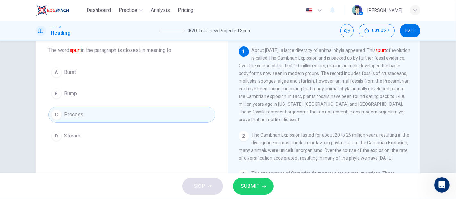
click at [258, 185] on span "SUBMIT" at bounding box center [250, 186] width 19 height 9
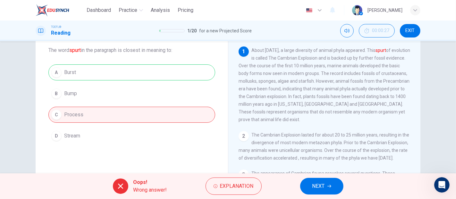
drag, startPoint x: 83, startPoint y: 72, endPoint x: 140, endPoint y: 106, distance: 66.8
click at [1, 70] on div "Question 1 The word spurt in the paragraph is closest in meaning to: A Burst B …" at bounding box center [228, 107] width 456 height 132
click at [323, 188] on span "NEXT" at bounding box center [318, 186] width 13 height 9
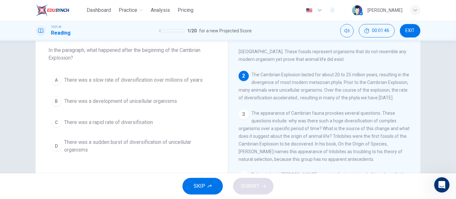
scroll to position [71, 0]
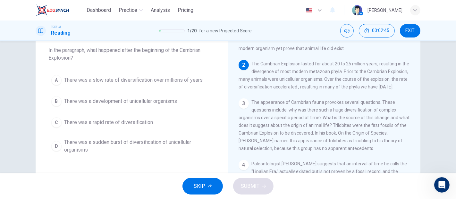
drag, startPoint x: 347, startPoint y: 79, endPoint x: 361, endPoint y: 79, distance: 14.4
click at [361, 79] on span "The Cambrian Explosion lasted for about 20 to 25 million years, resulting in th…" at bounding box center [324, 75] width 171 height 28
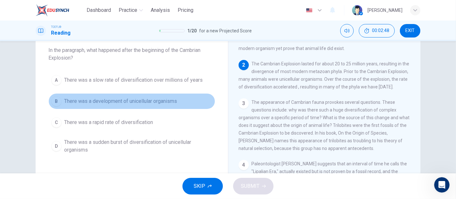
drag, startPoint x: 137, startPoint y: 101, endPoint x: 145, endPoint y: 108, distance: 10.4
click at [138, 101] on span "There was a development of unicellular organisms" at bounding box center [120, 102] width 113 height 8
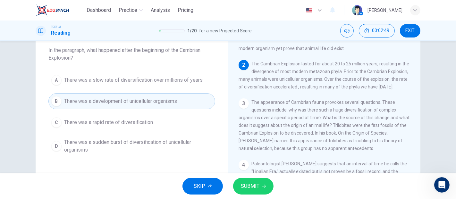
click at [263, 188] on icon "button" at bounding box center [264, 186] width 4 height 4
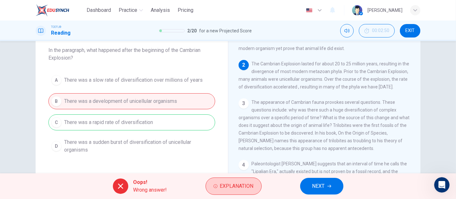
click at [248, 186] on span "Explanation" at bounding box center [237, 186] width 34 height 9
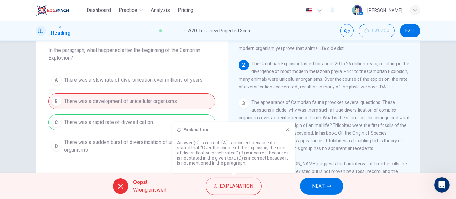
click at [286, 133] on div "Explanation Answer (C) is correct. (A) is incorrect because it is stated that “…" at bounding box center [233, 147] width 123 height 51
click at [287, 131] on icon at bounding box center [288, 130] width 4 height 4
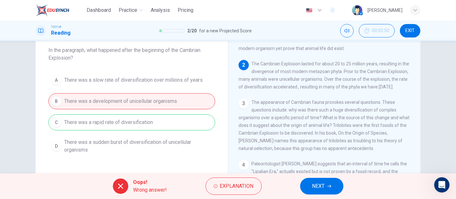
click at [318, 187] on span "NEXT" at bounding box center [318, 186] width 13 height 9
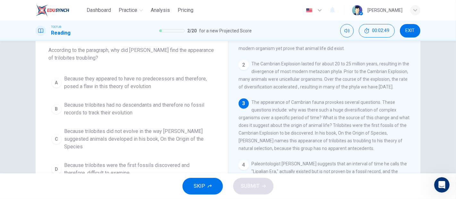
scroll to position [75, 0]
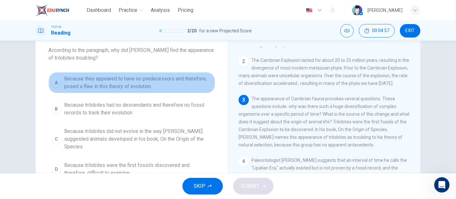
click at [163, 79] on span "Because they appeared to have no predecessors and therefore, posed a flaw in th…" at bounding box center [138, 82] width 148 height 15
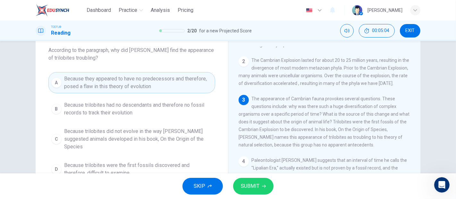
click at [238, 185] on button "SUBMIT" at bounding box center [253, 186] width 40 height 17
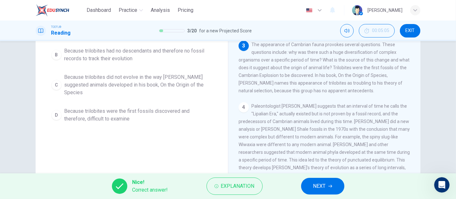
scroll to position [116, 0]
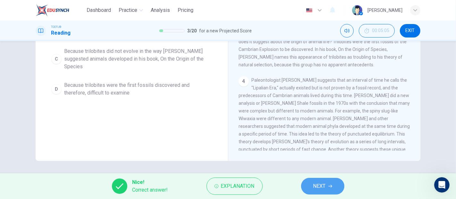
click at [330, 187] on icon "button" at bounding box center [330, 186] width 4 height 4
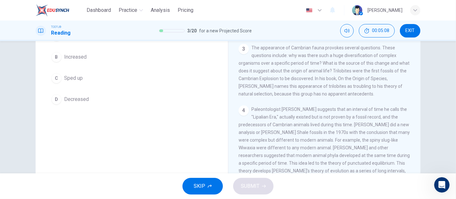
scroll to position [37, 0]
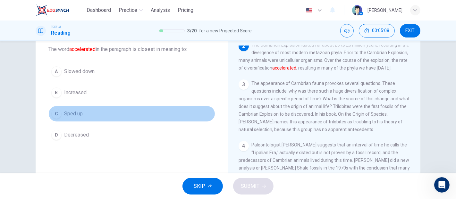
click at [96, 108] on button "C Sped up" at bounding box center [131, 114] width 167 height 16
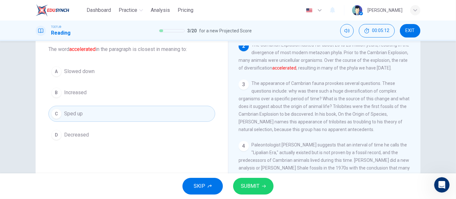
click at [247, 187] on span "SUBMIT" at bounding box center [250, 186] width 19 height 9
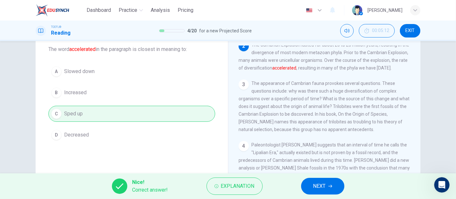
click at [323, 190] on span "NEXT" at bounding box center [319, 186] width 13 height 9
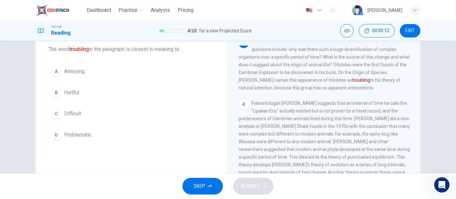
scroll to position [138, 0]
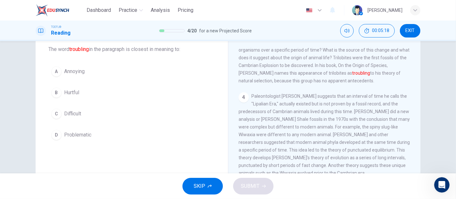
click at [93, 74] on button "A Annoying" at bounding box center [131, 72] width 167 height 16
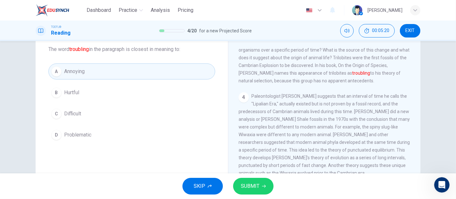
click at [235, 179] on div "SKIP SUBMIT" at bounding box center [228, 187] width 456 height 26
click at [250, 184] on span "SUBMIT" at bounding box center [250, 186] width 19 height 9
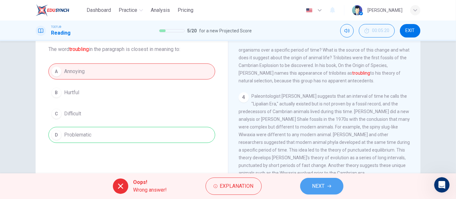
click at [309, 184] on button "NEXT" at bounding box center [321, 186] width 43 height 17
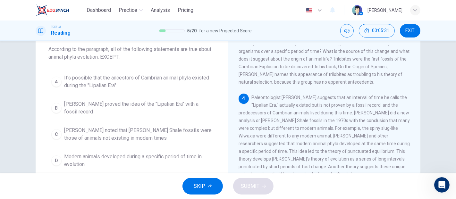
scroll to position [172, 0]
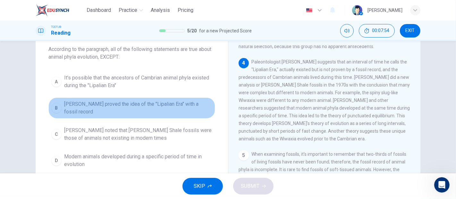
click at [131, 109] on span "[PERSON_NAME] proved the idea of the "Lipalian Era" with a fossil record" at bounding box center [138, 107] width 148 height 15
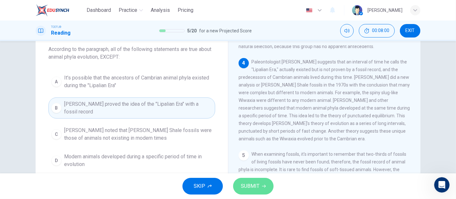
click at [250, 183] on span "SUBMIT" at bounding box center [250, 186] width 19 height 9
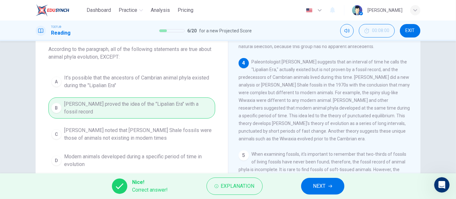
click at [335, 186] on button "NEXT" at bounding box center [322, 186] width 43 height 17
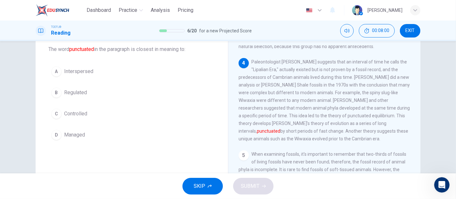
scroll to position [203, 0]
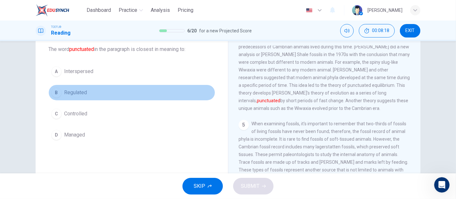
click at [94, 92] on button "B Regulated" at bounding box center [131, 93] width 167 height 16
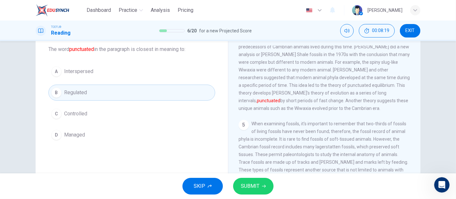
click at [243, 192] on button "SUBMIT" at bounding box center [253, 186] width 40 height 17
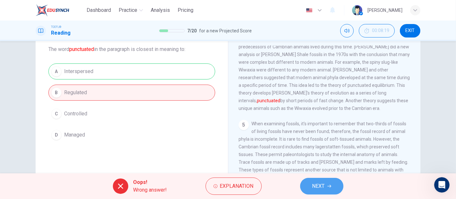
click at [313, 183] on span "NEXT" at bounding box center [318, 186] width 13 height 9
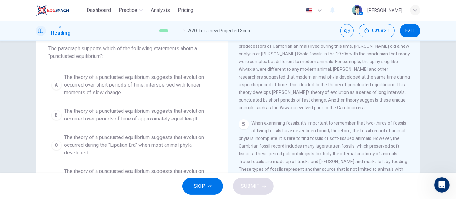
scroll to position [37, 0]
click at [144, 94] on span "The theory of a punctuated equilibrium suggests that evolution occurred over sh…" at bounding box center [138, 85] width 148 height 23
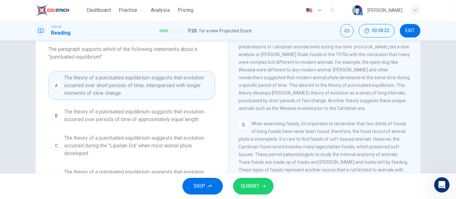
click at [268, 196] on div "SKIP SUBMIT" at bounding box center [228, 187] width 456 height 26
click at [259, 189] on button "SUBMIT" at bounding box center [253, 186] width 40 height 17
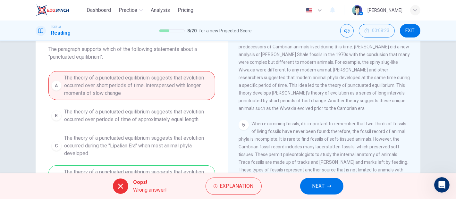
click at [323, 190] on span "NEXT" at bounding box center [318, 186] width 13 height 9
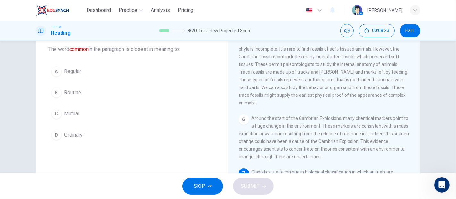
scroll to position [0, 0]
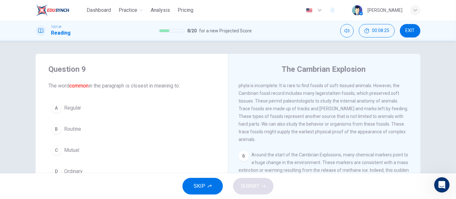
click at [72, 106] on span "Regular" at bounding box center [72, 108] width 17 height 8
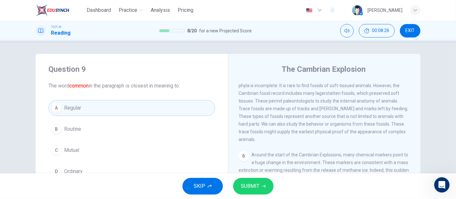
click at [272, 185] on button "SUBMIT" at bounding box center [253, 186] width 40 height 17
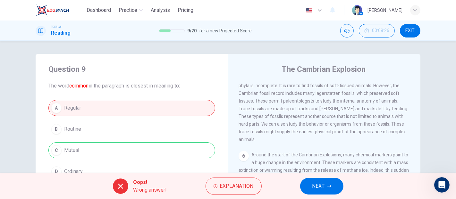
scroll to position [36, 0]
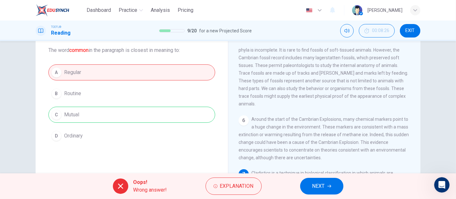
click at [316, 193] on button "NEXT" at bounding box center [321, 186] width 43 height 17
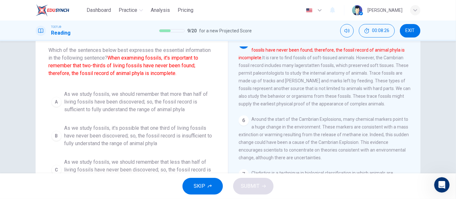
scroll to position [301, 0]
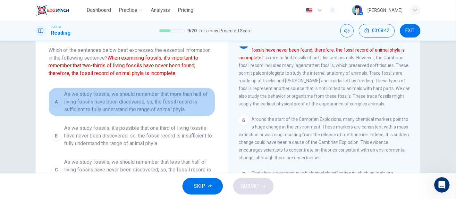
drag, startPoint x: 135, startPoint y: 113, endPoint x: 146, endPoint y: 114, distance: 10.9
click at [135, 114] on button "A As we study fossils, we should remember that more than half of living fossils…" at bounding box center [131, 102] width 167 height 29
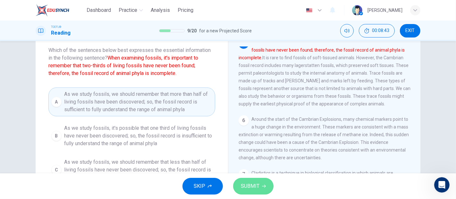
click at [260, 187] on button "SUBMIT" at bounding box center [253, 186] width 40 height 17
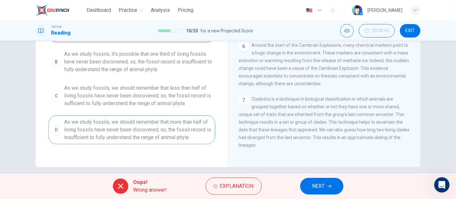
scroll to position [116, 0]
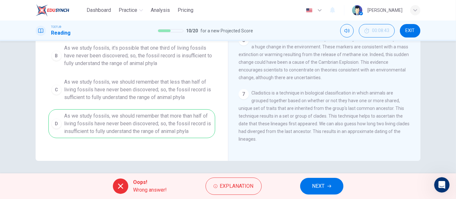
click at [315, 181] on button "NEXT" at bounding box center [321, 186] width 43 height 17
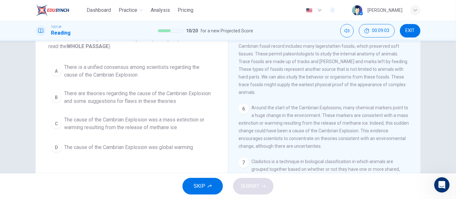
scroll to position [0, 0]
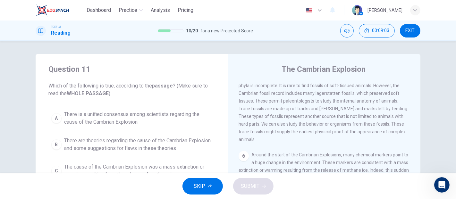
click at [67, 103] on div "Question 11 Which of the following is true, according to the passage ? (Make su…" at bounding box center [132, 133] width 192 height 159
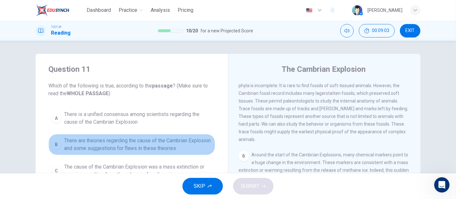
click at [89, 139] on span "There are theories regarding the cause of the Cambrian Explosion and some sugge…" at bounding box center [138, 144] width 148 height 15
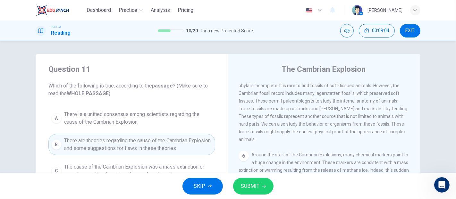
click at [101, 108] on button "A There is a unified consensus among scientists regarding the cause of the Camb…" at bounding box center [131, 118] width 167 height 21
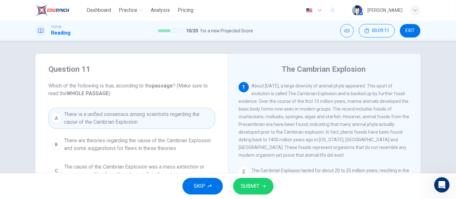
click at [259, 184] on span "SUBMIT" at bounding box center [250, 186] width 19 height 9
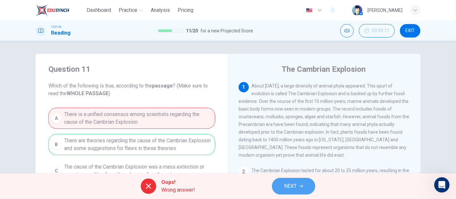
click at [305, 184] on button "NEXT" at bounding box center [293, 186] width 43 height 17
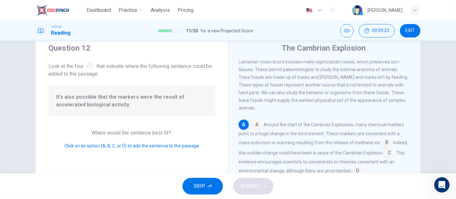
scroll to position [36, 0]
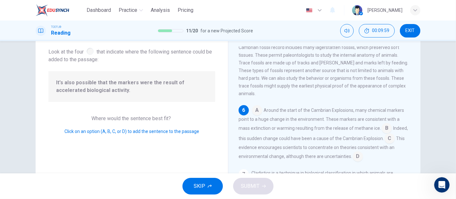
click at [390, 136] on input at bounding box center [390, 139] width 10 height 10
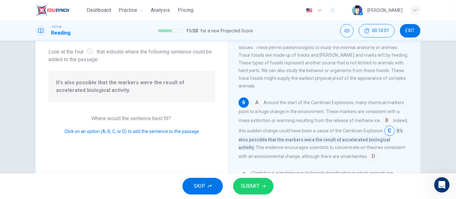
scroll to position [342, 0]
click at [260, 191] on button "SUBMIT" at bounding box center [253, 186] width 40 height 17
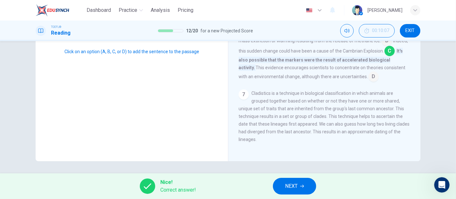
scroll to position [116, 0]
drag, startPoint x: 300, startPoint y: 178, endPoint x: 301, endPoint y: 175, distance: 3.3
click at [300, 178] on button "NEXT" at bounding box center [294, 186] width 43 height 17
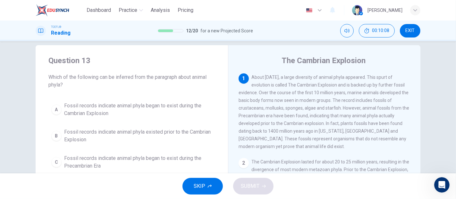
scroll to position [0, 0]
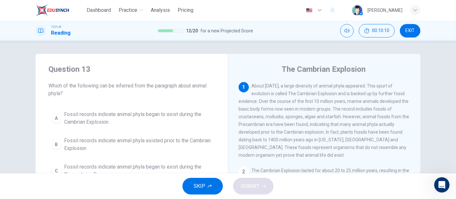
click at [105, 137] on span "Fossil records indicate animal phyla existed prior to the Cambrian Explosion" at bounding box center [138, 144] width 148 height 15
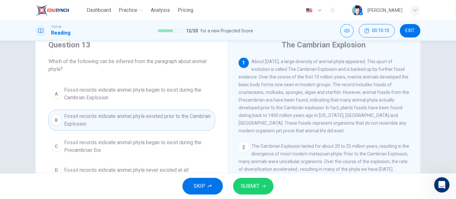
scroll to position [71, 0]
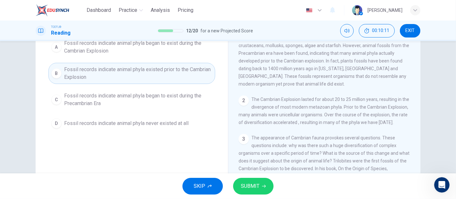
click at [243, 188] on span "SUBMIT" at bounding box center [250, 186] width 19 height 9
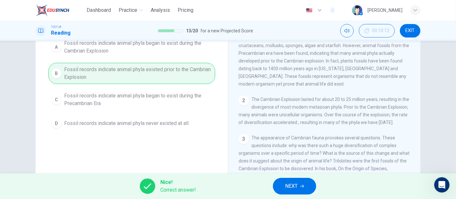
drag, startPoint x: 298, startPoint y: 181, endPoint x: 295, endPoint y: 177, distance: 4.9
click at [297, 181] on button "NEXT" at bounding box center [294, 186] width 43 height 17
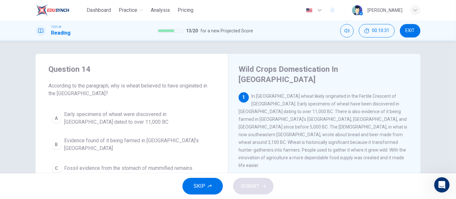
scroll to position [36, 0]
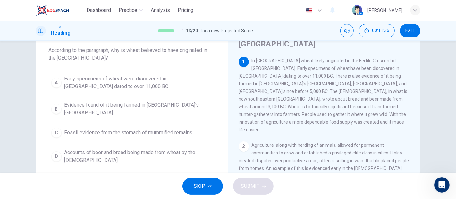
drag, startPoint x: 180, startPoint y: 106, endPoint x: 182, endPoint y: 104, distance: 3.4
click at [182, 104] on span "Evidence found of it being farmed in [GEOGRAPHIC_DATA]'s [GEOGRAPHIC_DATA]" at bounding box center [138, 108] width 148 height 15
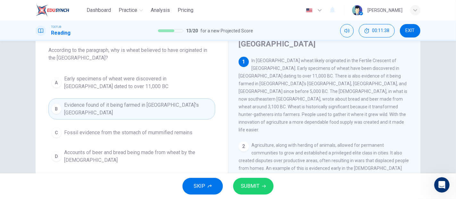
click at [256, 186] on span "SUBMIT" at bounding box center [250, 186] width 19 height 9
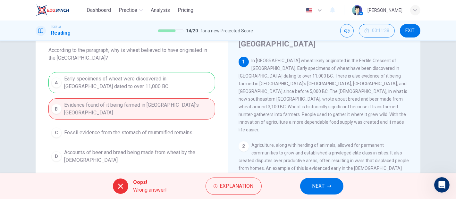
click at [322, 187] on span "NEXT" at bounding box center [318, 186] width 13 height 9
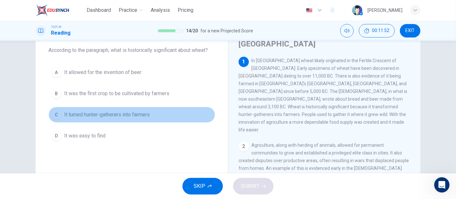
click at [127, 117] on span "It turned hunter-gatherers into farmers" at bounding box center [107, 115] width 86 height 8
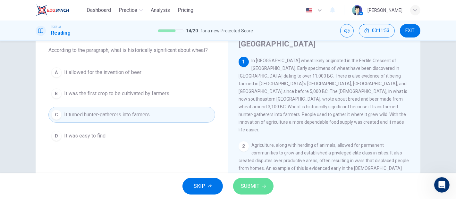
drag, startPoint x: 255, startPoint y: 191, endPoint x: 246, endPoint y: 166, distance: 25.8
click at [256, 191] on span "SUBMIT" at bounding box center [250, 186] width 19 height 9
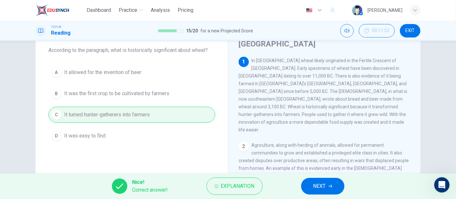
click at [321, 182] on button "NEXT" at bounding box center [322, 186] width 43 height 17
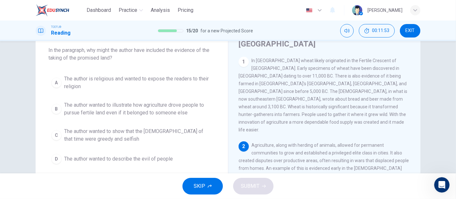
click at [92, 91] on button "A The author is religious and wanted to expose the readers to their religion" at bounding box center [131, 82] width 167 height 21
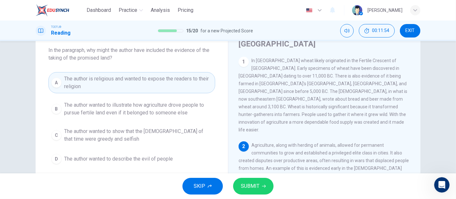
click at [261, 181] on button "SUBMIT" at bounding box center [253, 186] width 40 height 17
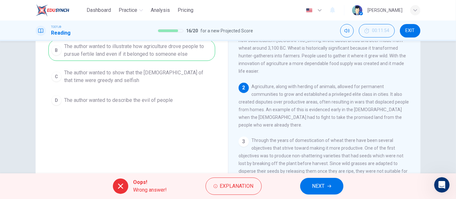
scroll to position [116, 0]
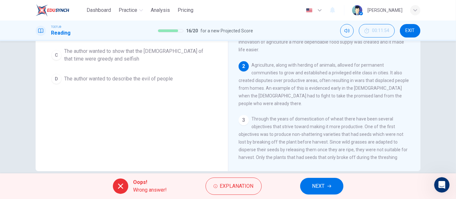
click at [315, 190] on span "NEXT" at bounding box center [318, 186] width 13 height 9
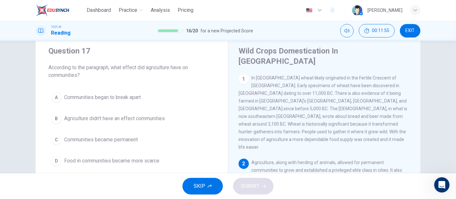
scroll to position [9, 0]
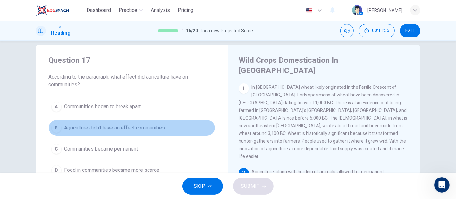
drag, startPoint x: 116, startPoint y: 131, endPoint x: 122, endPoint y: 131, distance: 6.1
click at [116, 130] on span "Agriculture didn't have an effect communities" at bounding box center [114, 128] width 101 height 8
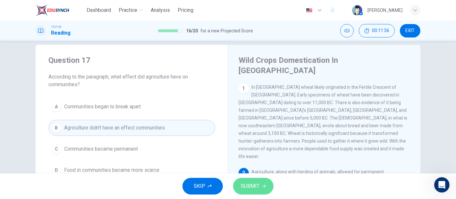
click at [251, 190] on span "SUBMIT" at bounding box center [250, 186] width 19 height 9
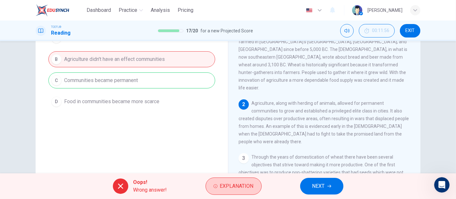
scroll to position [80, 0]
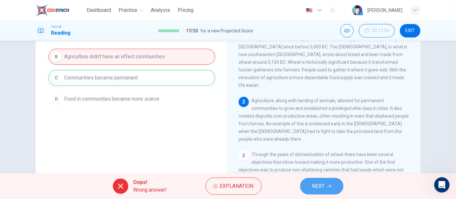
click at [342, 182] on button "NEXT" at bounding box center [321, 186] width 43 height 17
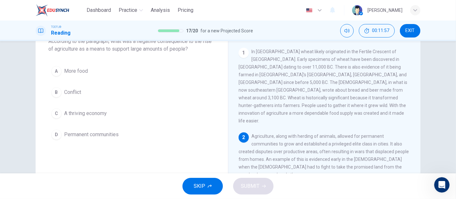
scroll to position [9, 0]
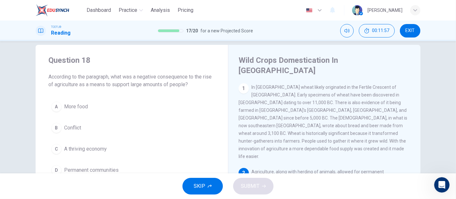
click at [75, 108] on span "More food" at bounding box center [76, 107] width 24 height 8
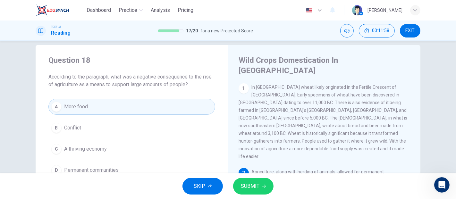
click at [245, 190] on span "SUBMIT" at bounding box center [250, 186] width 19 height 9
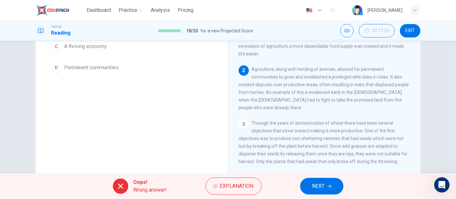
scroll to position [116, 0]
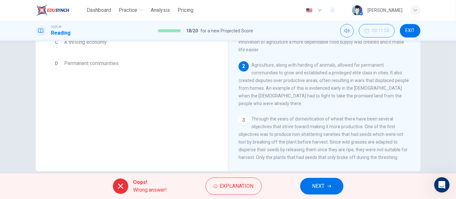
click at [298, 183] on div "Oops! Wrong answer! Explanation NEXT" at bounding box center [228, 187] width 456 height 26
click at [311, 183] on button "NEXT" at bounding box center [321, 186] width 43 height 17
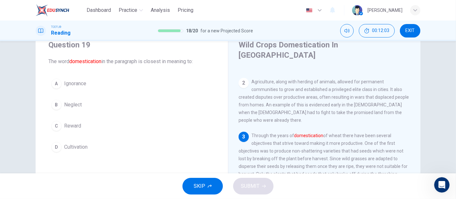
scroll to position [36, 0]
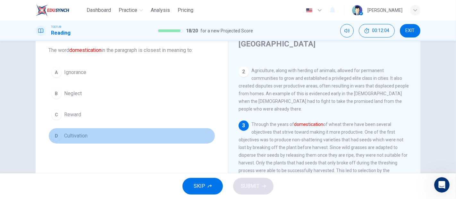
click at [92, 133] on button "D Cultivation" at bounding box center [131, 136] width 167 height 16
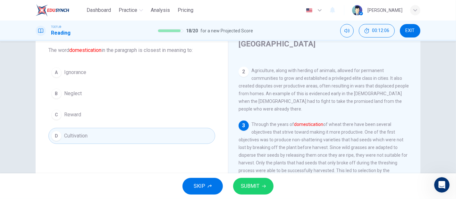
click at [261, 191] on button "SUBMIT" at bounding box center [253, 186] width 40 height 17
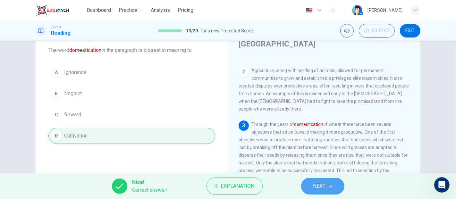
drag, startPoint x: 325, startPoint y: 185, endPoint x: 319, endPoint y: 183, distance: 6.8
click at [325, 185] on span "NEXT" at bounding box center [319, 186] width 13 height 9
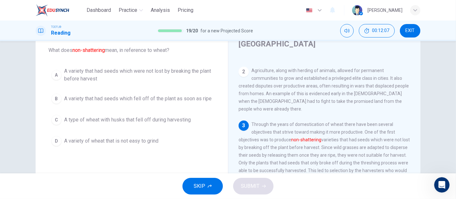
scroll to position [122, 0]
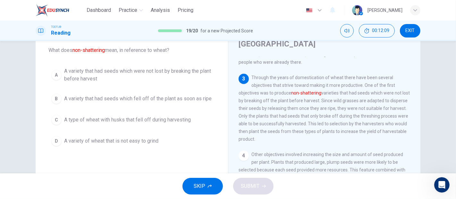
drag, startPoint x: 132, startPoint y: 130, endPoint x: 136, endPoint y: 130, distance: 4.5
click at [132, 130] on div "A A variety that had seeds which were not lost by breaking the plant before har…" at bounding box center [131, 106] width 167 height 85
click at [131, 120] on span "A type of wheat with husks that fell off during harvesting" at bounding box center [127, 120] width 127 height 8
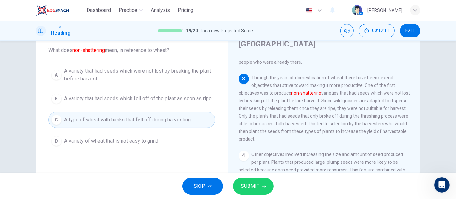
click at [256, 187] on span "SUBMIT" at bounding box center [250, 186] width 19 height 9
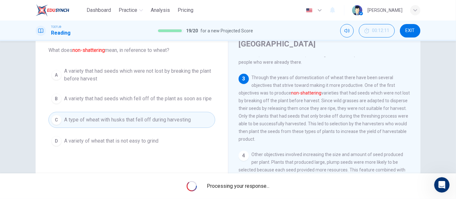
scroll to position [0, 0]
